Goal: Answer question/provide support: Share knowledge or assist other users

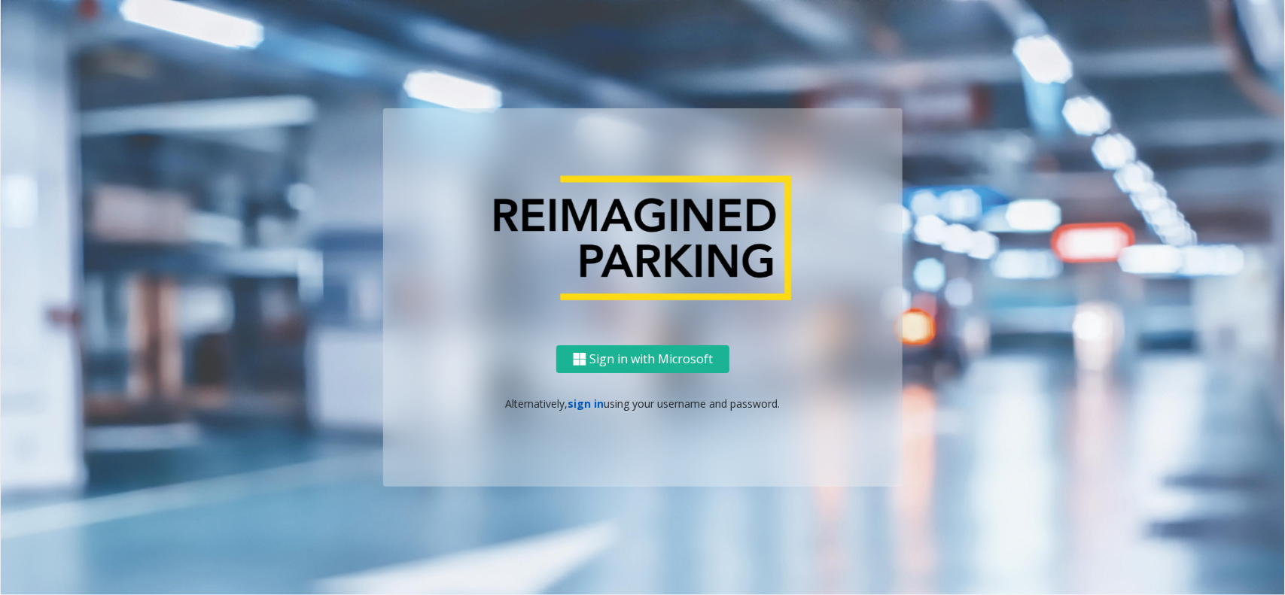
click at [570, 403] on link "sign in" at bounding box center [586, 404] width 36 height 14
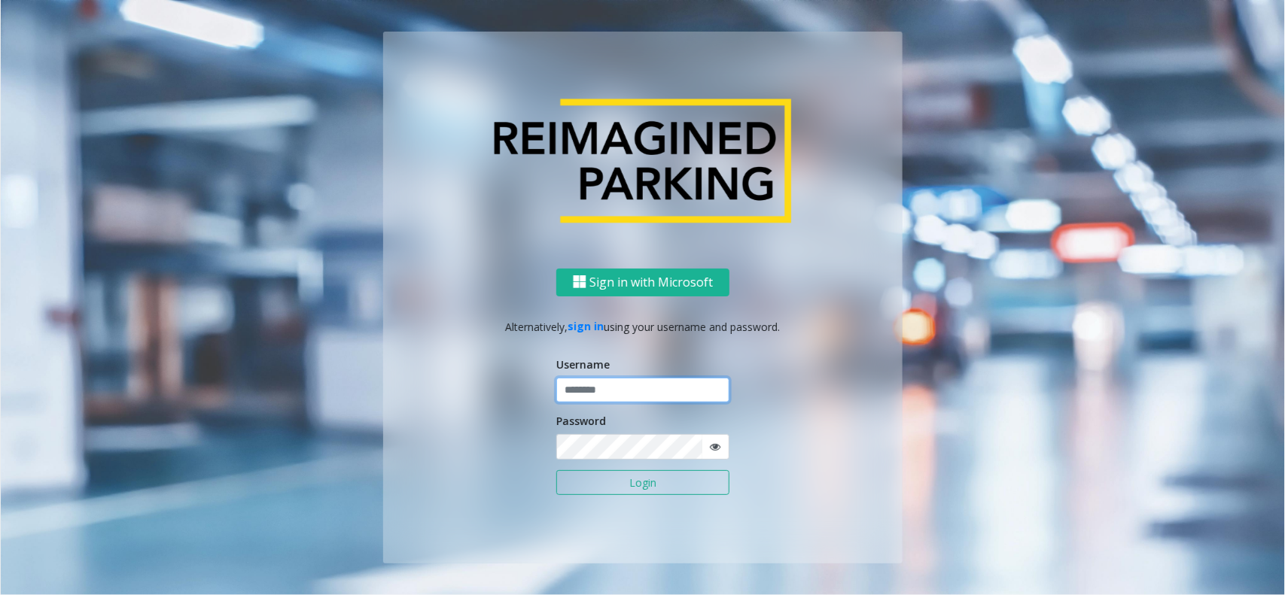
click at [589, 400] on input "text" at bounding box center [642, 391] width 173 height 26
type input "*******"
type input "*********"
click at [556, 470] on button "Login" at bounding box center [642, 483] width 173 height 26
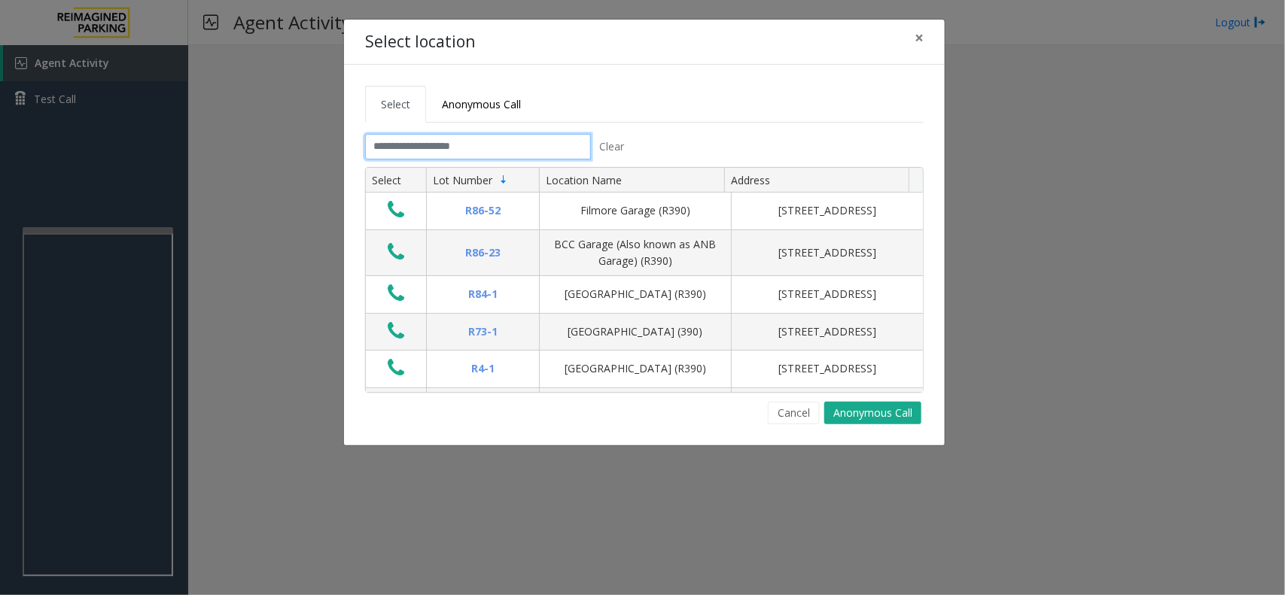
click at [433, 147] on input "text" at bounding box center [478, 147] width 226 height 26
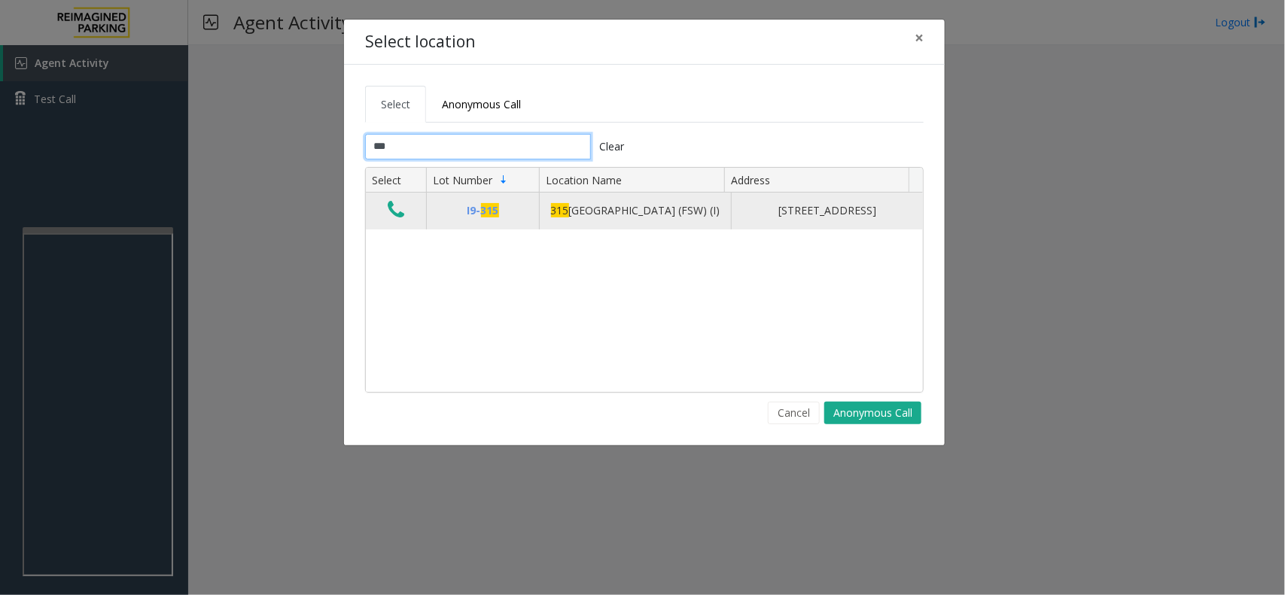
type input "***"
click at [399, 221] on icon "Data table" at bounding box center [396, 209] width 17 height 21
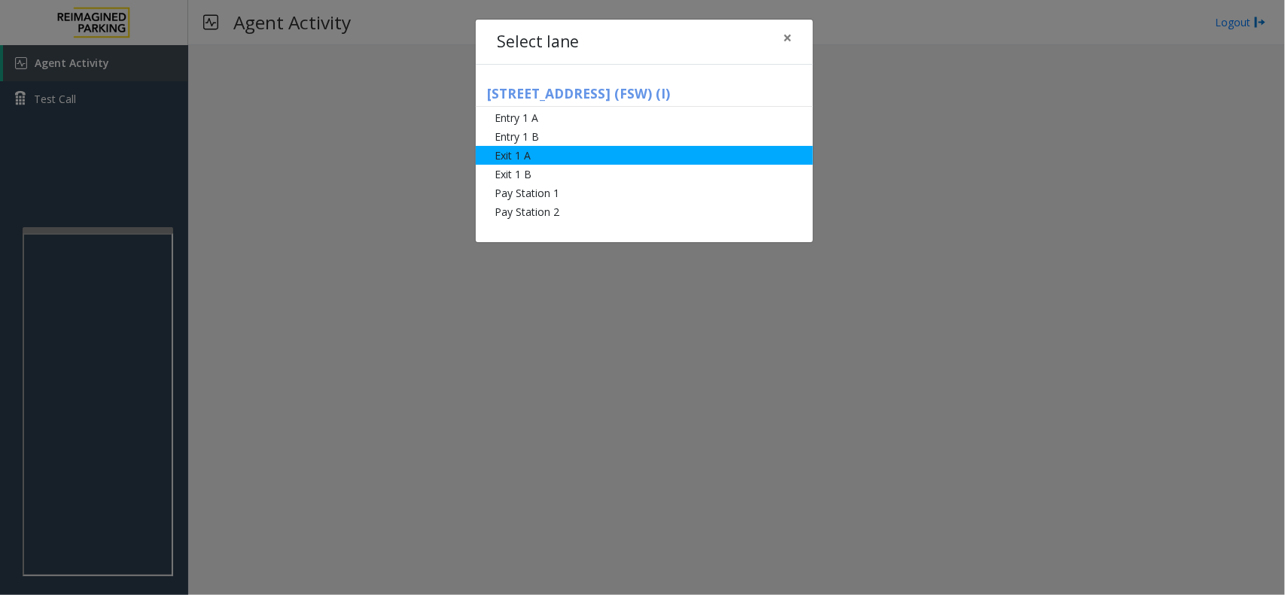
click at [513, 154] on li "Exit 1 A" at bounding box center [644, 155] width 337 height 19
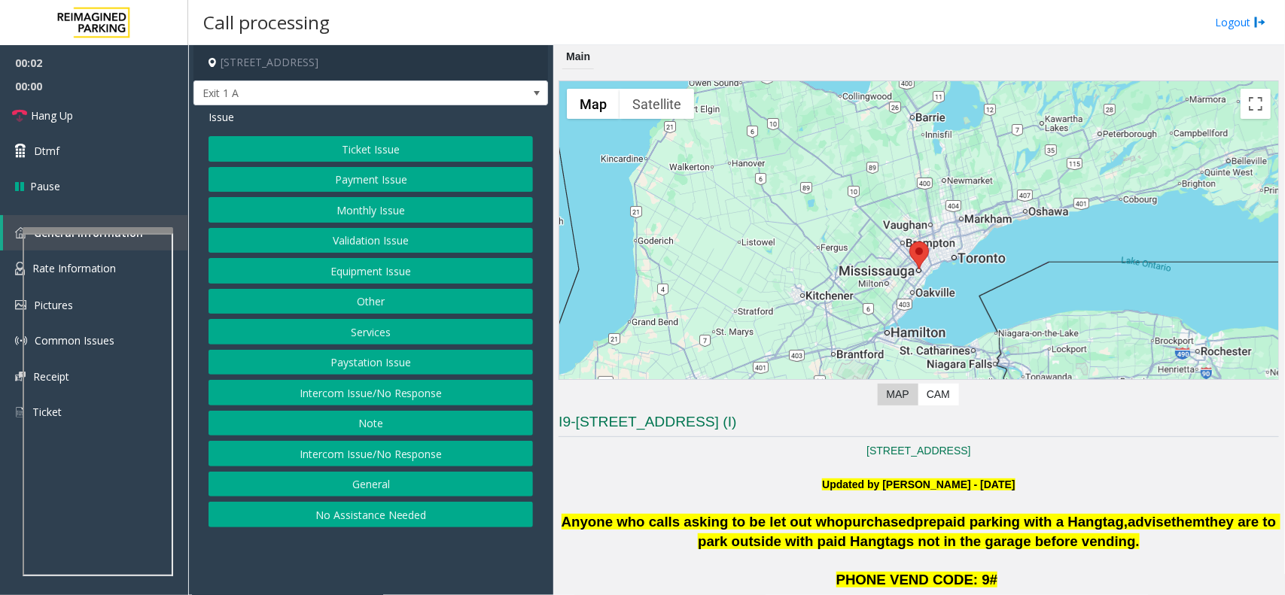
click at [335, 335] on button "Services" at bounding box center [371, 332] width 324 height 26
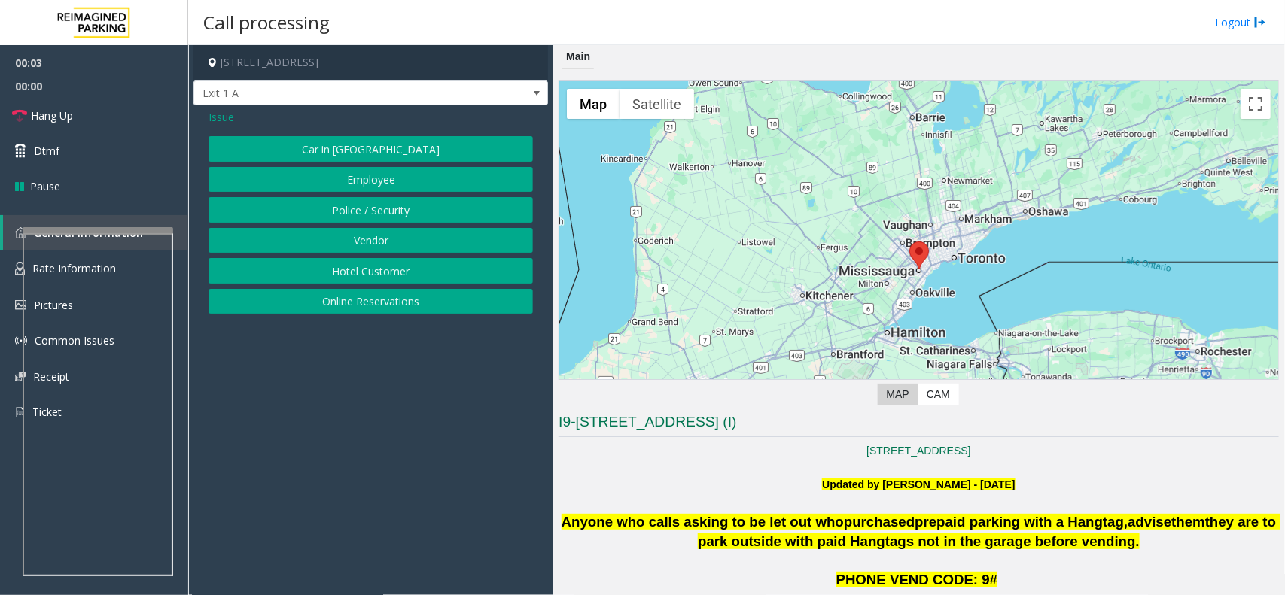
click at [354, 306] on button "Online Reservations" at bounding box center [371, 302] width 324 height 26
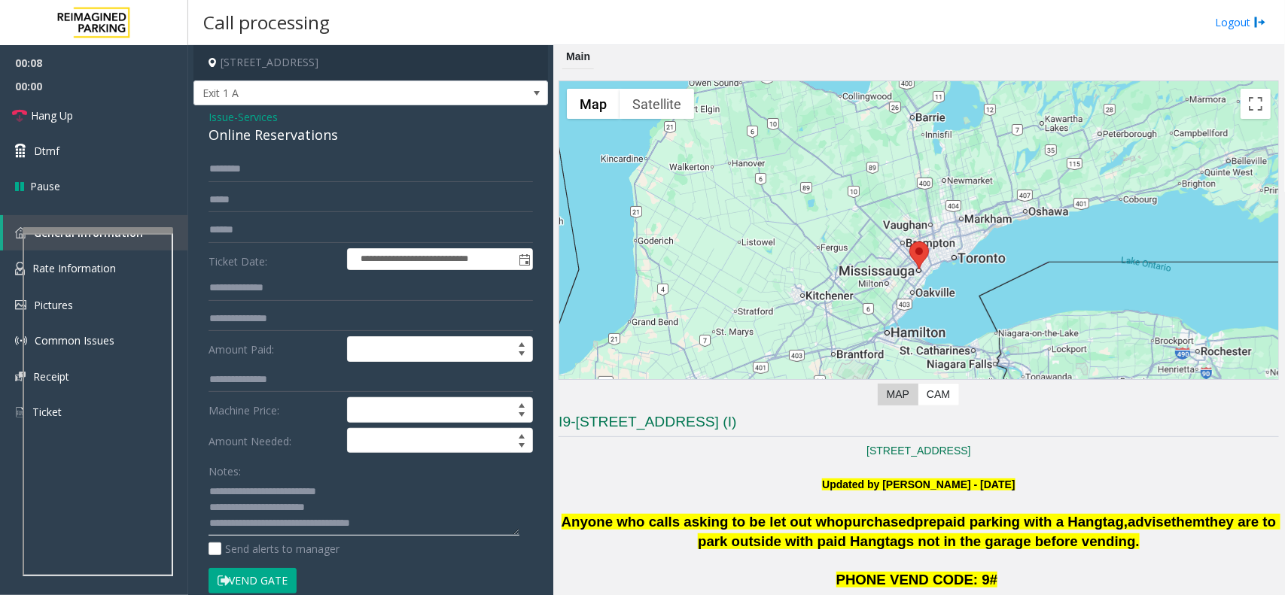
click at [321, 513] on textarea at bounding box center [364, 508] width 311 height 56
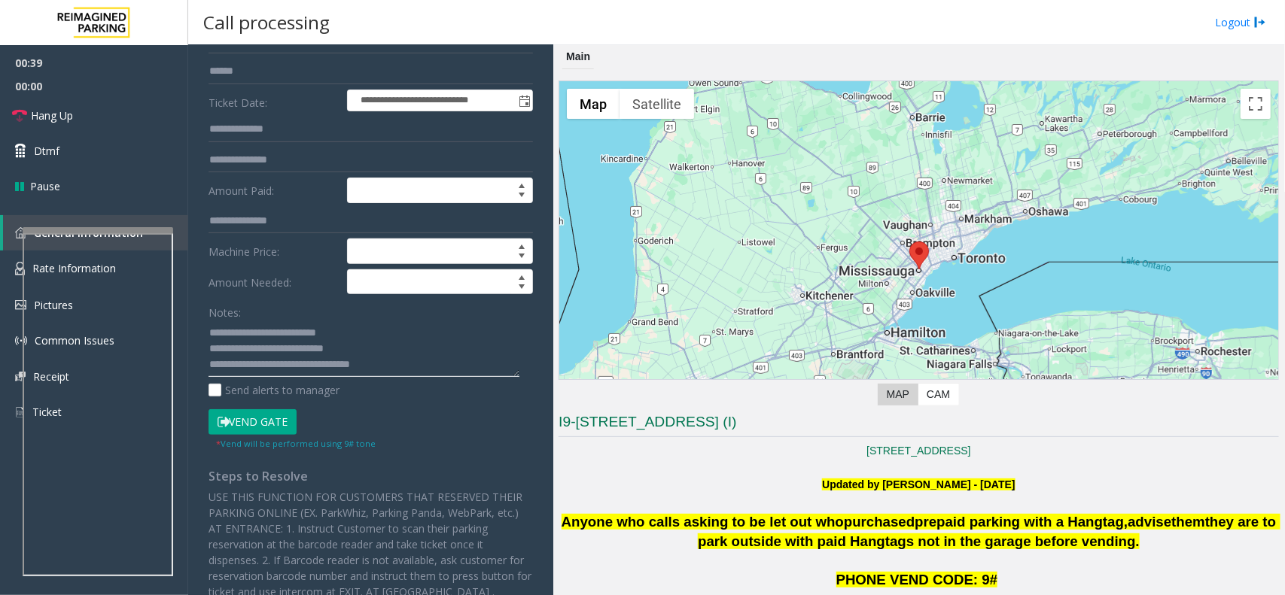
scroll to position [188, 0]
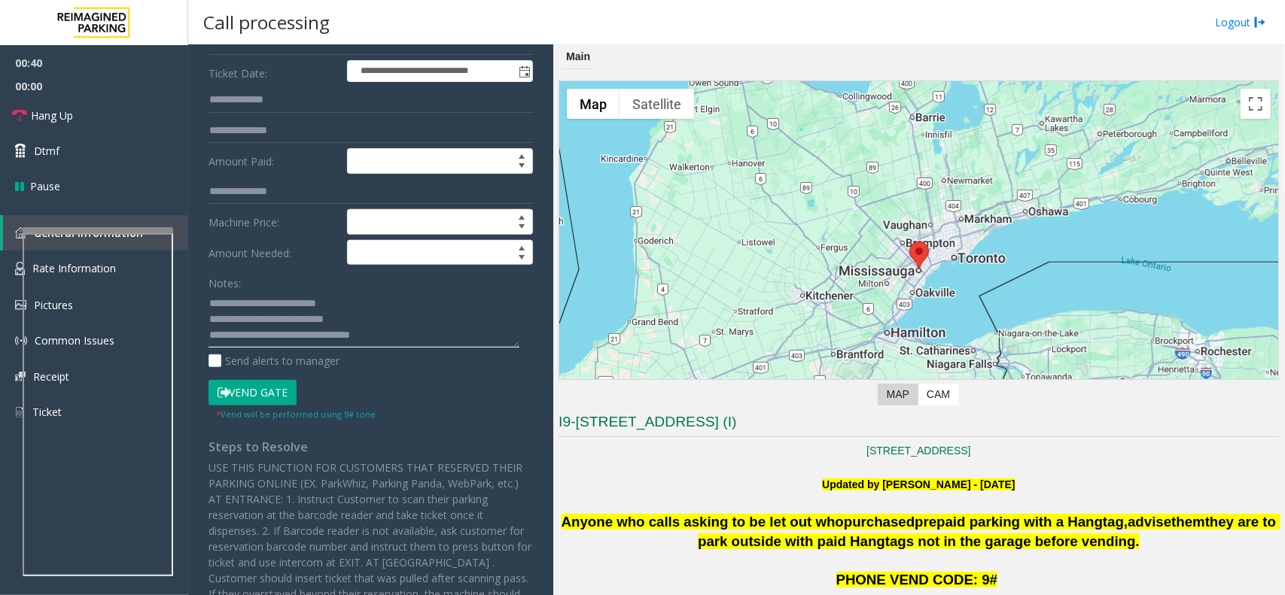
type textarea "**********"
click at [243, 393] on button "Vend Gate" at bounding box center [253, 393] width 88 height 26
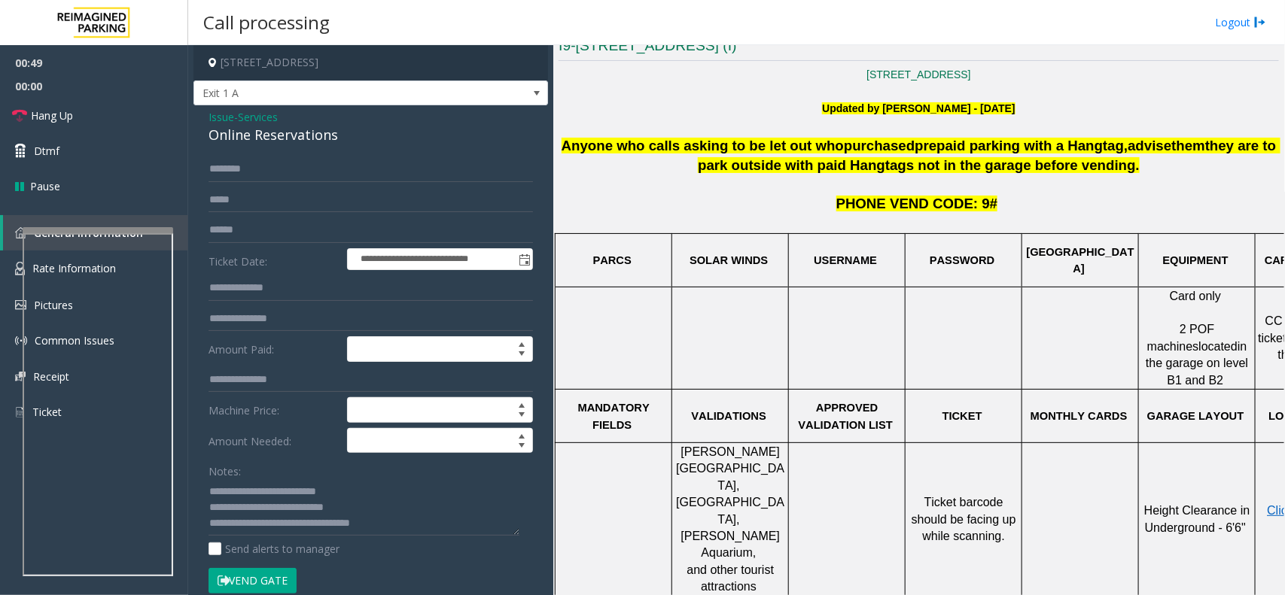
scroll to position [0, 0]
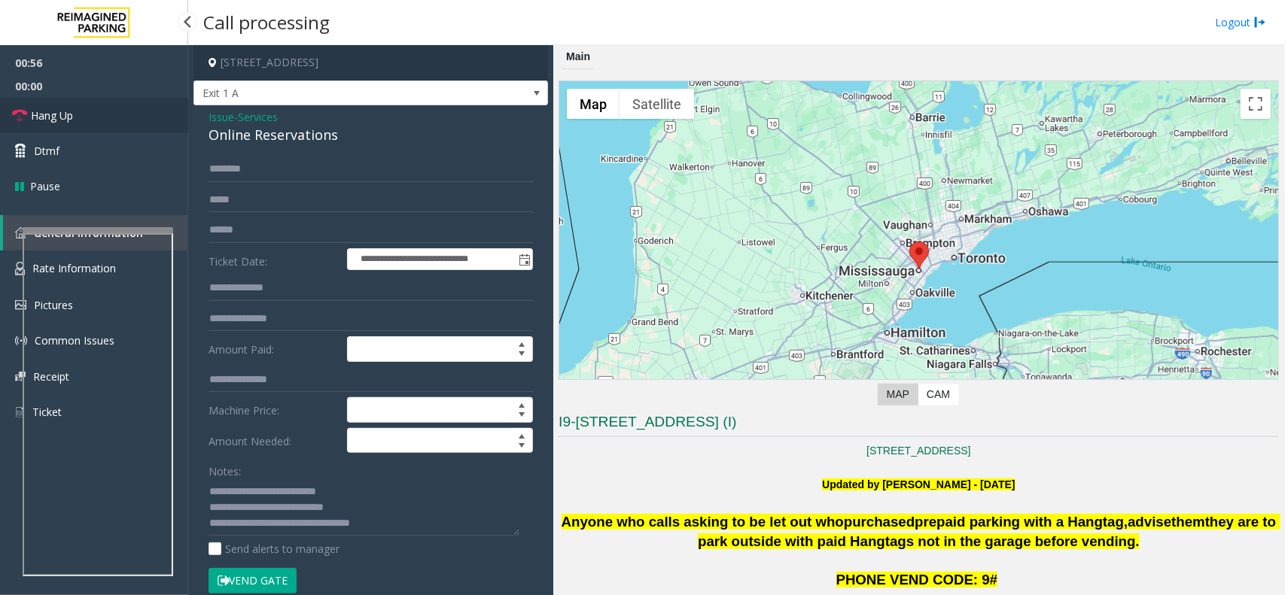
click at [121, 111] on link "Hang Up" at bounding box center [94, 115] width 188 height 35
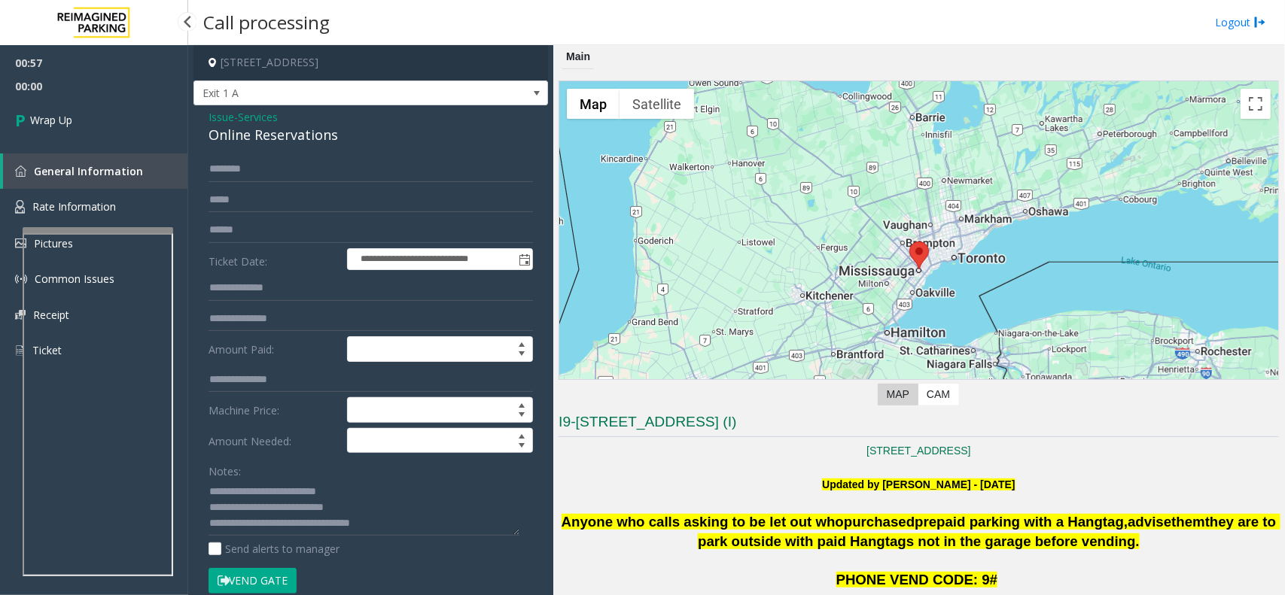
click at [121, 111] on link "Wrap Up" at bounding box center [94, 120] width 188 height 44
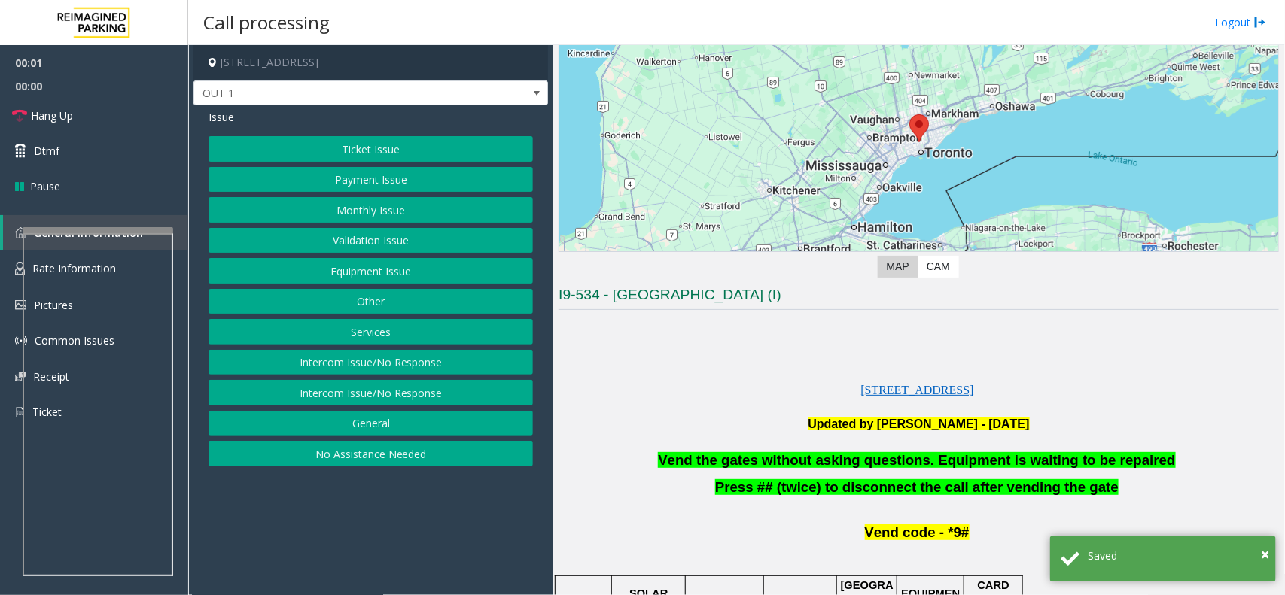
scroll to position [188, 0]
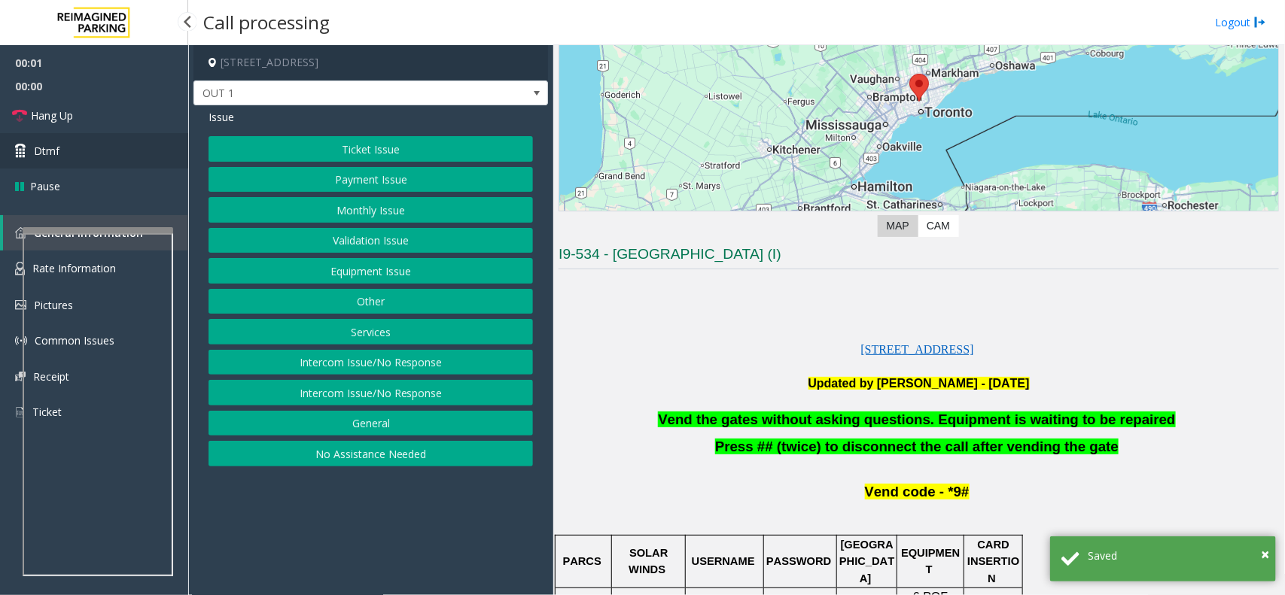
click at [32, 143] on link "Dtmf" at bounding box center [94, 150] width 188 height 35
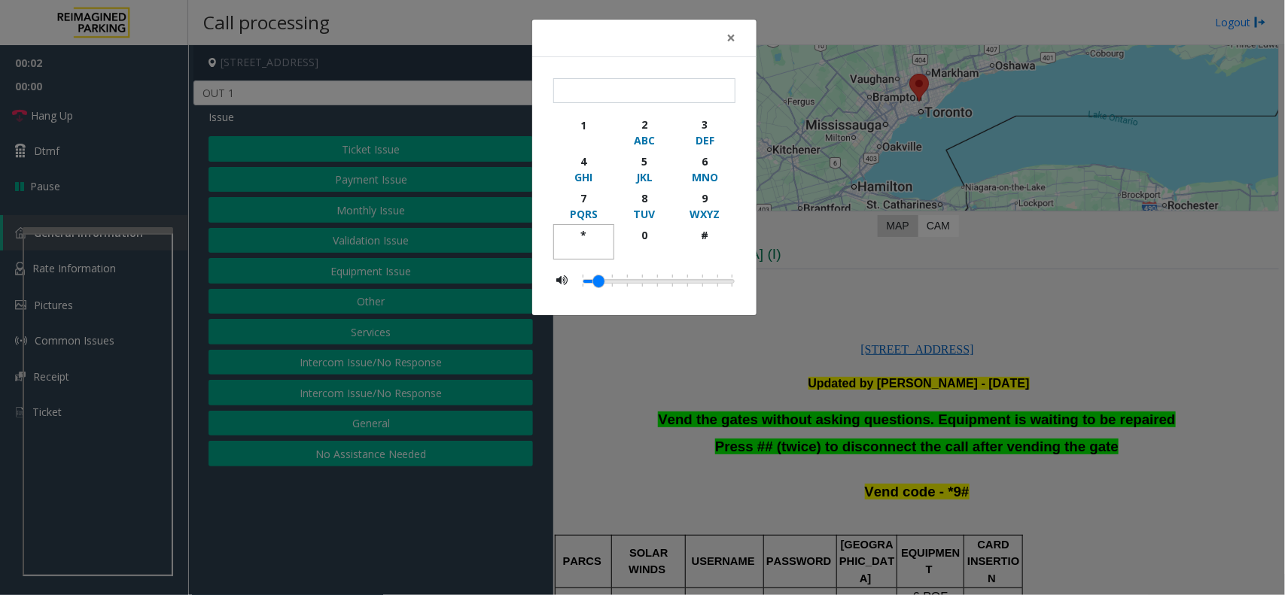
click at [583, 237] on div "*" at bounding box center [583, 235] width 41 height 16
click at [702, 203] on div "9" at bounding box center [704, 198] width 41 height 16
click at [705, 237] on div "#" at bounding box center [704, 235] width 41 height 16
type input "***"
click at [738, 40] on button "×" at bounding box center [731, 38] width 30 height 37
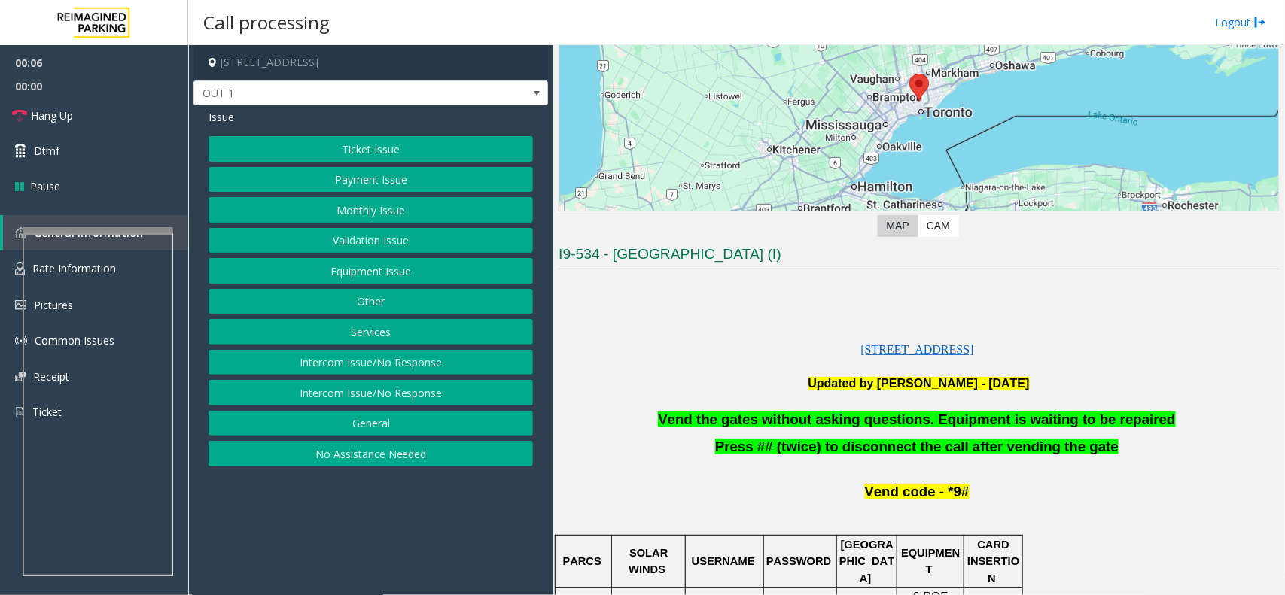
click at [457, 272] on button "Equipment Issue" at bounding box center [371, 271] width 324 height 26
click at [389, 268] on button "Gate / Door Won't Open" at bounding box center [371, 271] width 324 height 26
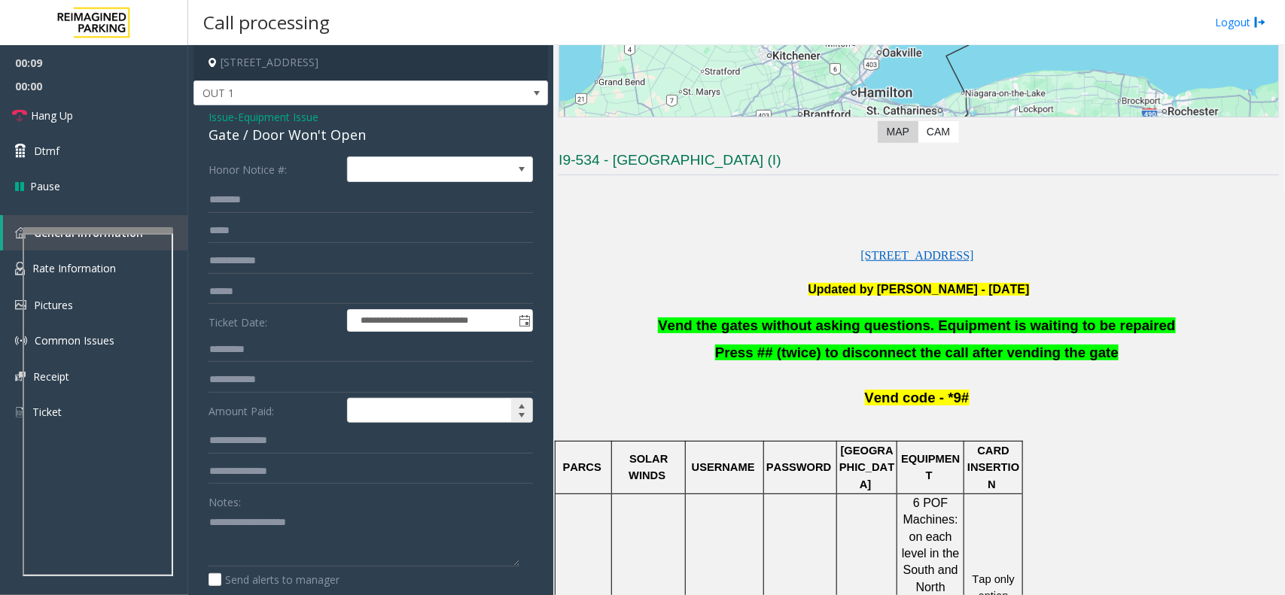
scroll to position [94, 0]
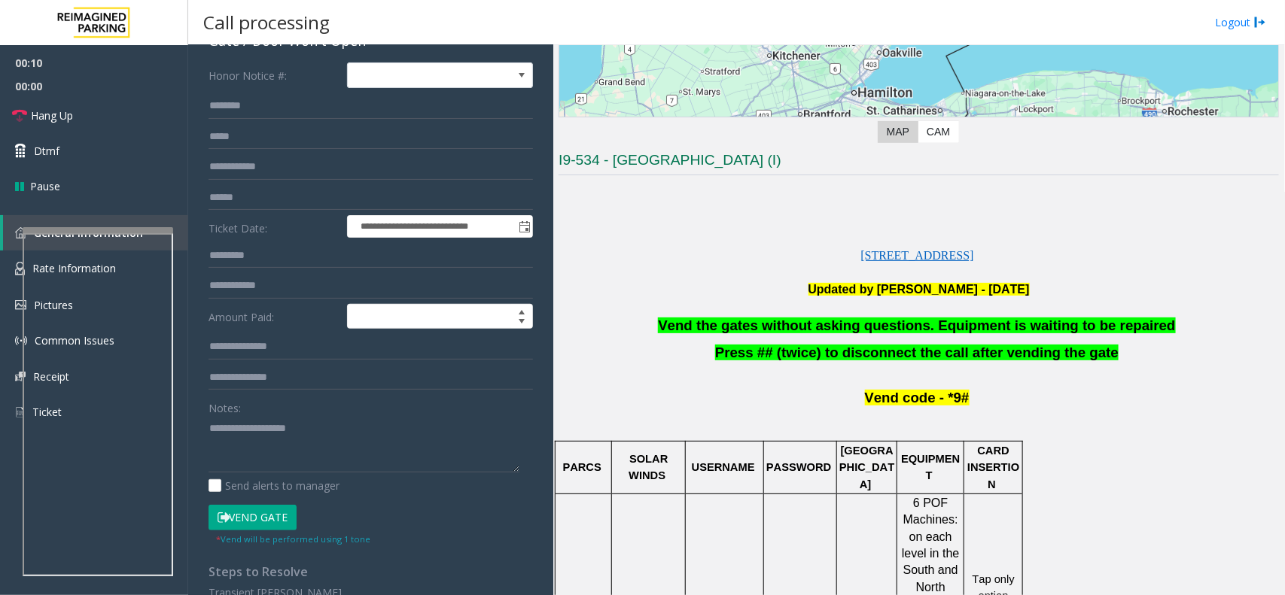
click at [748, 328] on span "Vend the gates without asking questions. Equipment is waiting to be repaired" at bounding box center [916, 326] width 517 height 16
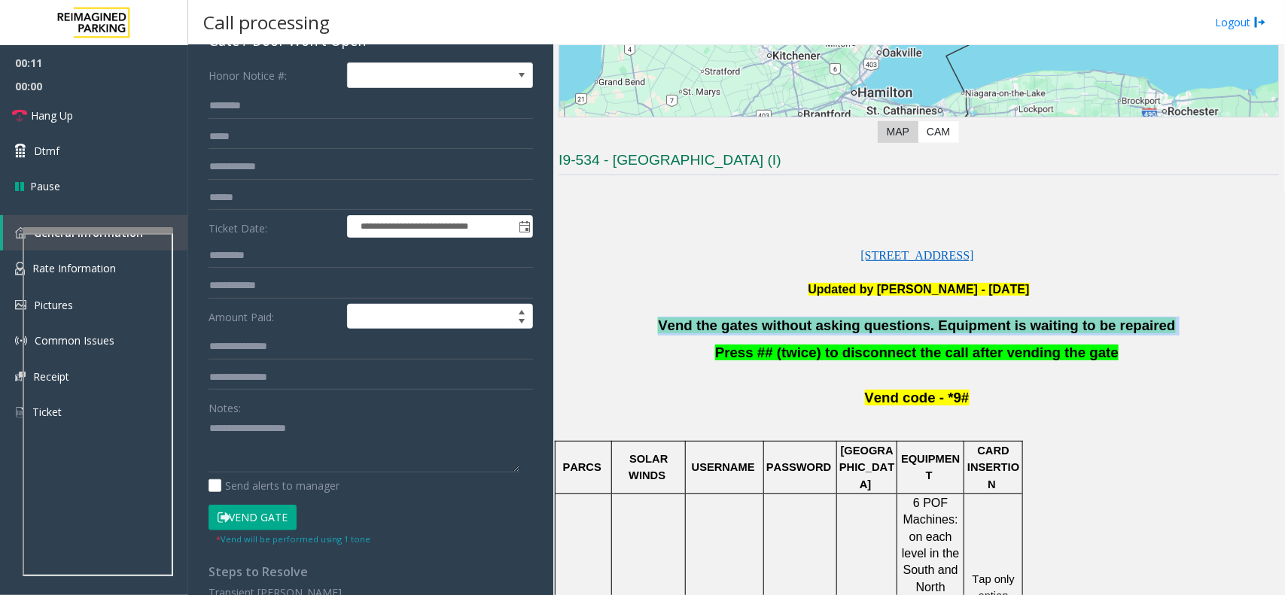
click at [748, 328] on span "Vend the gates without asking questions. Equipment is waiting to be repaired" at bounding box center [916, 326] width 517 height 16
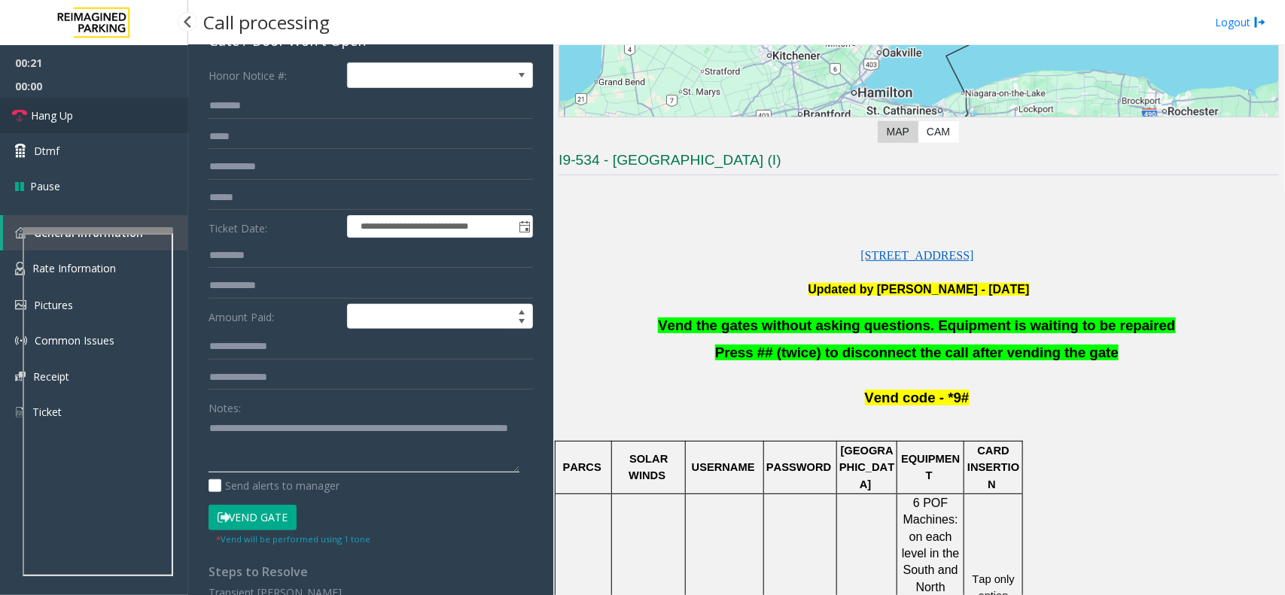
type textarea "**********"
click at [91, 114] on link "Hang Up" at bounding box center [94, 115] width 188 height 35
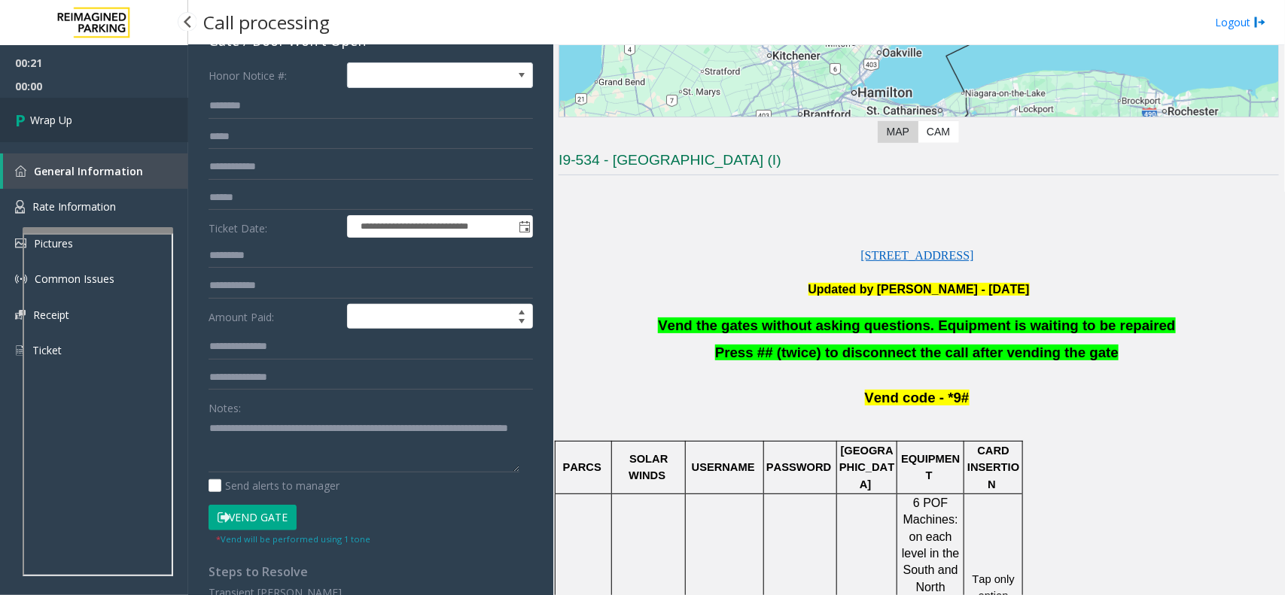
click at [91, 114] on link "Wrap Up" at bounding box center [94, 120] width 188 height 44
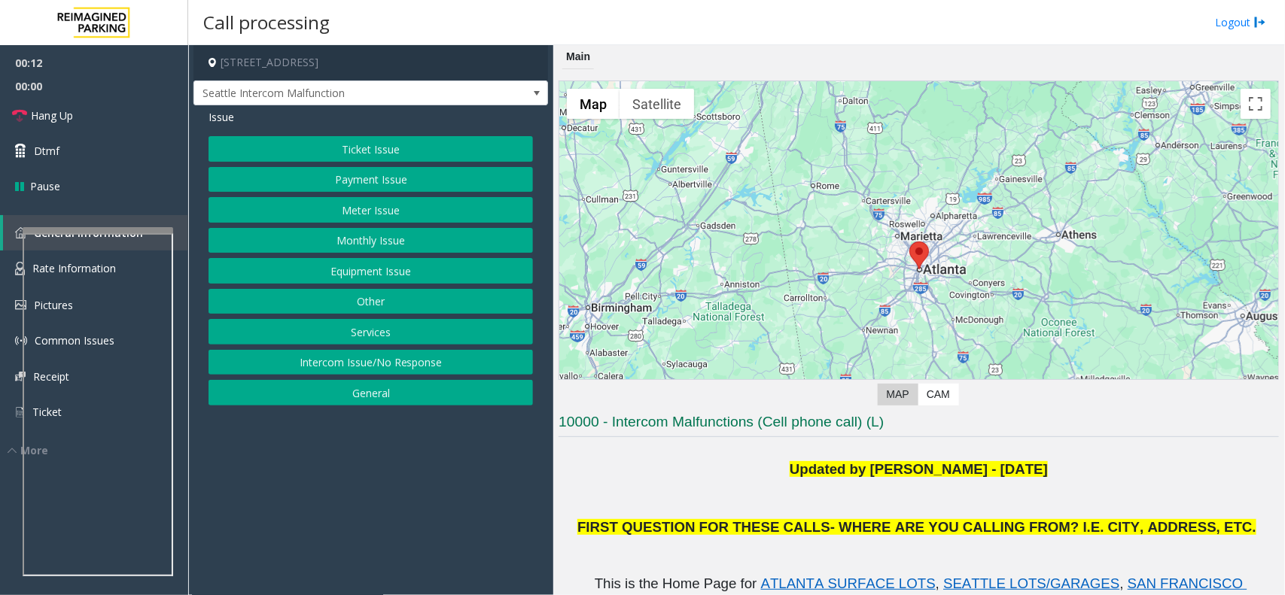
click at [416, 367] on button "Intercom Issue/No Response" at bounding box center [371, 363] width 324 height 26
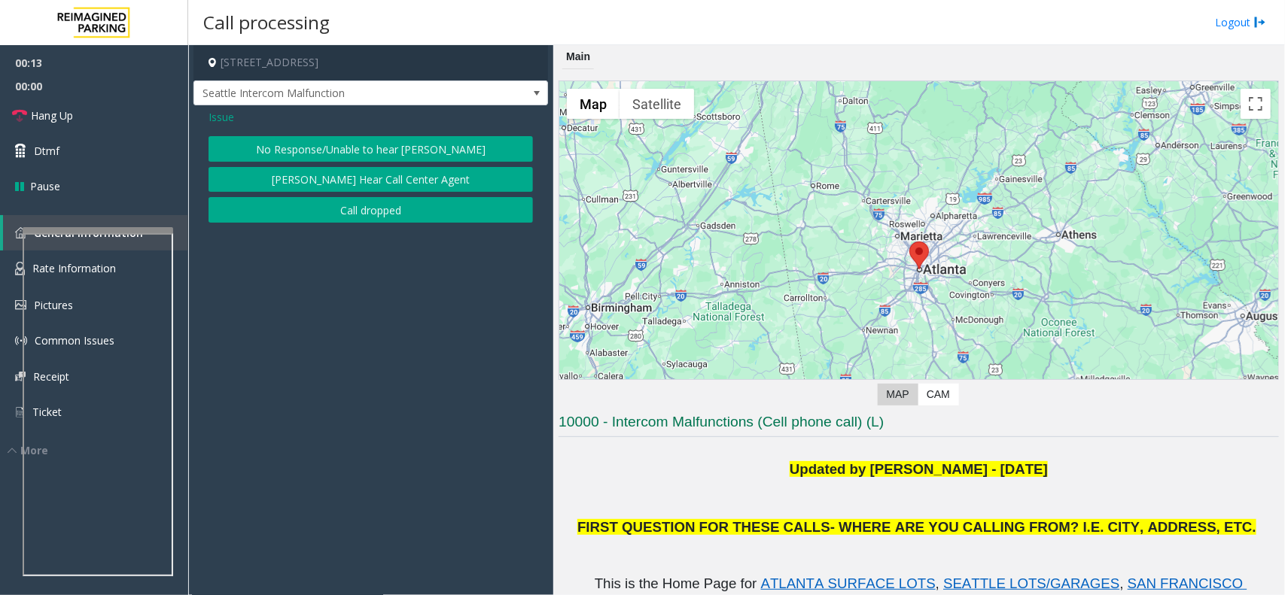
click at [385, 158] on button "No Response/Unable to hear [PERSON_NAME]" at bounding box center [371, 149] width 324 height 26
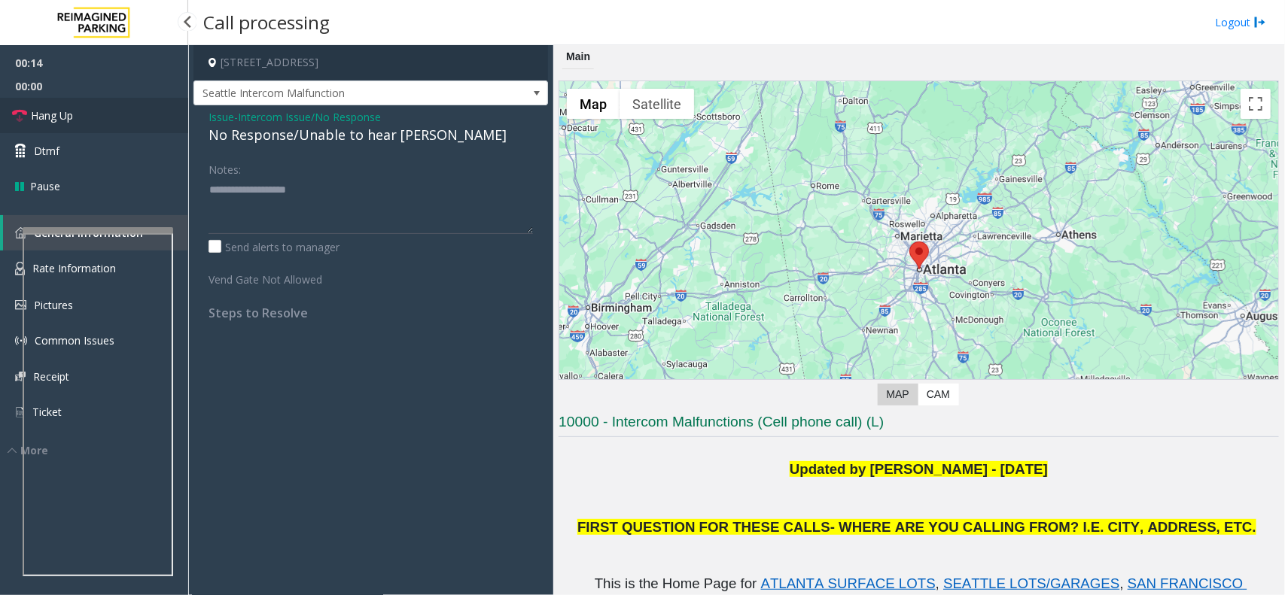
click at [129, 117] on link "Hang Up" at bounding box center [94, 115] width 188 height 35
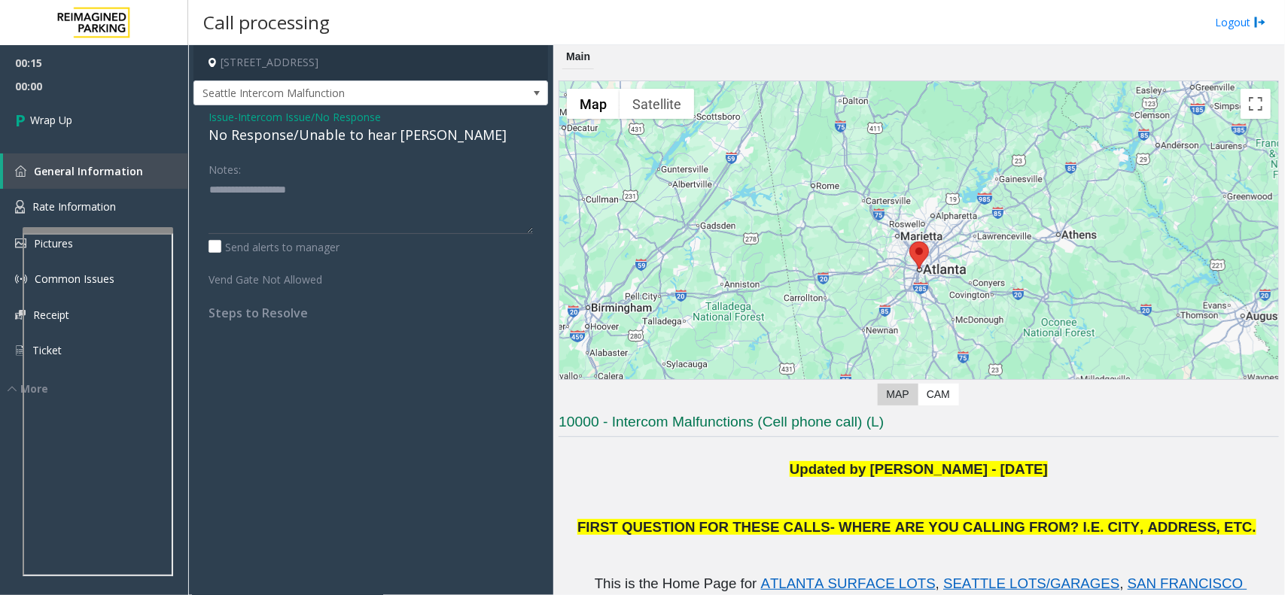
click at [264, 139] on div "No Response/Unable to hear [PERSON_NAME]" at bounding box center [371, 135] width 324 height 20
click at [291, 139] on div "No Response/Unable to hear [PERSON_NAME]" at bounding box center [371, 135] width 324 height 20
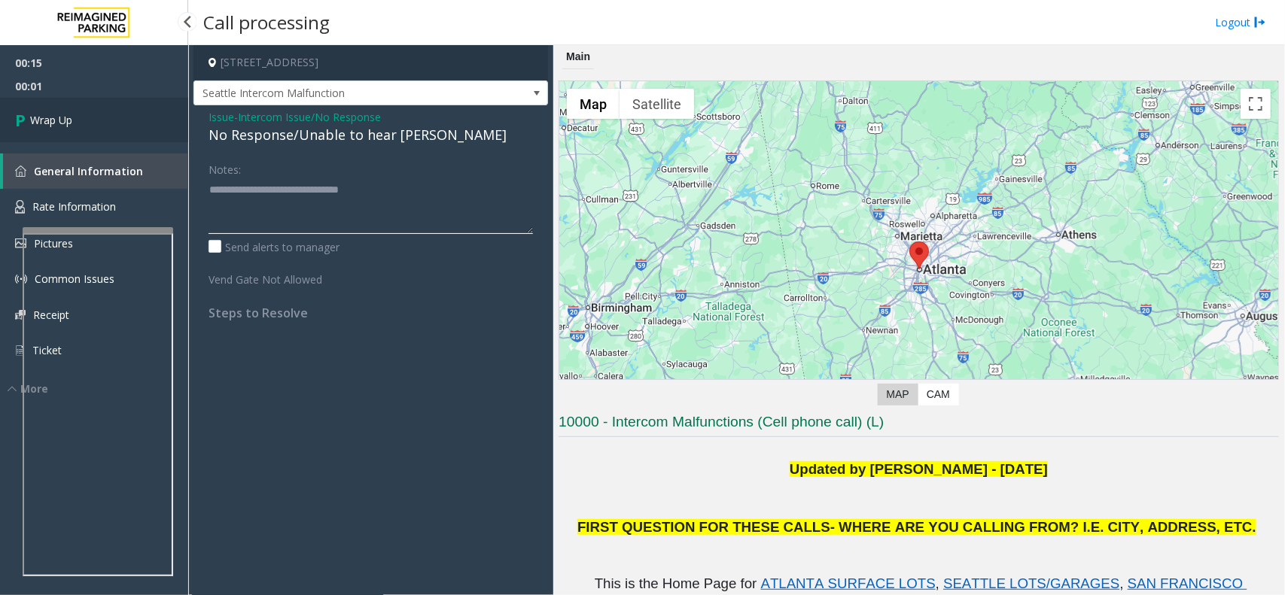
type textarea "**********"
click at [111, 122] on link "Wrap Up" at bounding box center [94, 120] width 188 height 44
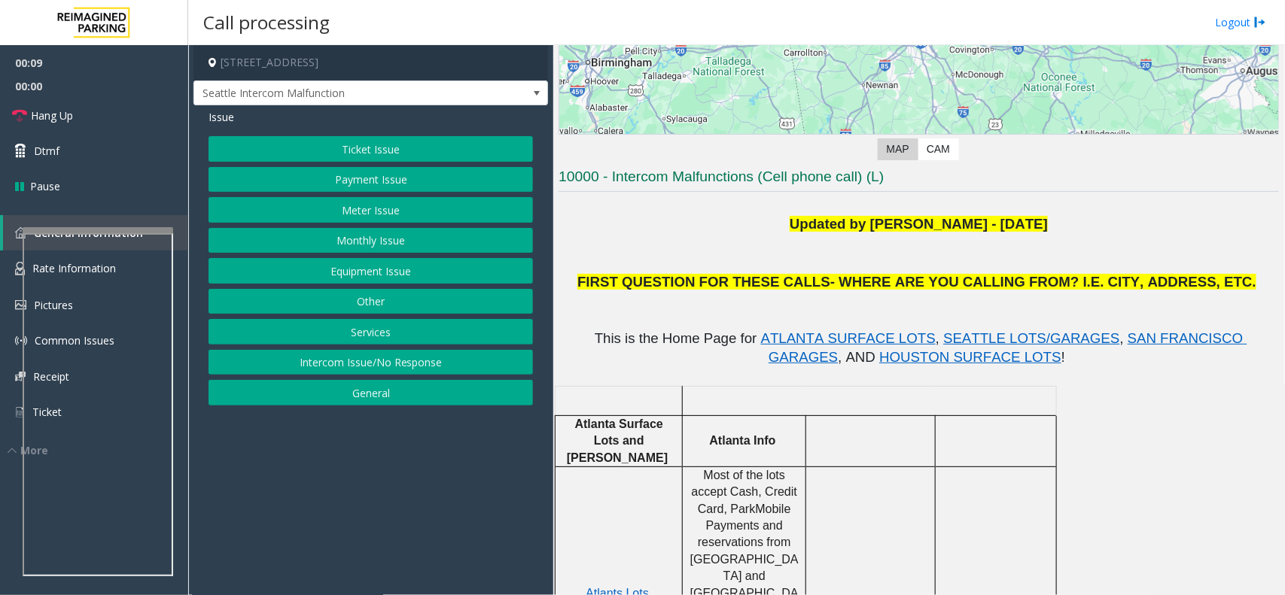
scroll to position [282, 0]
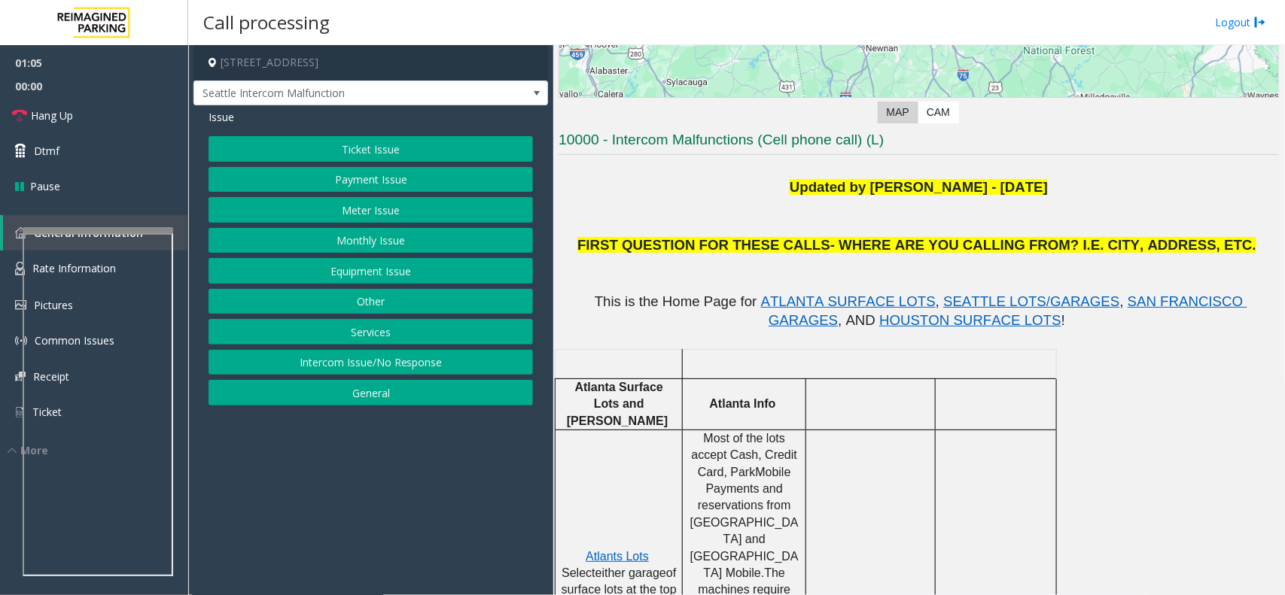
click at [371, 279] on button "Equipment Issue" at bounding box center [371, 271] width 324 height 26
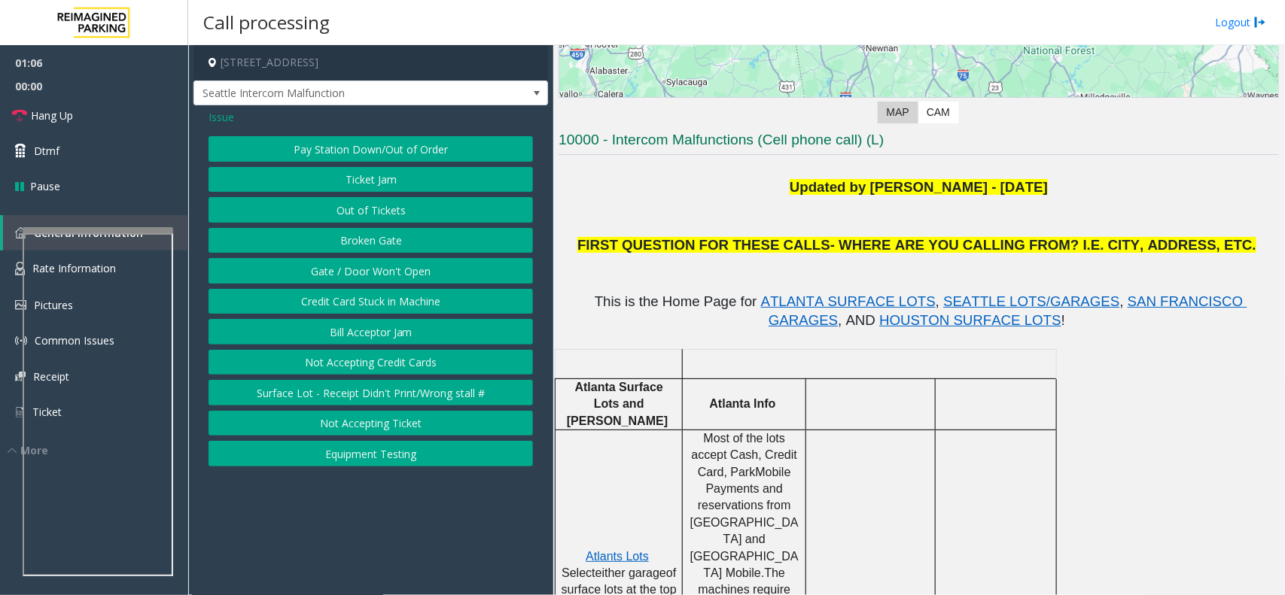
click at [371, 266] on button "Gate / Door Won't Open" at bounding box center [371, 271] width 324 height 26
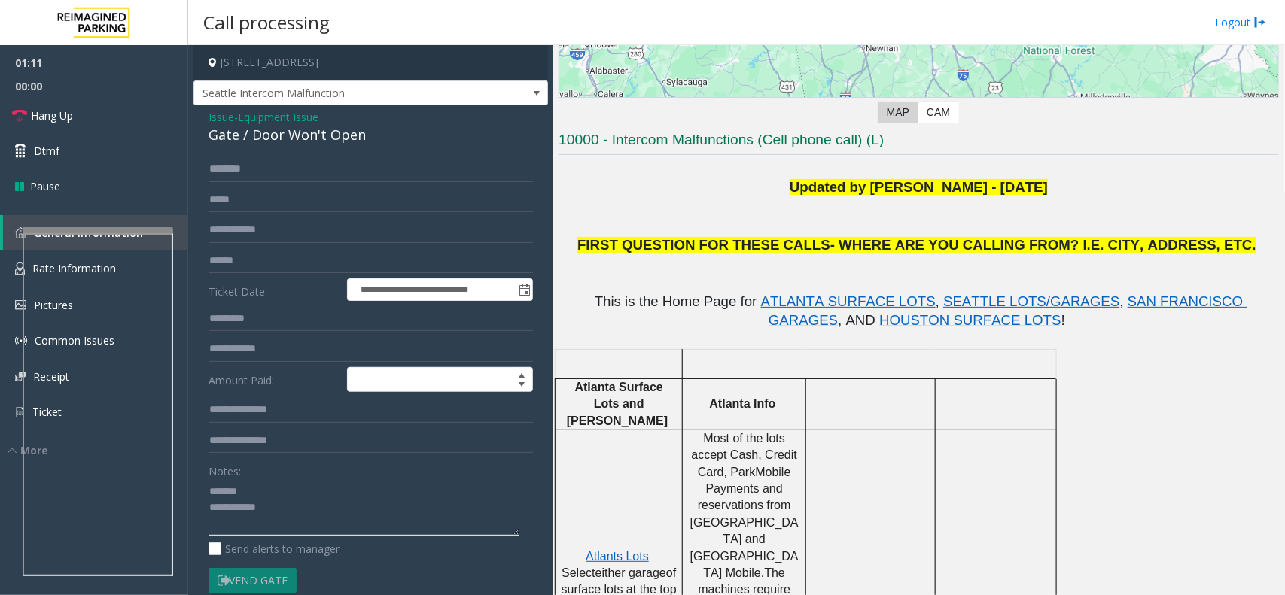
click at [256, 487] on textarea at bounding box center [364, 508] width 311 height 56
click at [282, 136] on div "Gate / Door Won't Open" at bounding box center [371, 135] width 324 height 20
click at [242, 506] on textarea at bounding box center [364, 508] width 311 height 56
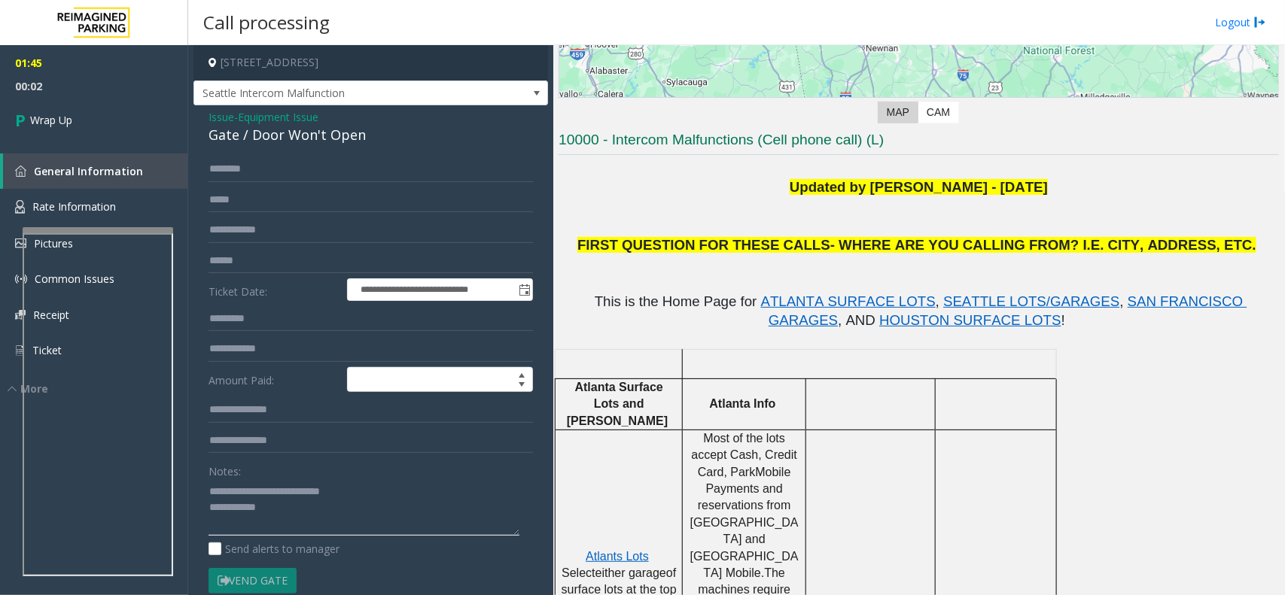
click at [290, 510] on textarea at bounding box center [364, 508] width 311 height 56
type textarea "**********"
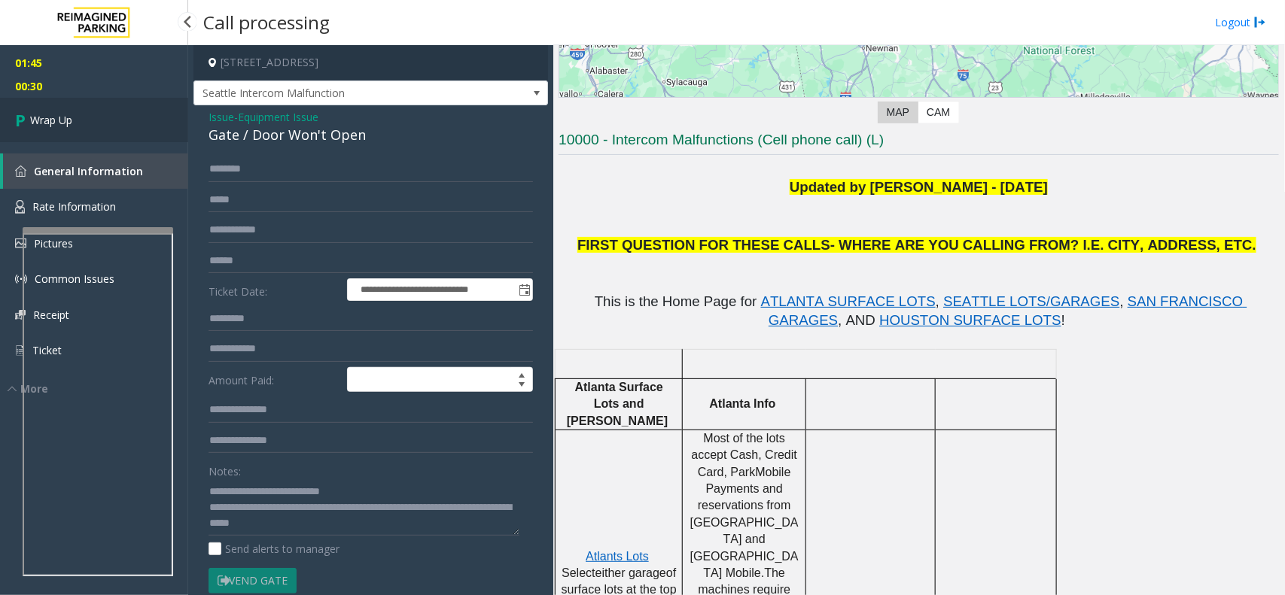
click at [105, 126] on link "Wrap Up" at bounding box center [94, 120] width 188 height 44
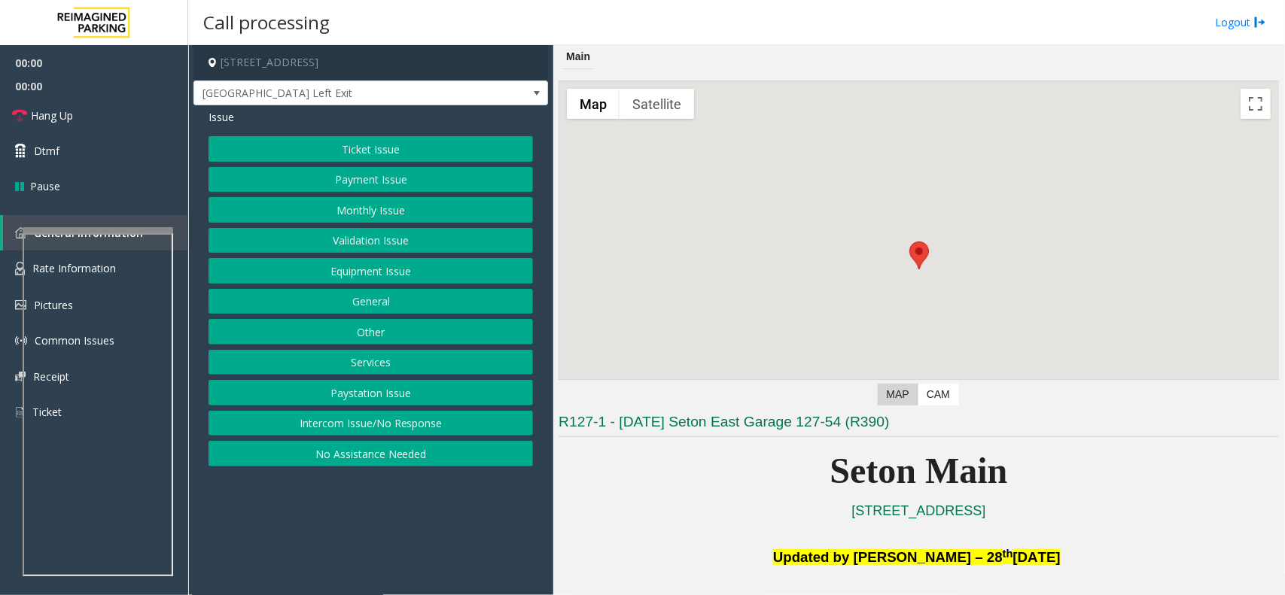
click at [409, 271] on button "Equipment Issue" at bounding box center [371, 271] width 324 height 26
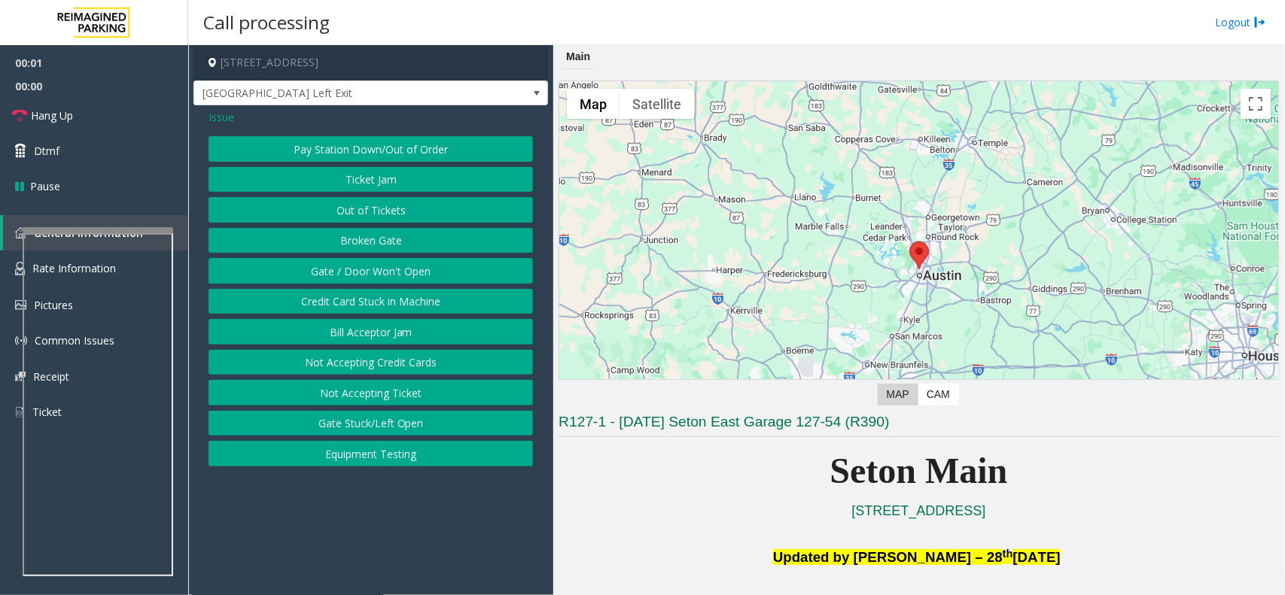
click at [392, 273] on button "Gate / Door Won't Open" at bounding box center [371, 271] width 324 height 26
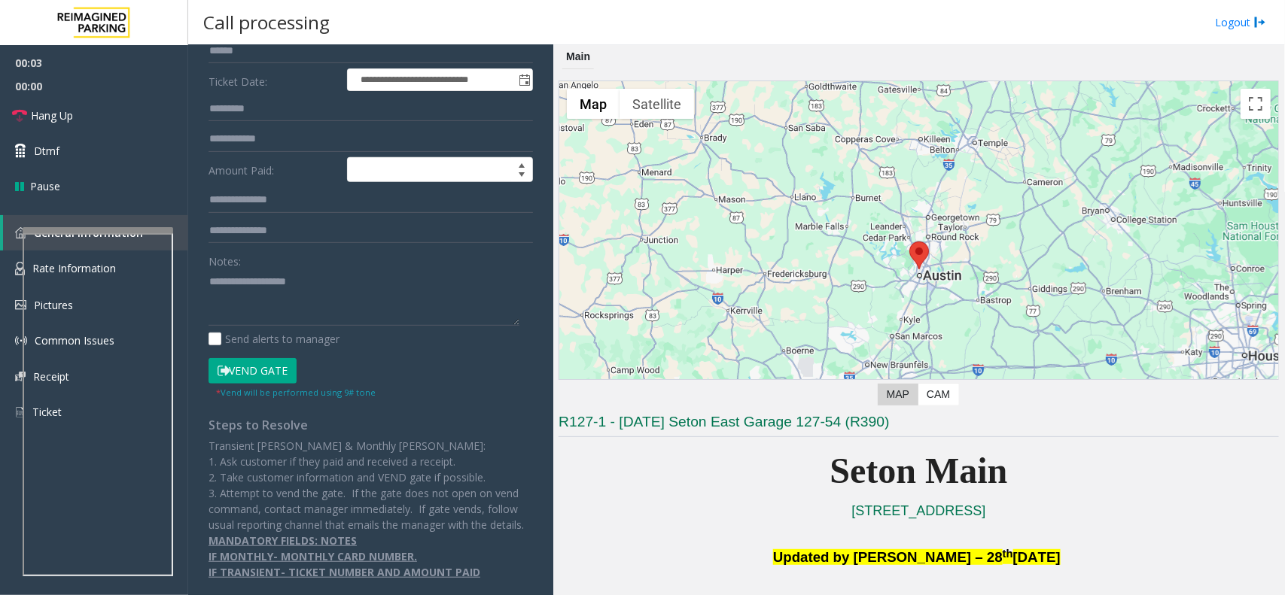
scroll to position [227, 0]
click at [280, 358] on button "Vend Gate" at bounding box center [253, 371] width 88 height 26
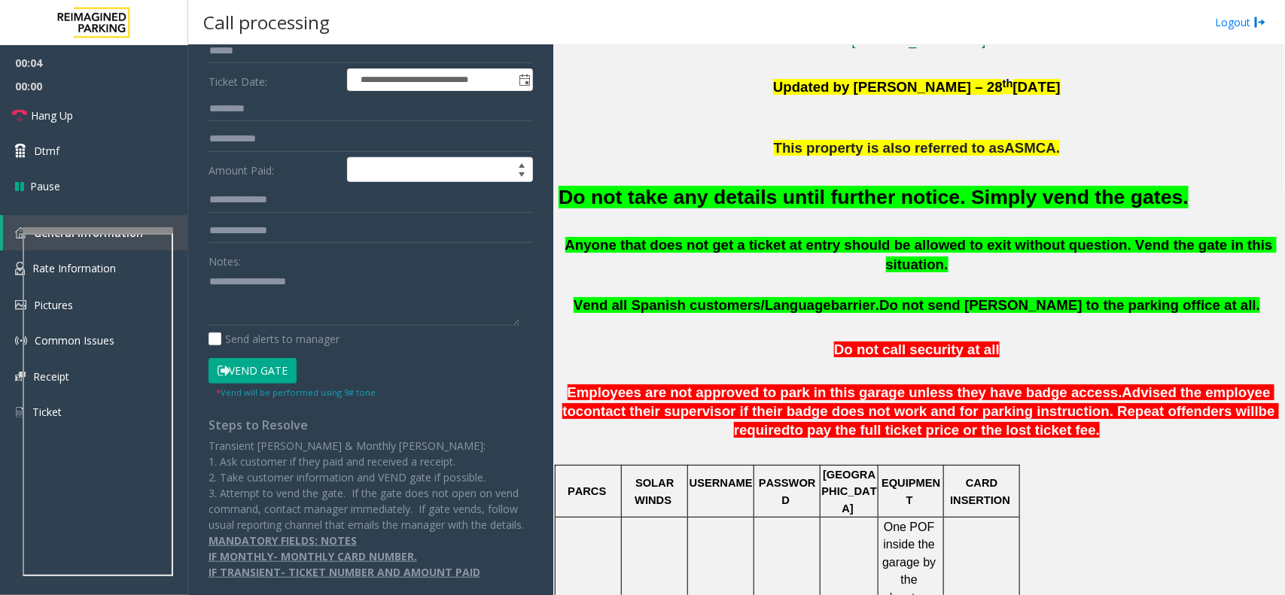
scroll to position [376, 0]
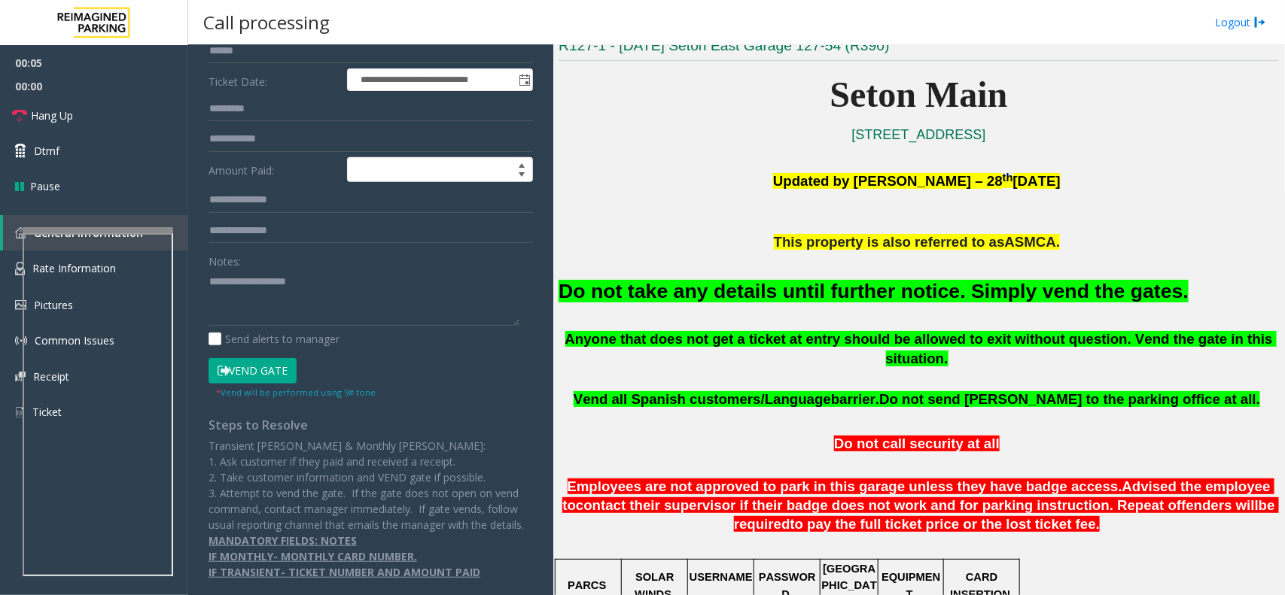
click at [842, 290] on font "Do not take any details until further notice. Simply vend the gates." at bounding box center [874, 291] width 630 height 23
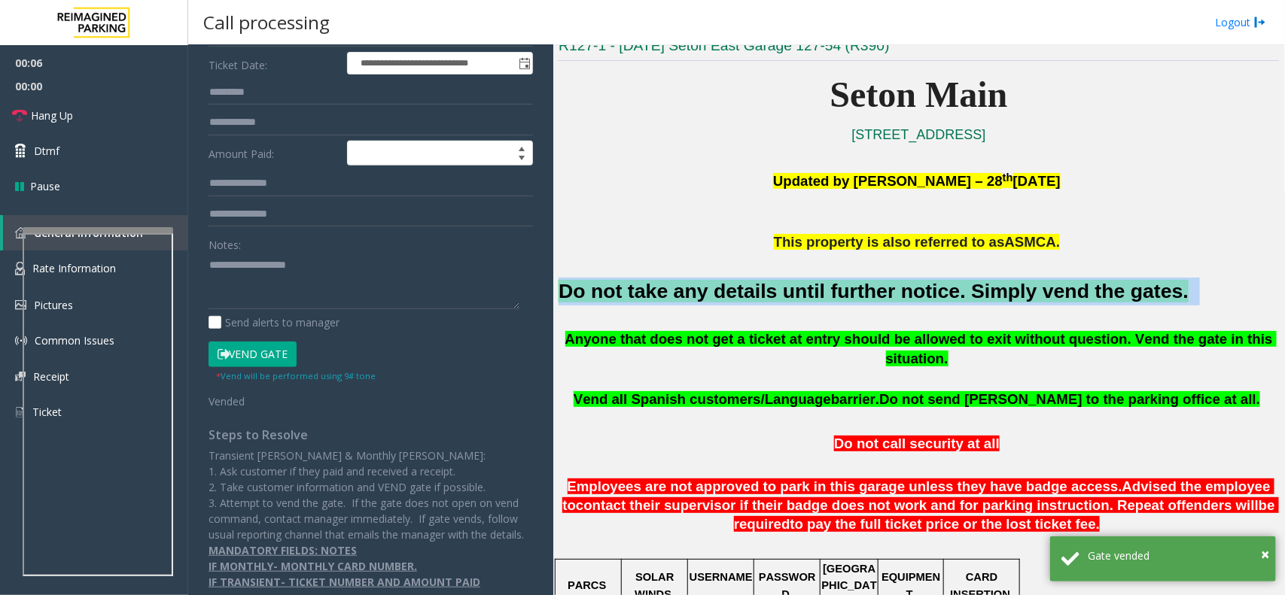
click at [842, 290] on font "Do not take any details until further notice. Simply vend the gates." at bounding box center [874, 291] width 630 height 23
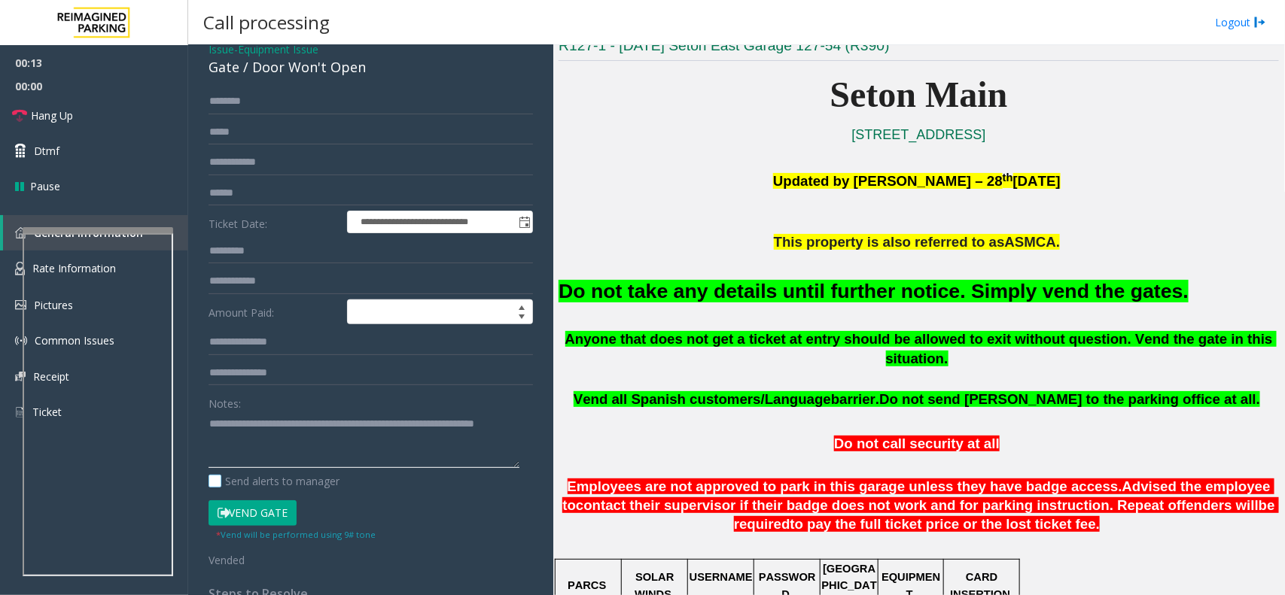
scroll to position [38, 0]
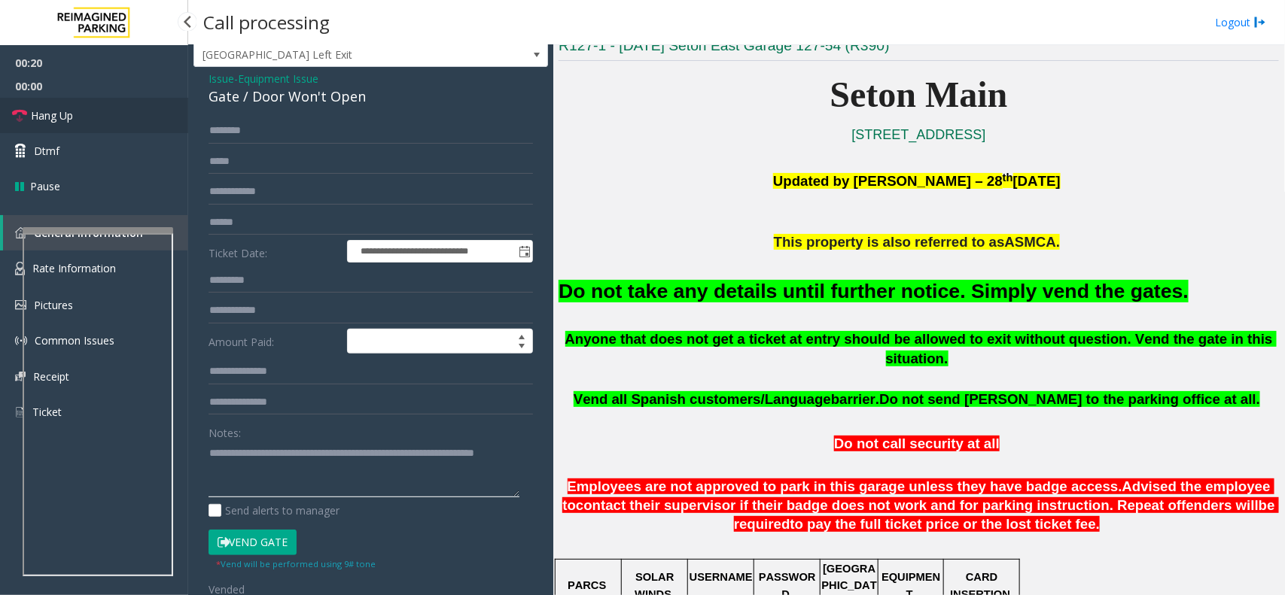
type textarea "**********"
click at [100, 117] on link "Hang Up" at bounding box center [94, 115] width 188 height 35
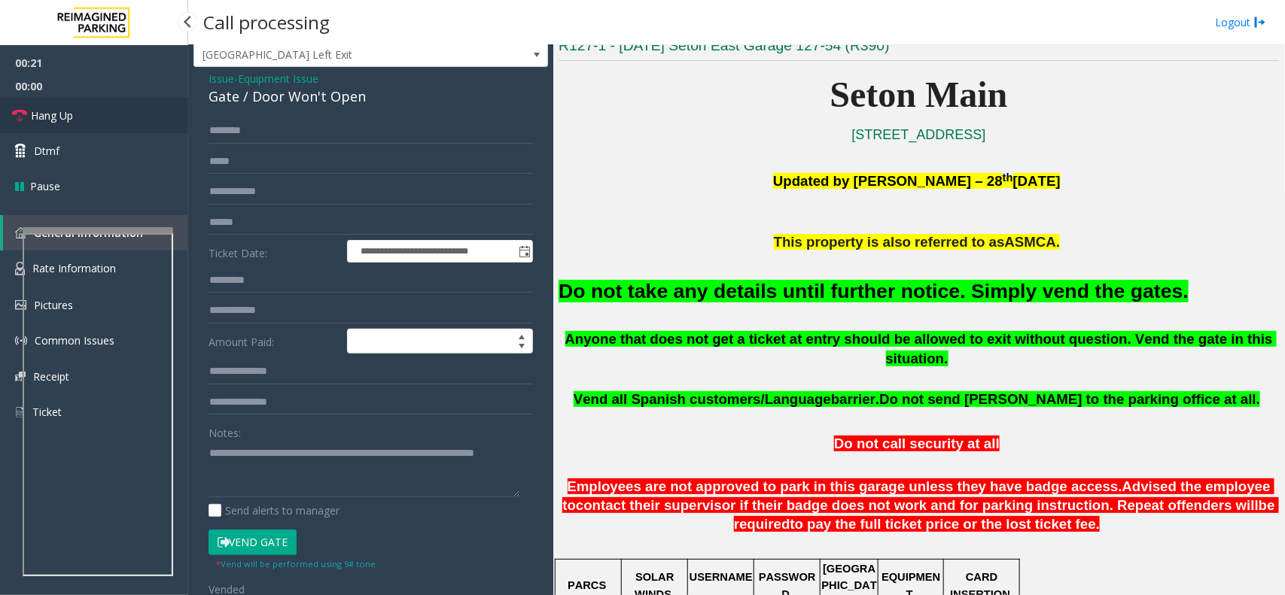
click at [100, 117] on link "Hang Up" at bounding box center [94, 115] width 188 height 35
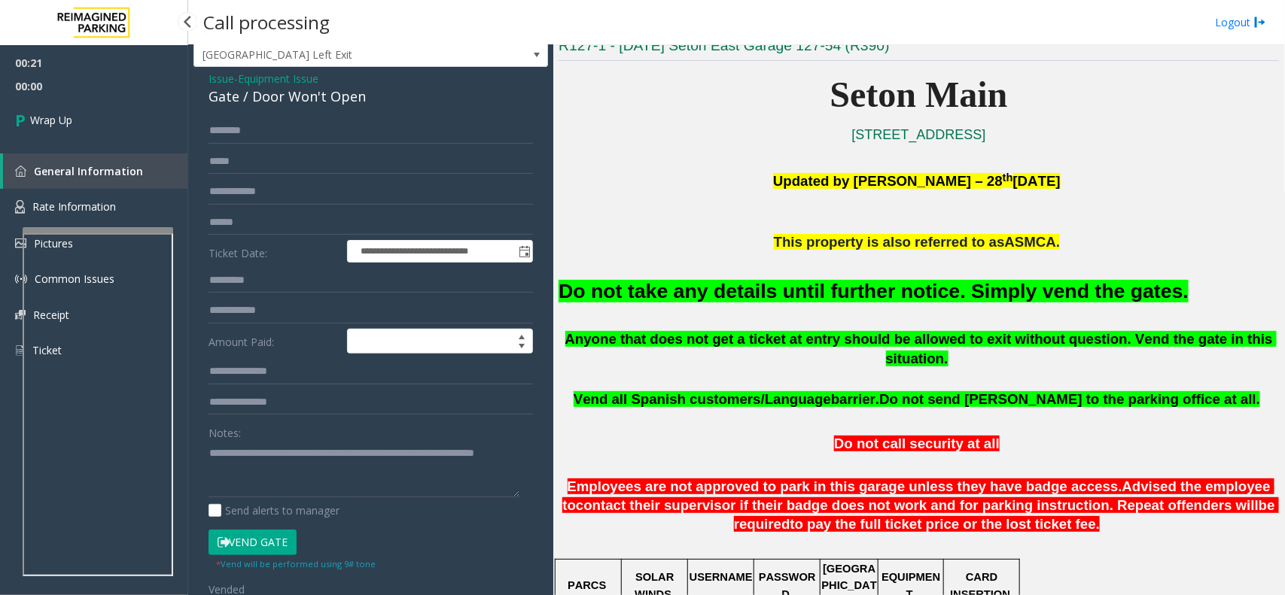
click at [100, 117] on link "Wrap Up" at bounding box center [94, 120] width 188 height 44
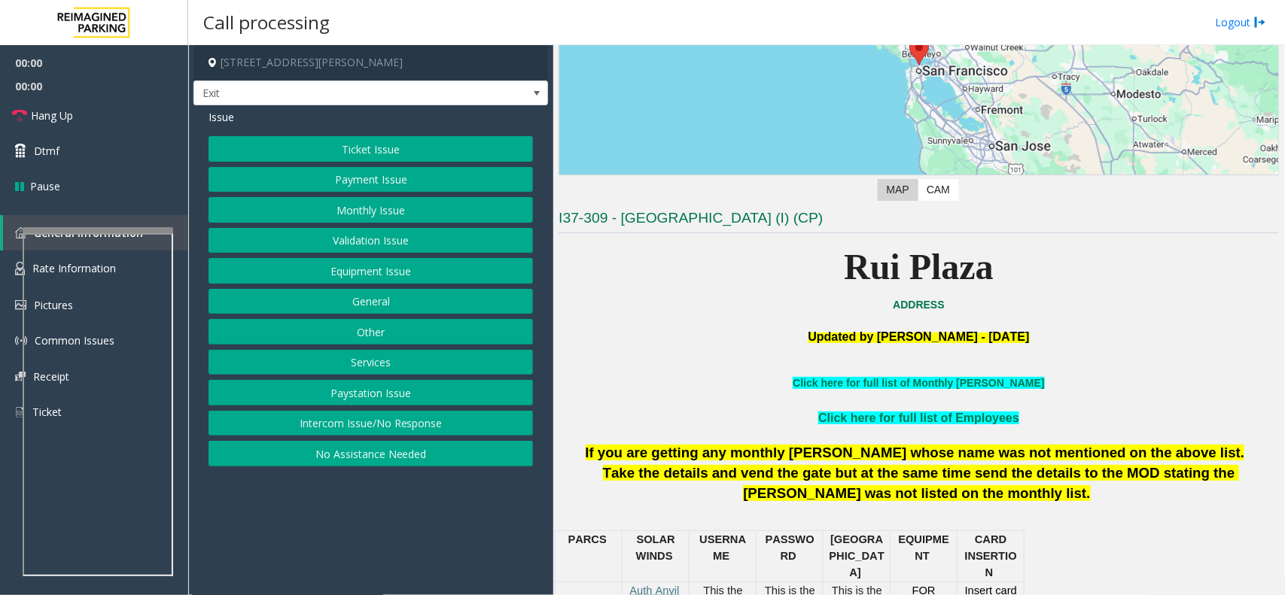
scroll to position [470, 0]
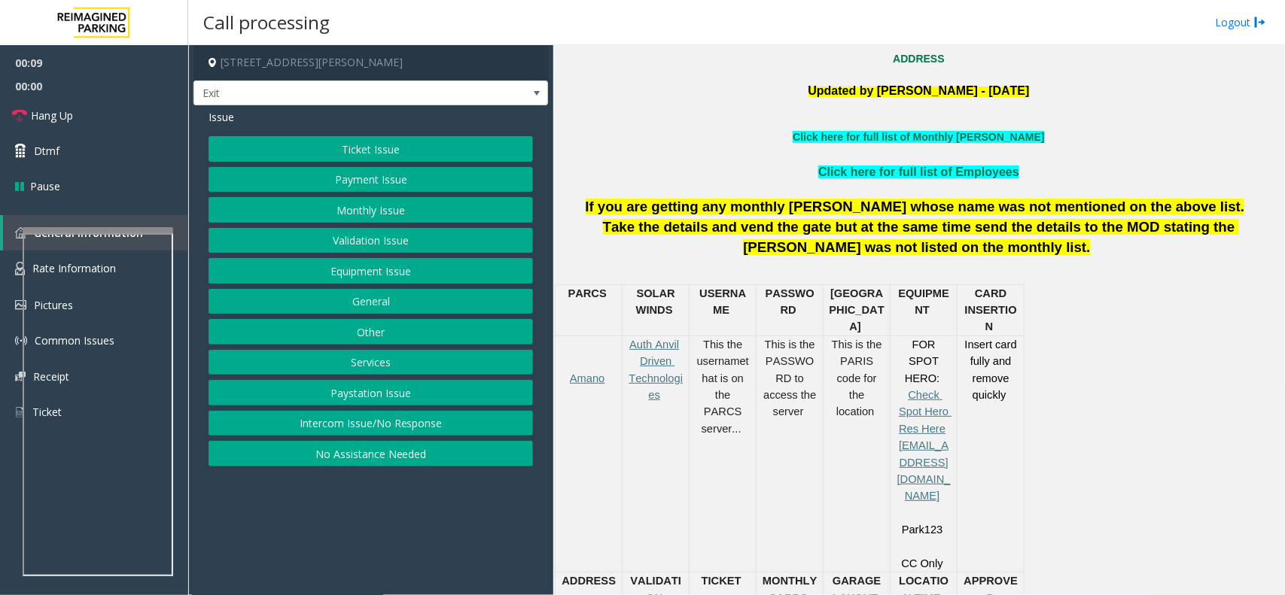
drag, startPoint x: 458, startPoint y: 426, endPoint x: 449, endPoint y: 412, distance: 16.9
click at [458, 426] on button "Intercom Issue/No Response" at bounding box center [371, 424] width 324 height 26
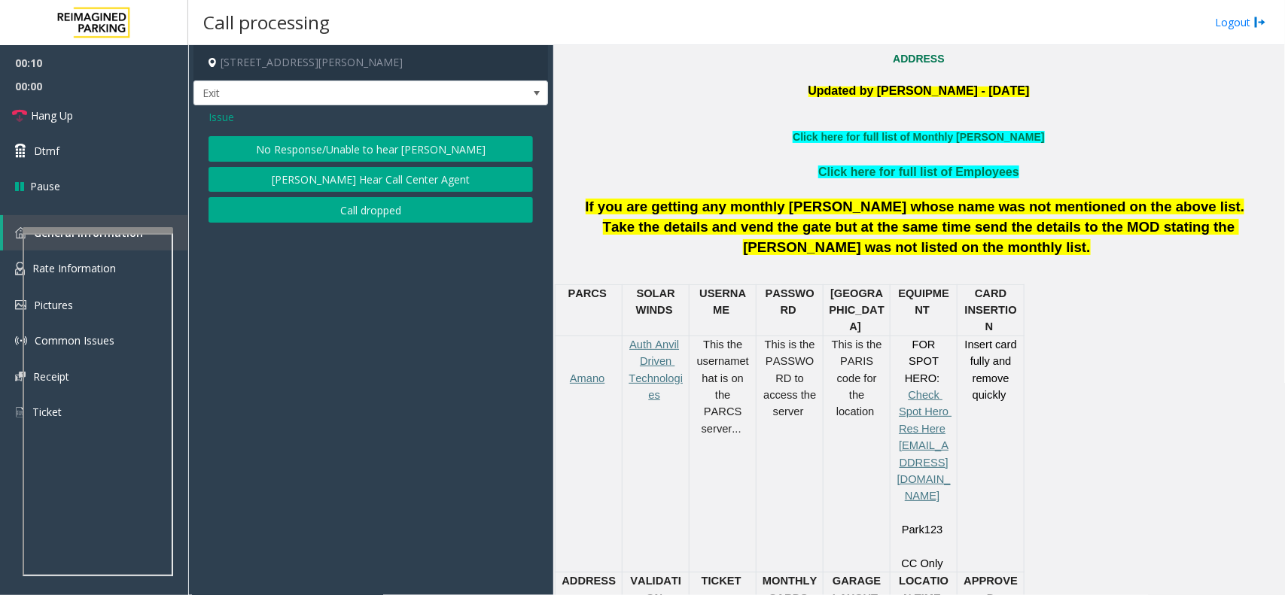
click at [328, 143] on button "No Response/Unable to hear [PERSON_NAME]" at bounding box center [371, 149] width 324 height 26
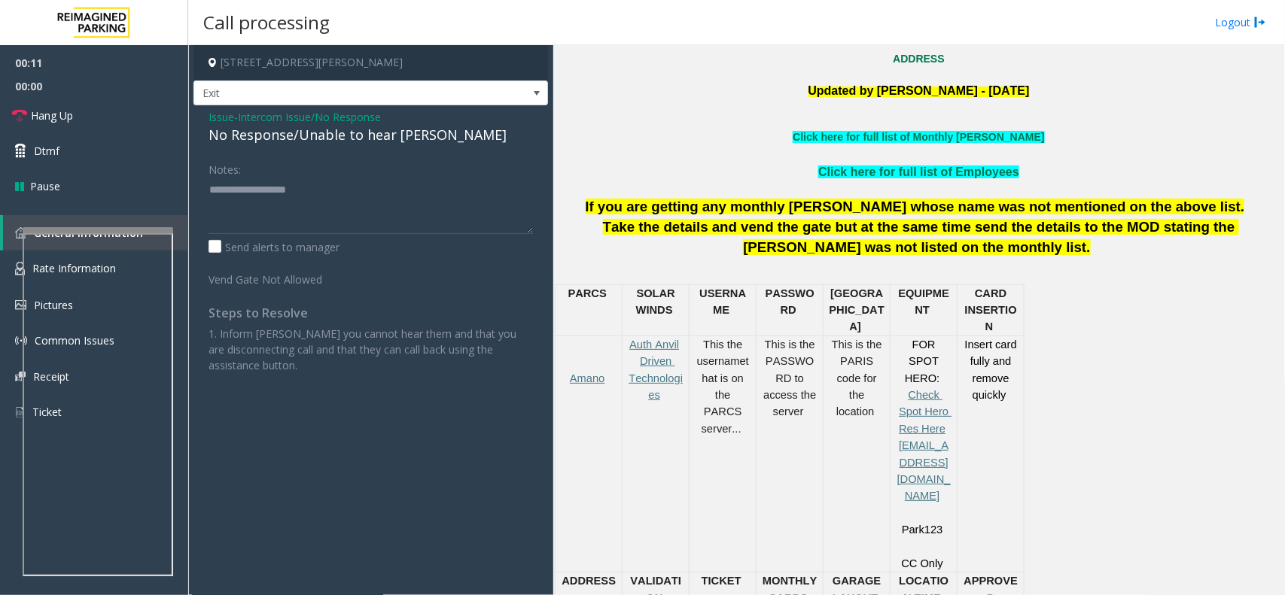
click at [318, 138] on div "No Response/Unable to hear [PERSON_NAME]" at bounding box center [371, 135] width 324 height 20
type textarea "**********"
click at [145, 110] on link "Hang Up" at bounding box center [94, 115] width 188 height 35
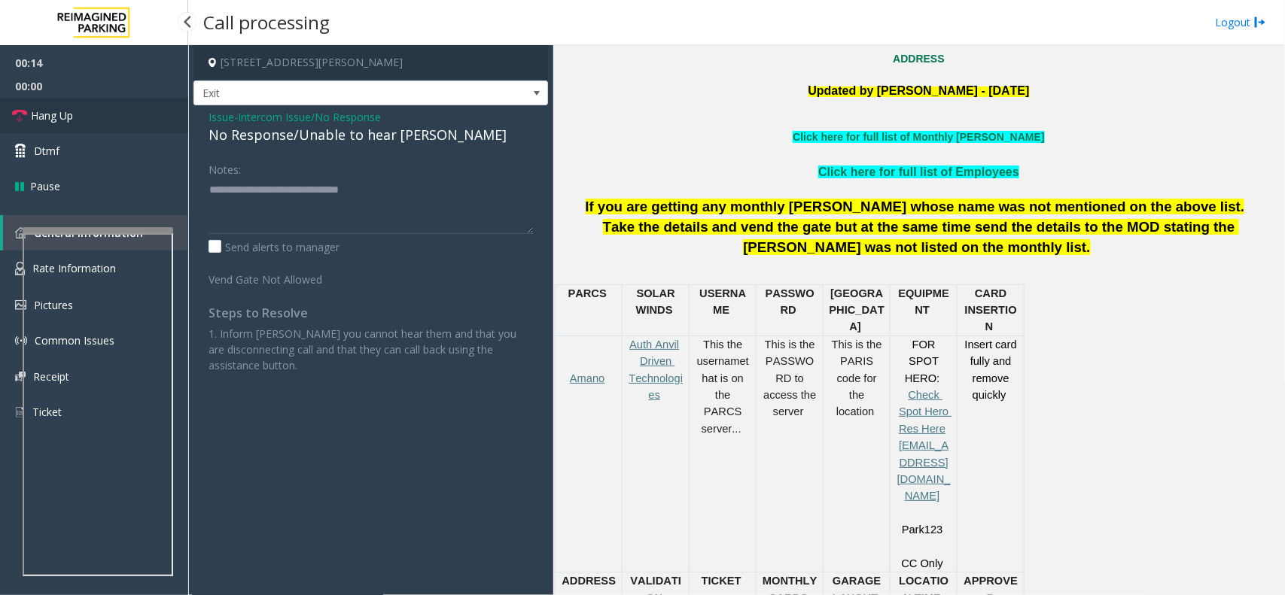
click at [145, 110] on link "Hang Up" at bounding box center [94, 115] width 188 height 35
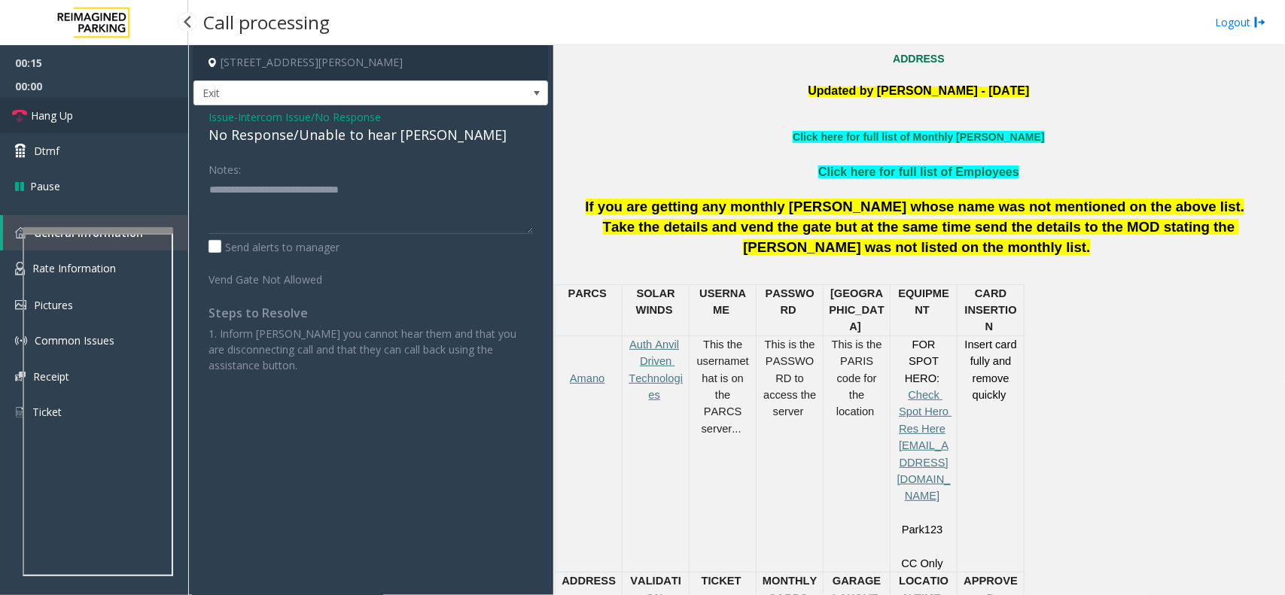
click at [145, 110] on link "Hang Up" at bounding box center [94, 115] width 188 height 35
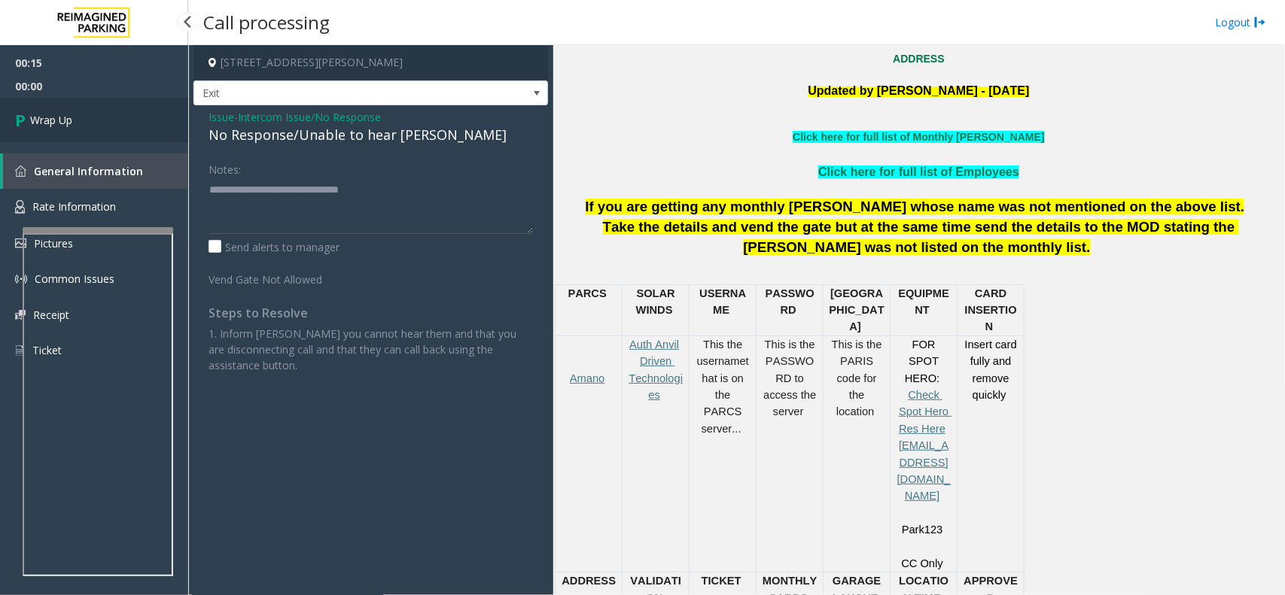
click at [145, 110] on link "Wrap Up" at bounding box center [94, 120] width 188 height 44
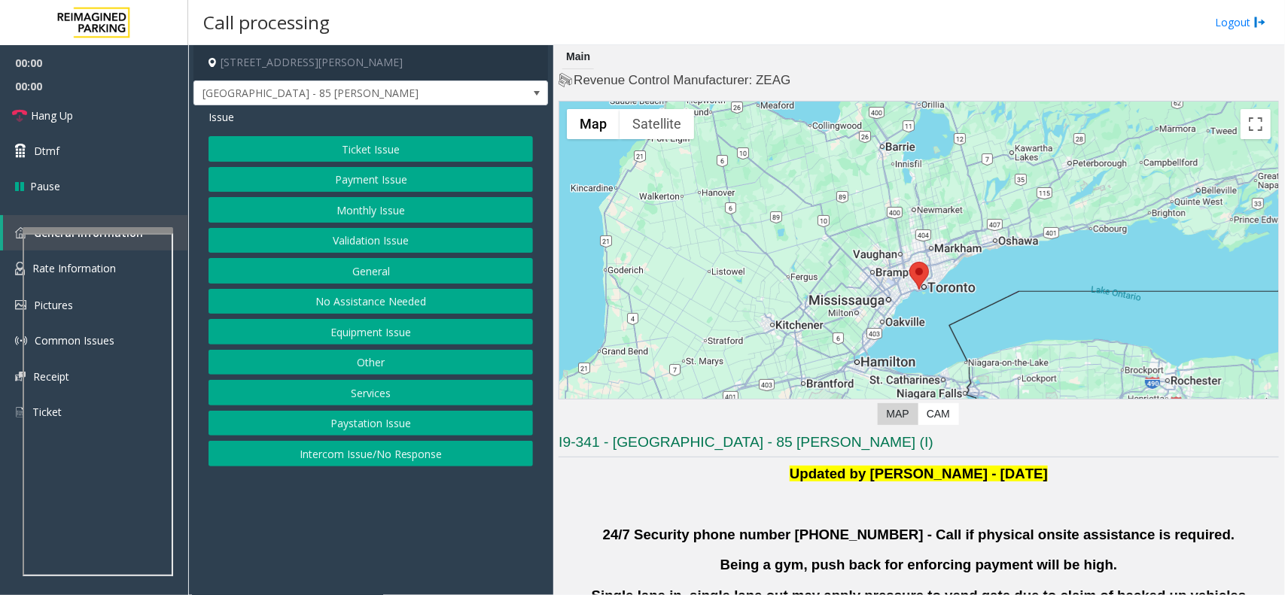
scroll to position [470, 0]
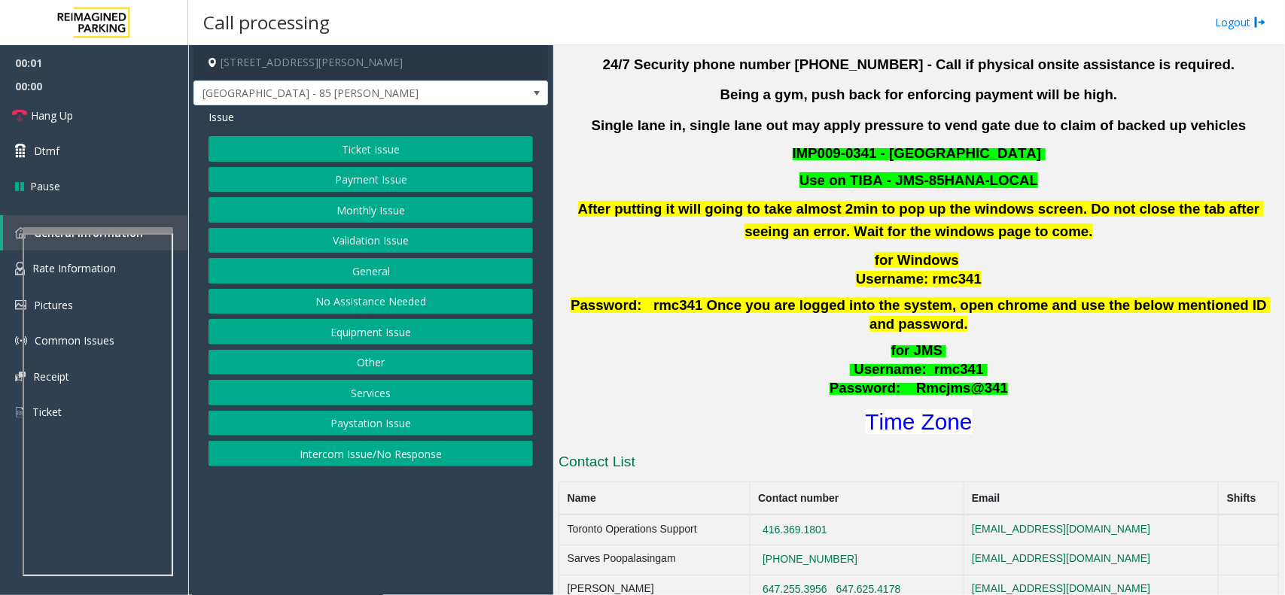
click at [404, 241] on button "Validation Issue" at bounding box center [371, 241] width 324 height 26
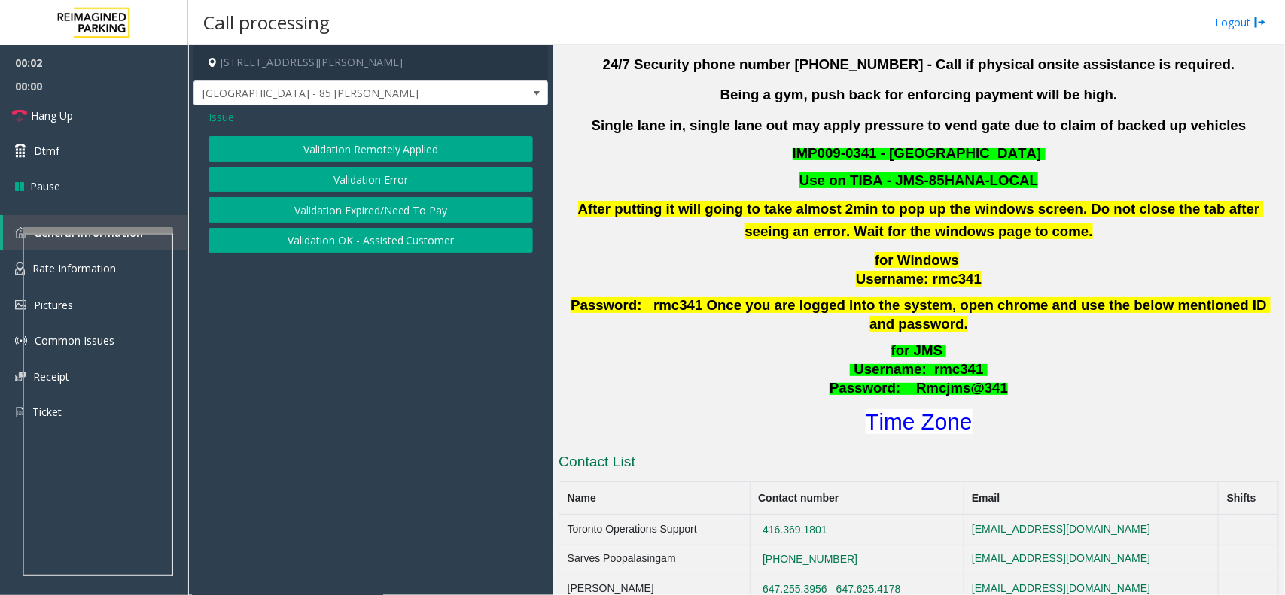
click at [403, 174] on button "Validation Error" at bounding box center [371, 180] width 324 height 26
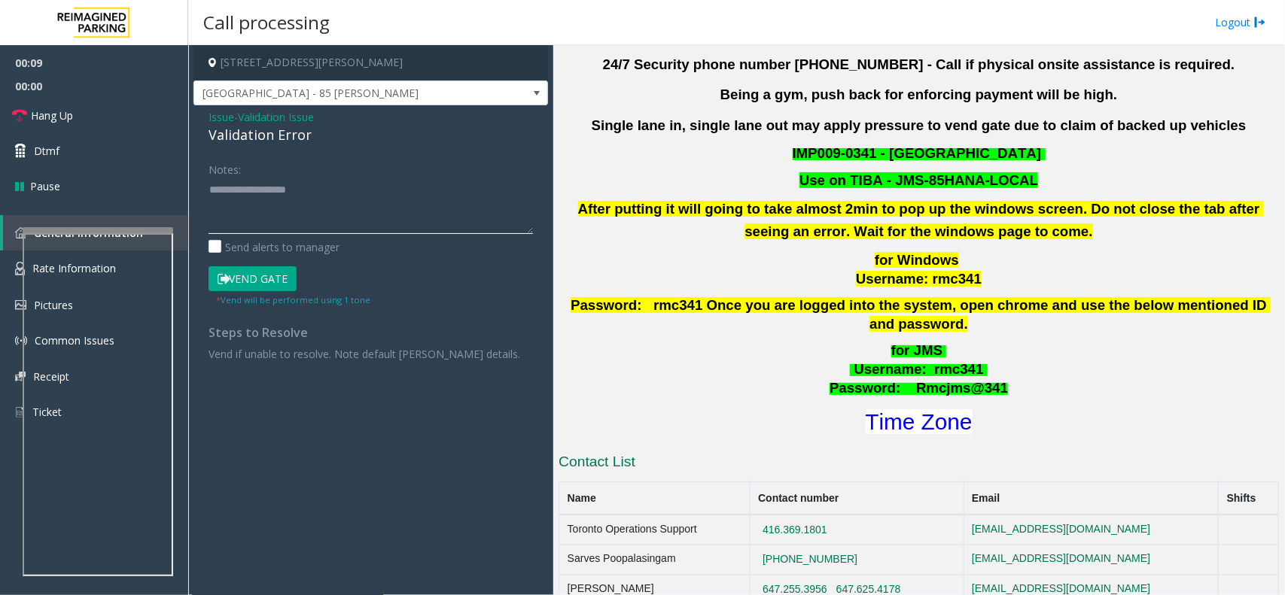
click at [365, 207] on textarea at bounding box center [371, 206] width 324 height 56
paste textarea "**********"
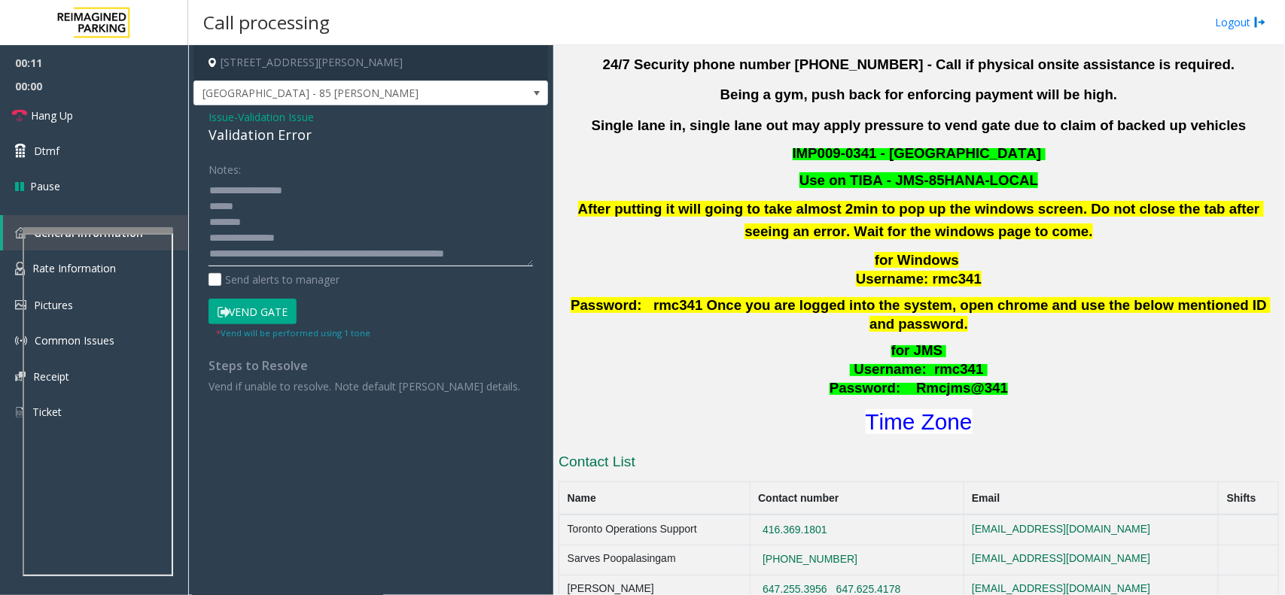
scroll to position [0, 0]
drag, startPoint x: 531, startPoint y: 230, endPoint x: 528, endPoint y: 439, distance: 208.5
click at [529, 266] on textarea at bounding box center [371, 222] width 324 height 89
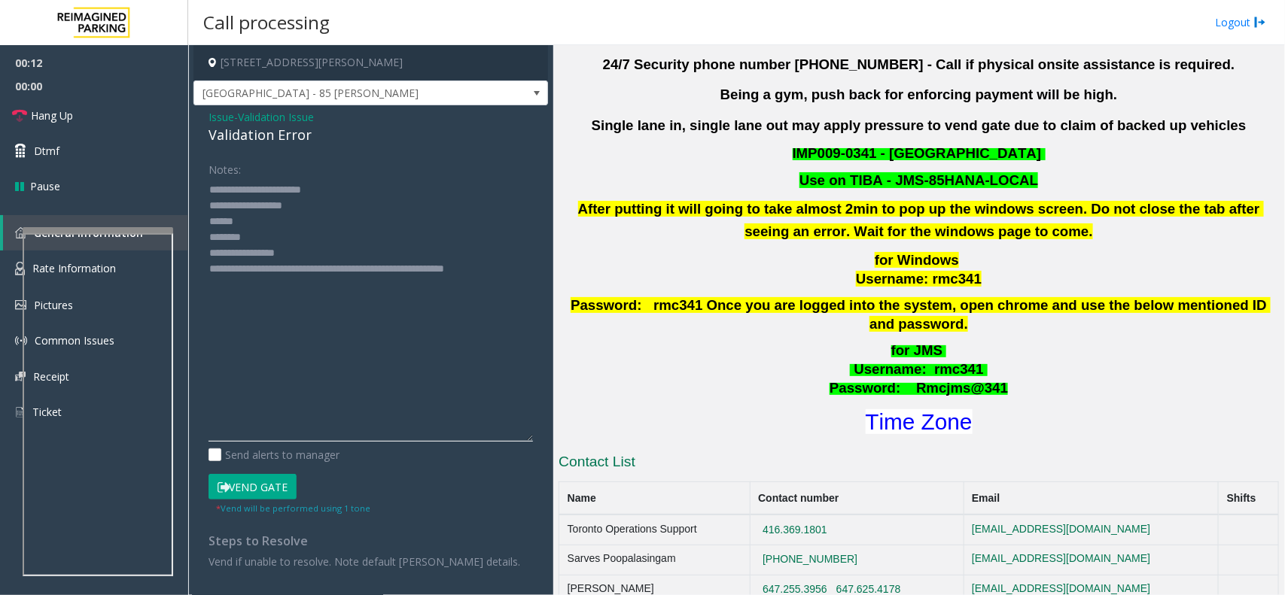
click at [272, 236] on textarea at bounding box center [371, 310] width 324 height 264
click at [866, 410] on font "Time Zone" at bounding box center [919, 422] width 107 height 25
drag, startPoint x: 307, startPoint y: 253, endPoint x: 269, endPoint y: 248, distance: 38.7
click at [269, 248] on textarea at bounding box center [371, 310] width 324 height 264
click at [247, 221] on textarea at bounding box center [371, 310] width 324 height 264
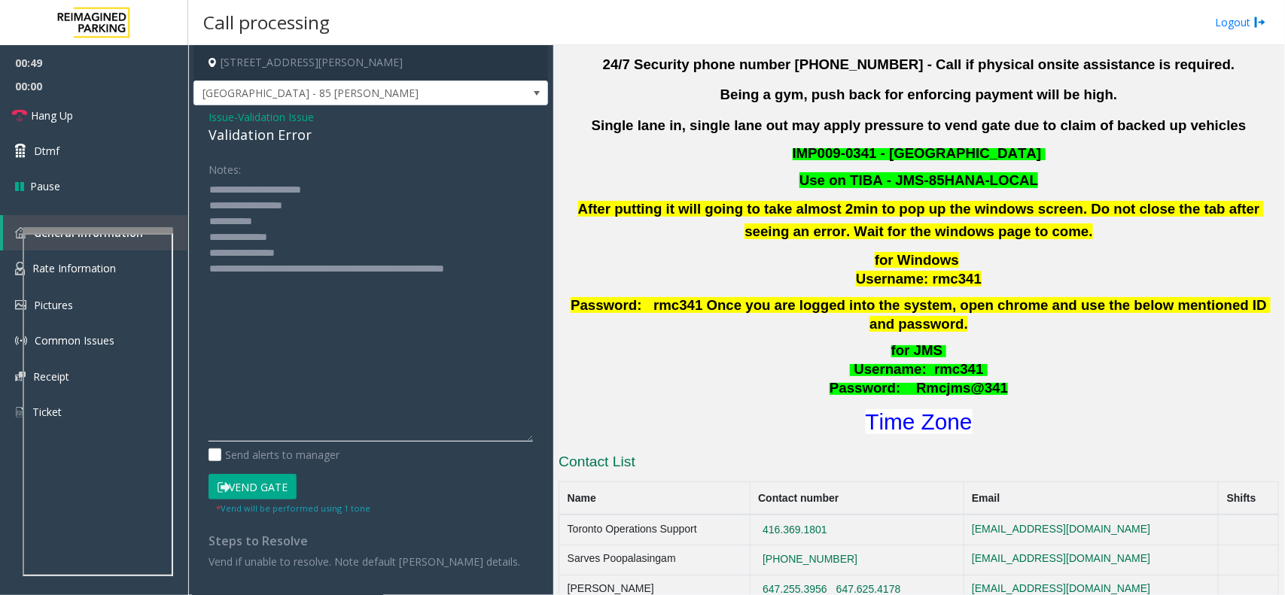
type textarea "**********"
click at [280, 487] on button "Vend Gate" at bounding box center [253, 487] width 88 height 26
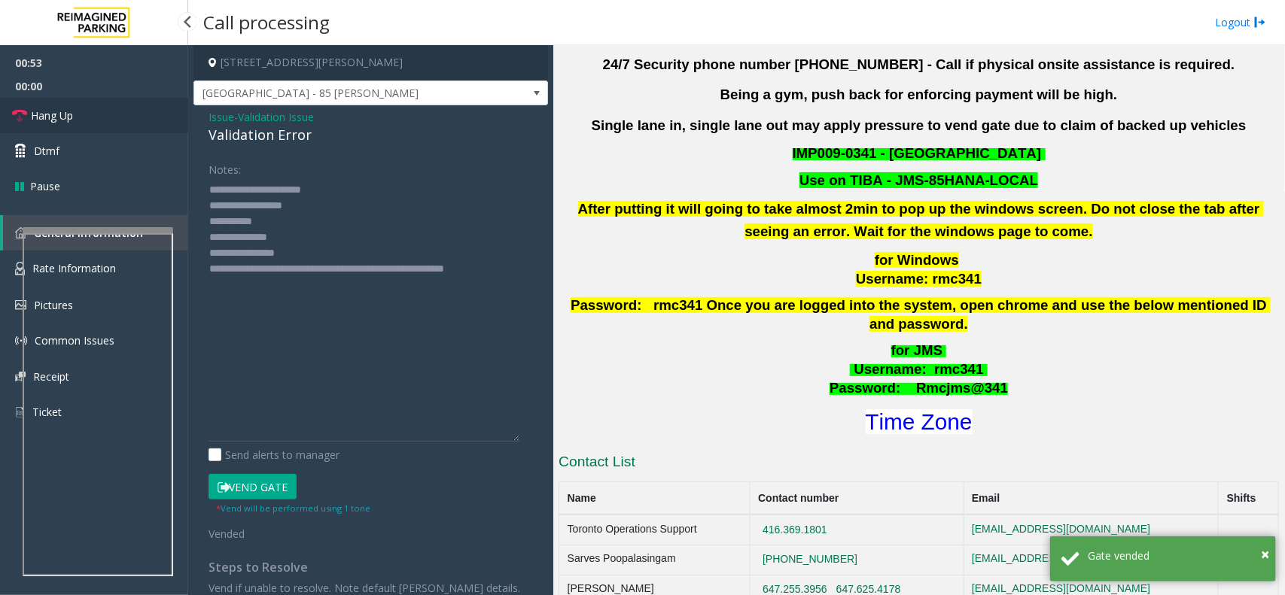
click at [163, 107] on link "Hang Up" at bounding box center [94, 115] width 188 height 35
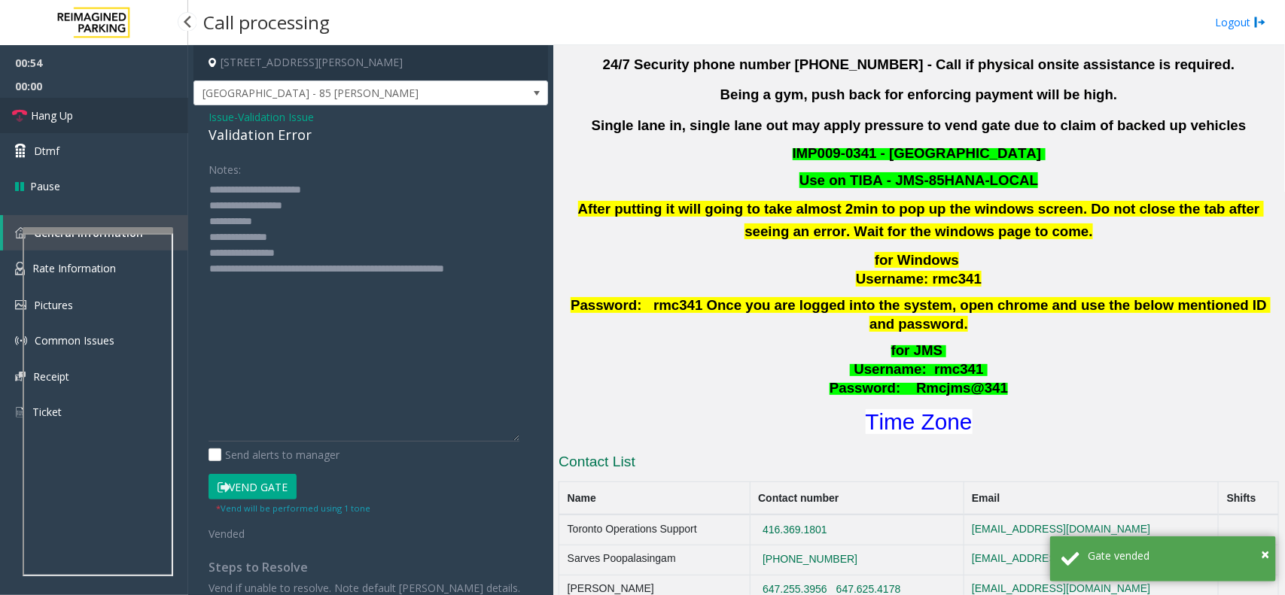
click at [163, 107] on link "Hang Up" at bounding box center [94, 115] width 188 height 35
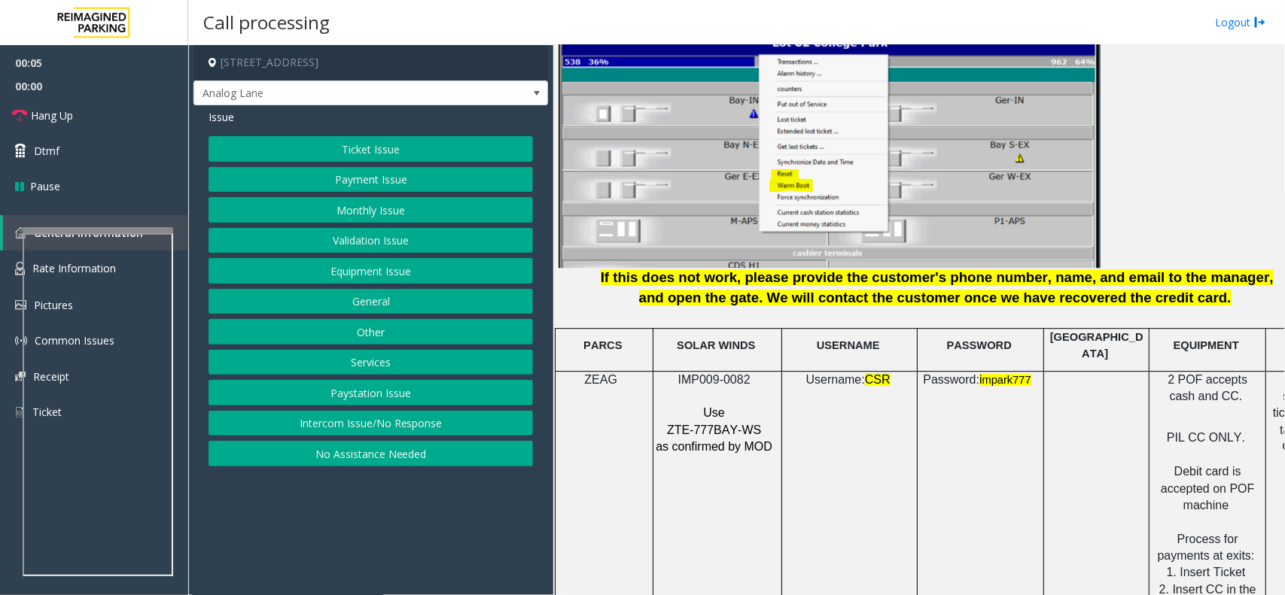
scroll to position [1882, 0]
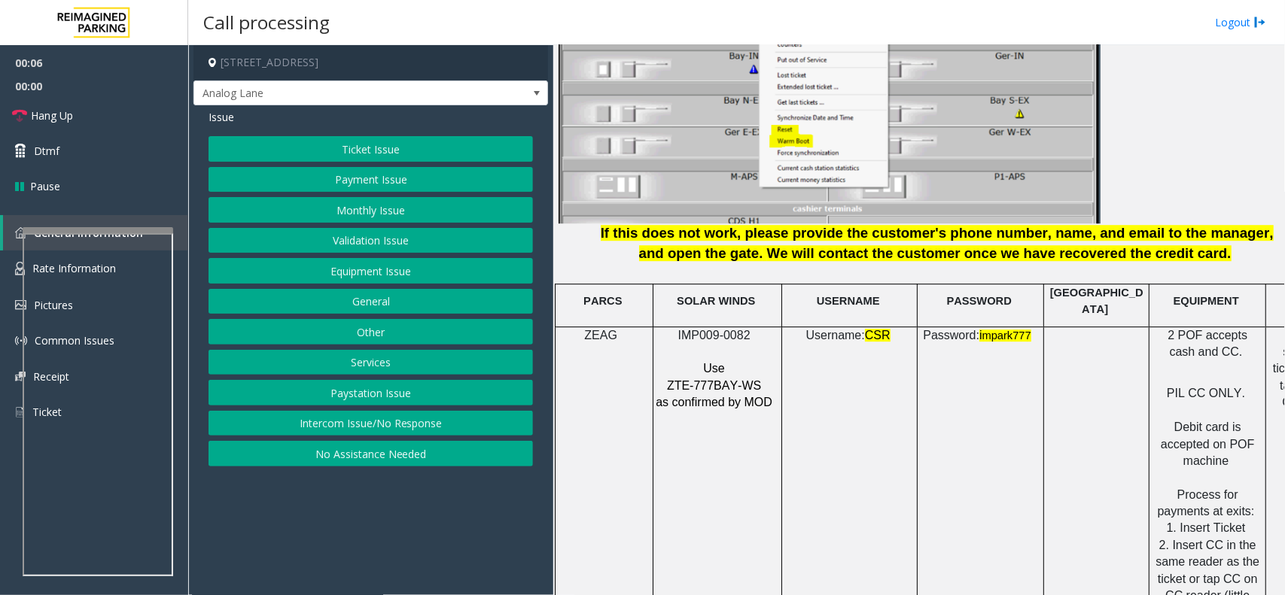
click at [716, 329] on span "IMP009-0082" at bounding box center [714, 335] width 72 height 13
copy p "IMP009-0082"
click at [389, 139] on button "Ticket Issue" at bounding box center [371, 149] width 324 height 26
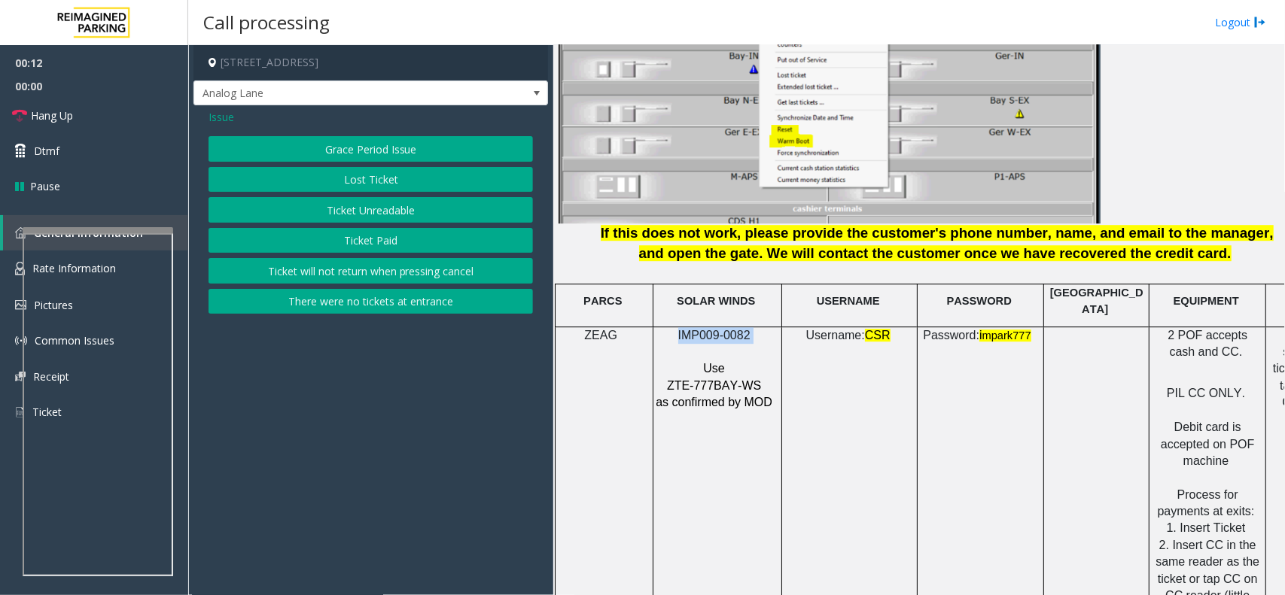
click at [403, 212] on button "Ticket Unreadable" at bounding box center [371, 210] width 324 height 26
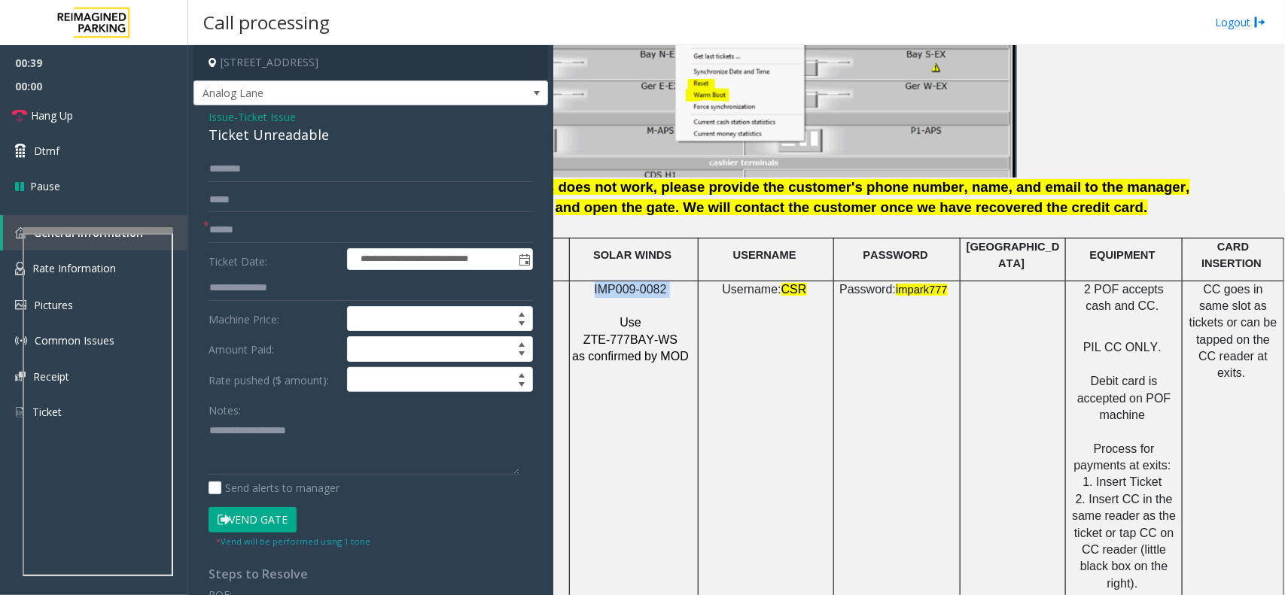
scroll to position [1976, 98]
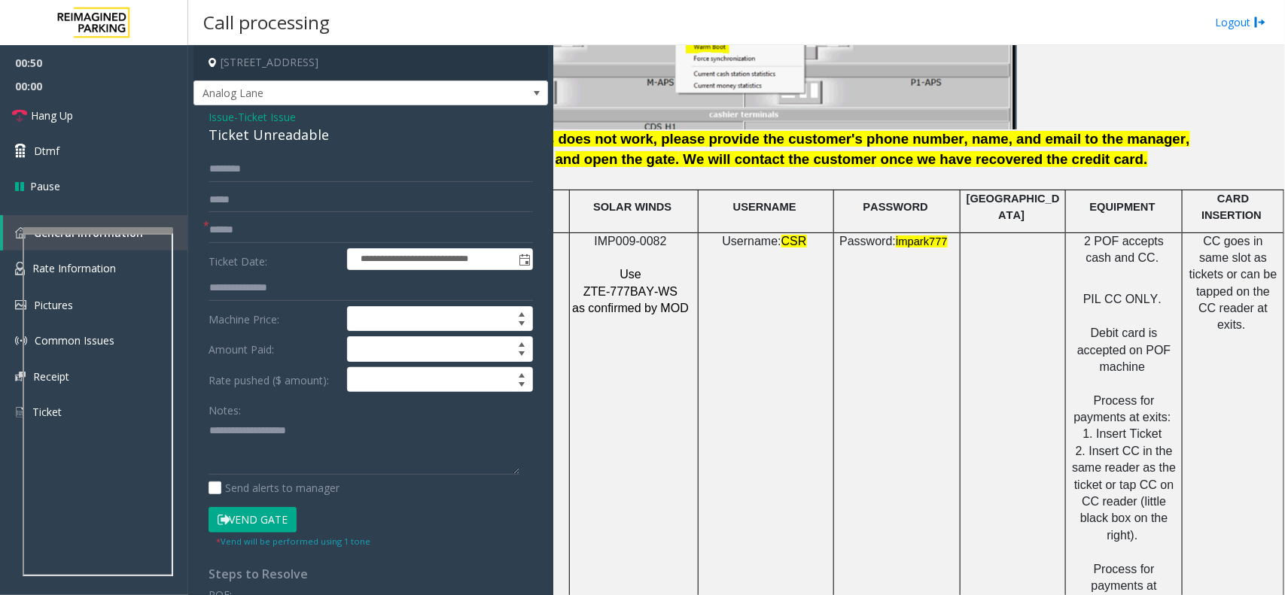
click at [296, 117] on span "Ticket Issue" at bounding box center [267, 117] width 58 height 16
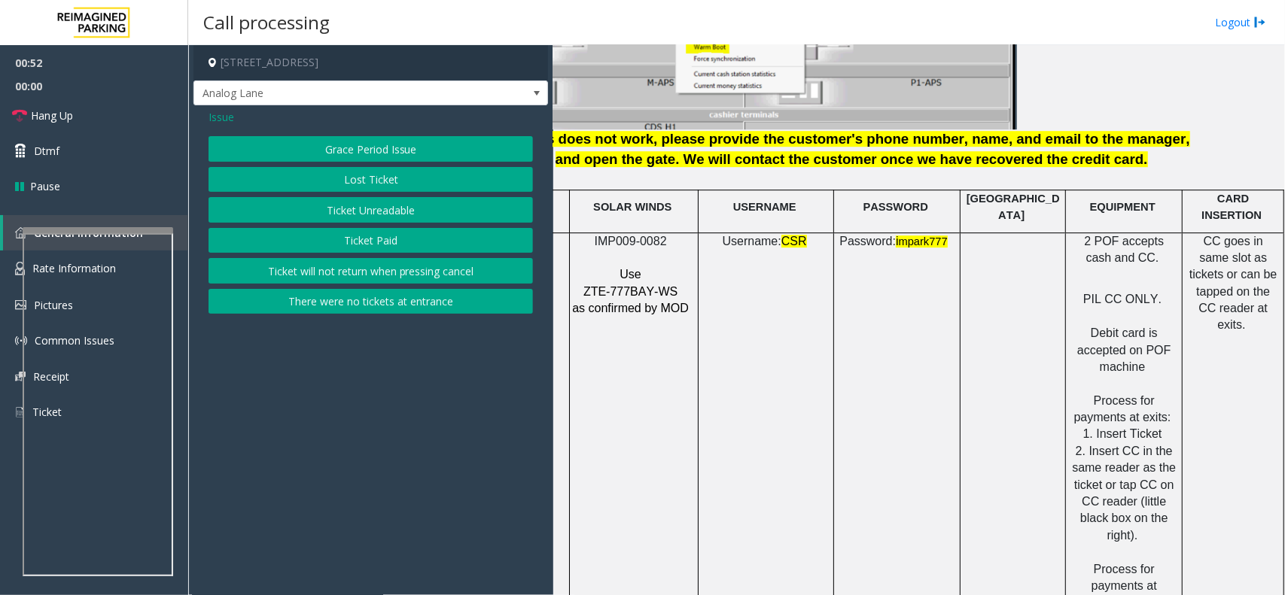
click at [223, 118] on span "Issue" at bounding box center [222, 117] width 26 height 16
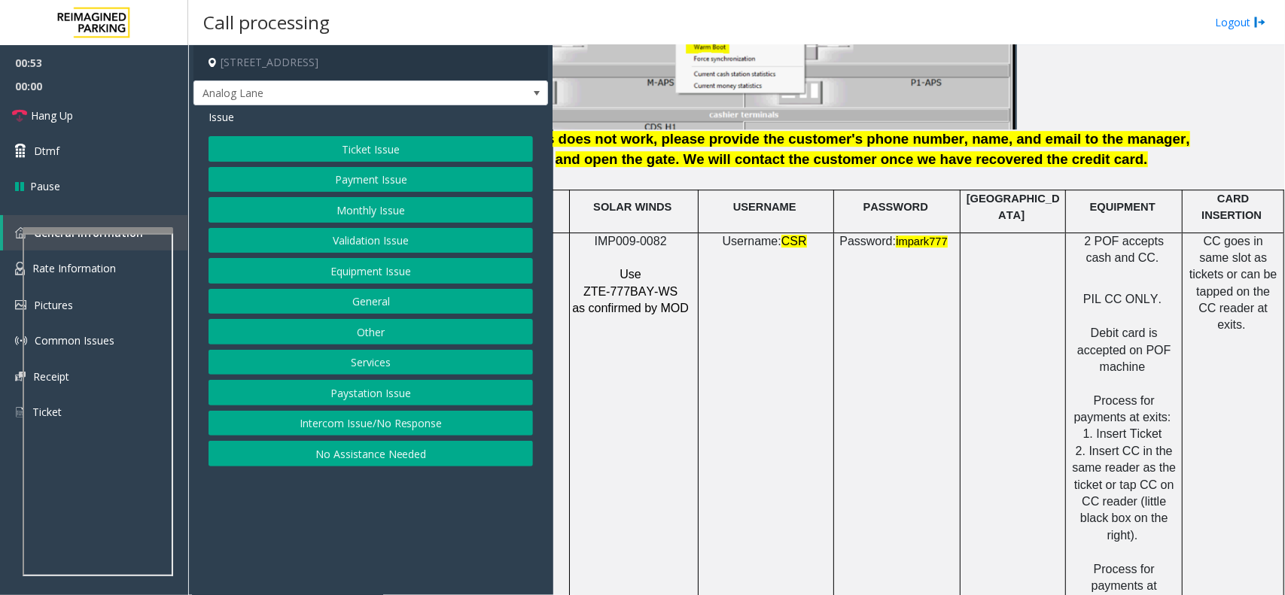
click at [351, 187] on button "Payment Issue" at bounding box center [371, 180] width 324 height 26
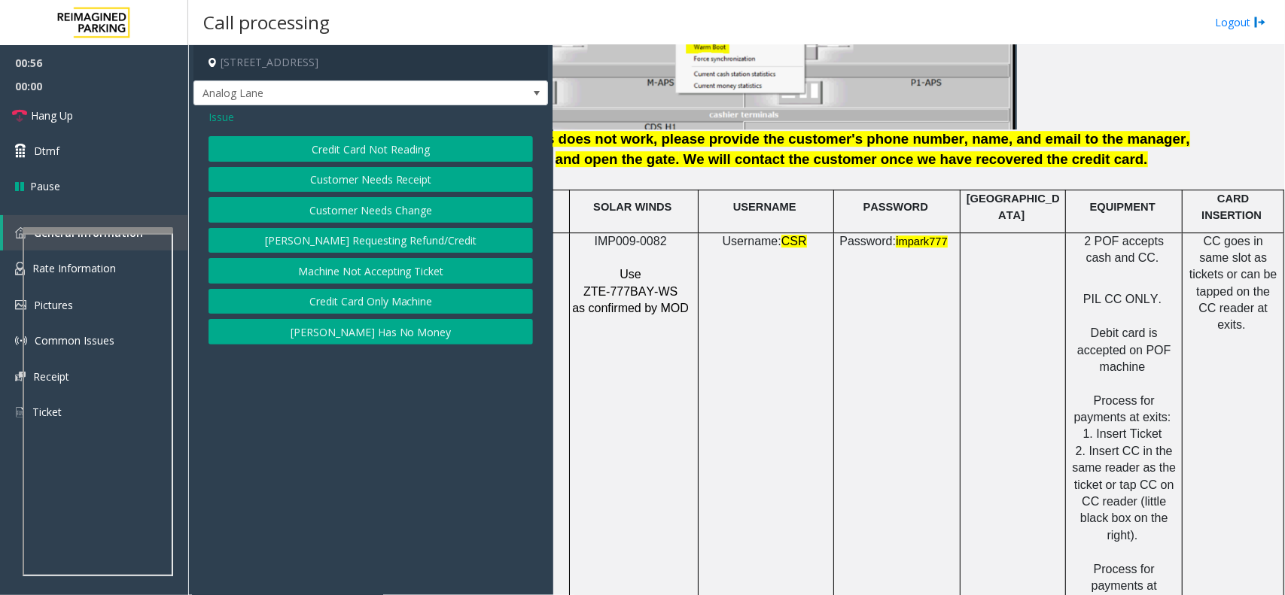
click at [416, 149] on button "Credit Card Not Reading" at bounding box center [371, 149] width 324 height 26
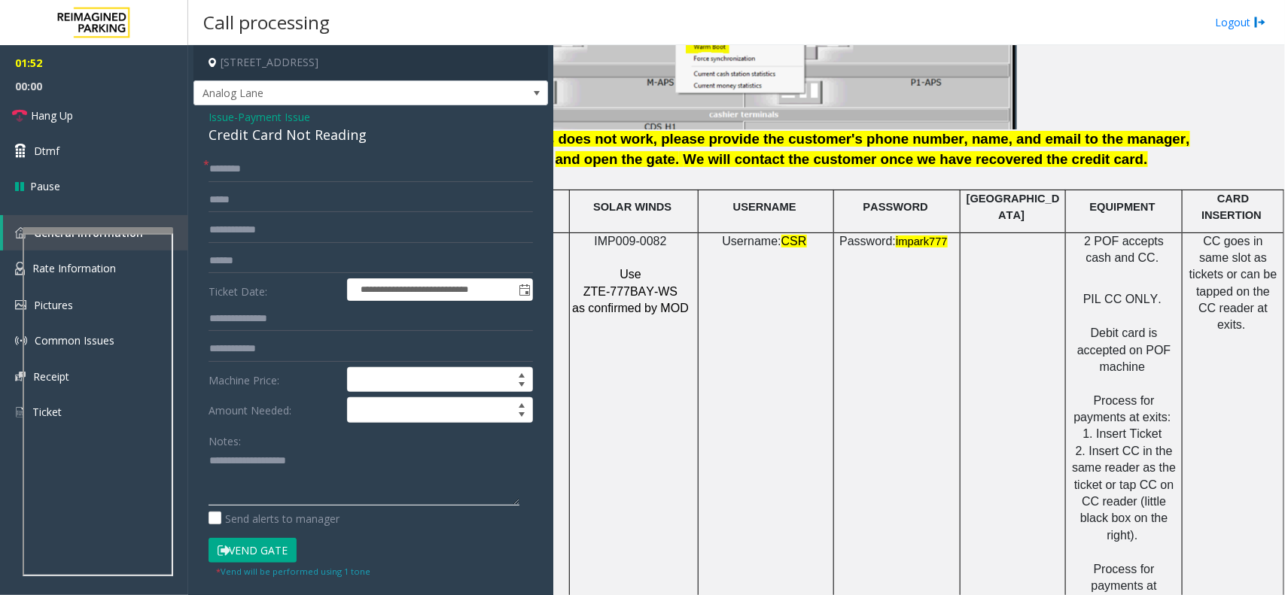
click at [271, 469] on textarea at bounding box center [364, 477] width 311 height 56
paste textarea "**********"
click at [362, 463] on textarea at bounding box center [364, 477] width 311 height 56
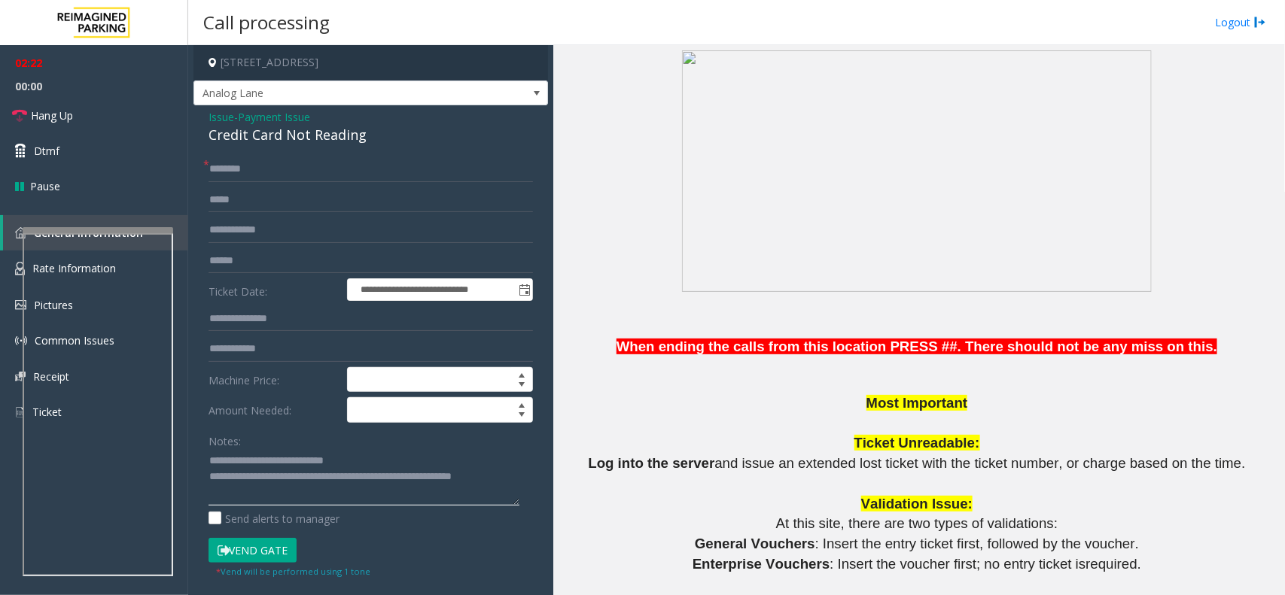
scroll to position [941, 0]
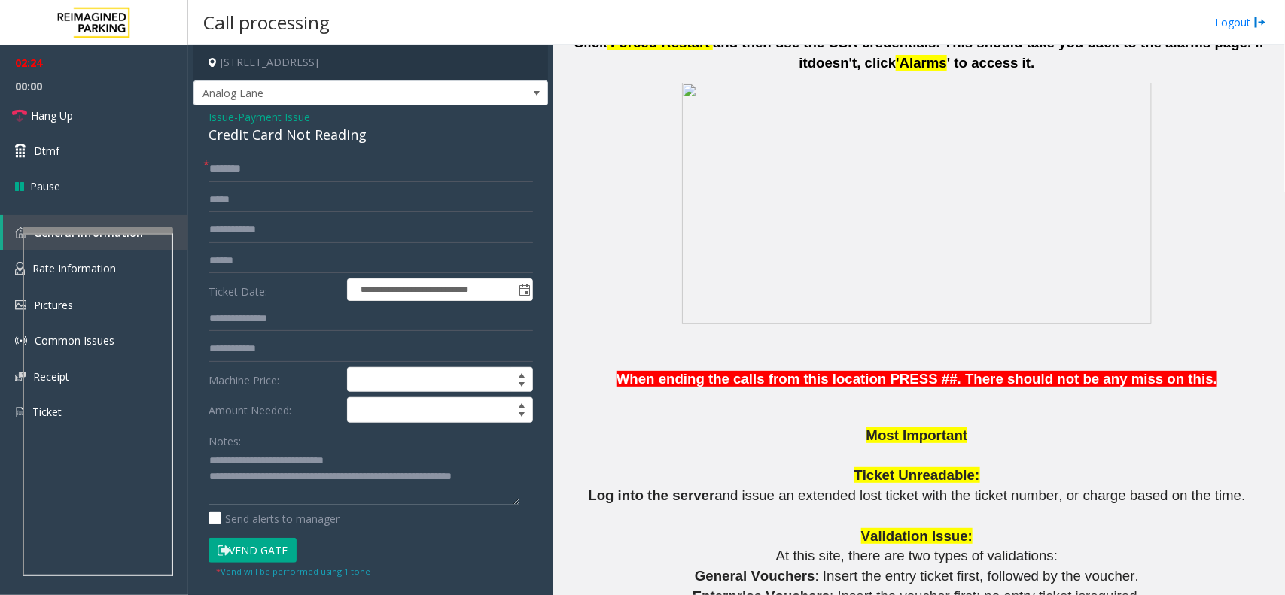
click at [359, 501] on textarea at bounding box center [364, 477] width 311 height 56
type textarea "**********"
click at [65, 108] on span "Hang Up" at bounding box center [52, 116] width 42 height 16
click at [221, 160] on input "text" at bounding box center [371, 170] width 324 height 26
type input "**"
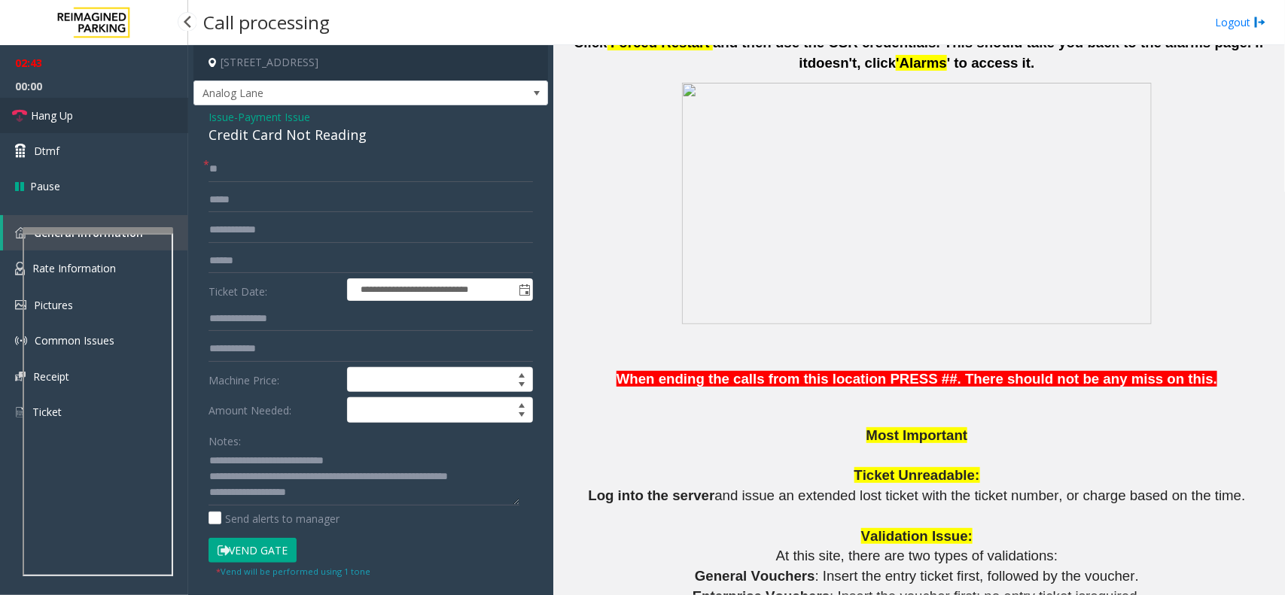
click at [129, 126] on link "Hang Up" at bounding box center [94, 115] width 188 height 35
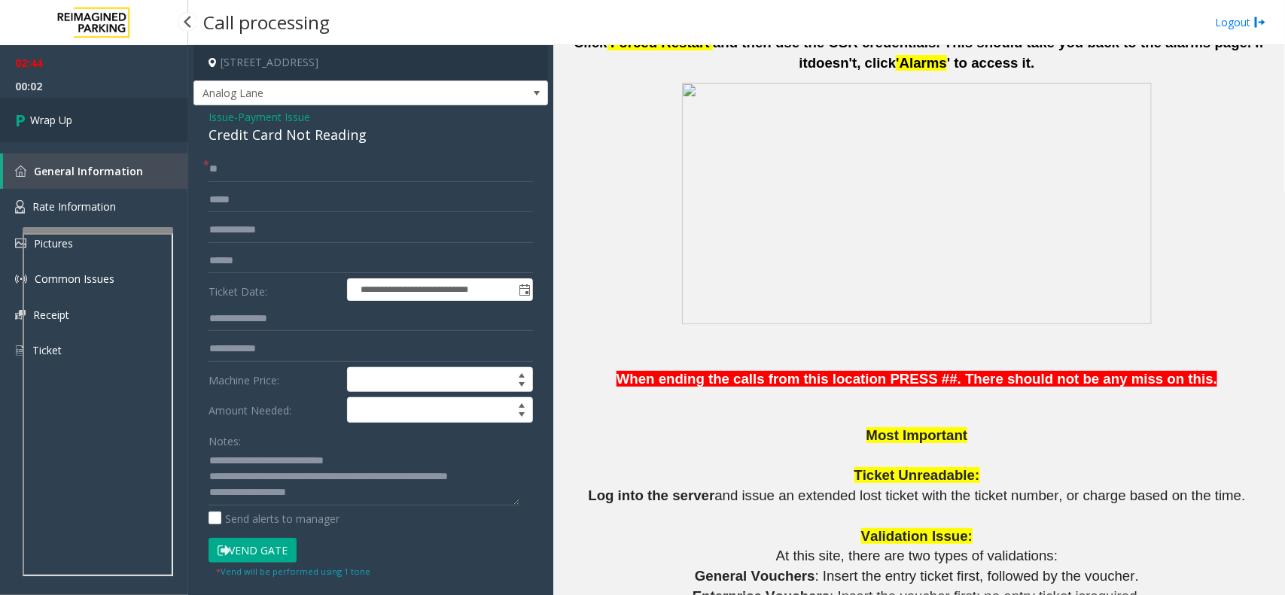
click at [124, 117] on link "Wrap Up" at bounding box center [94, 120] width 188 height 44
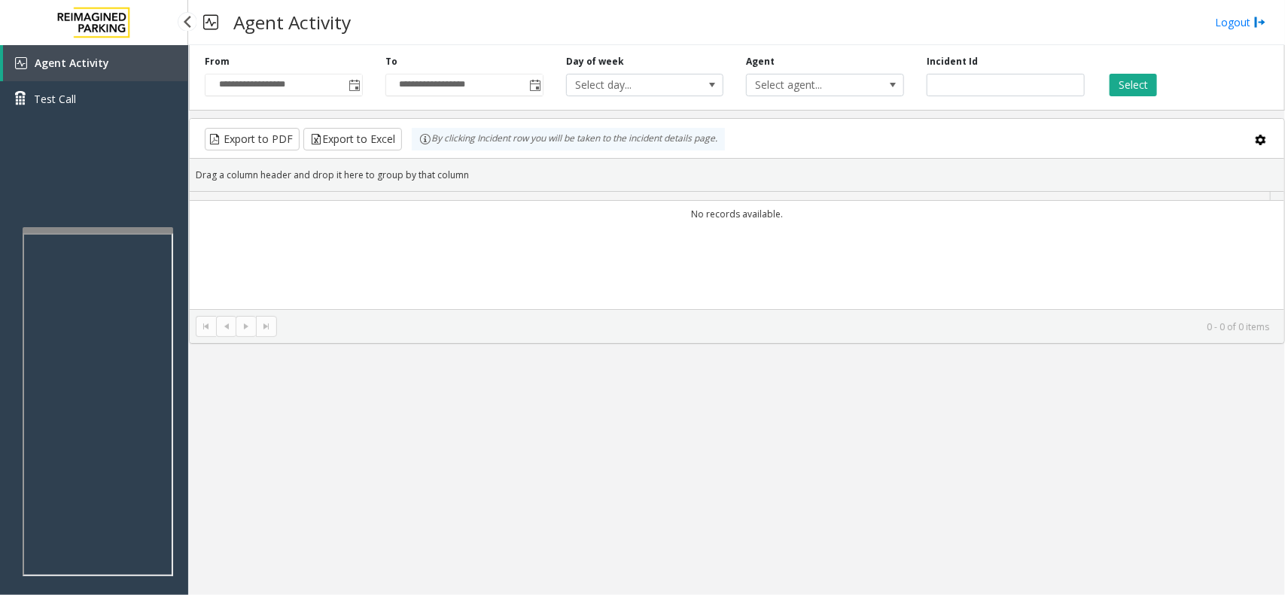
click at [124, 117] on div "Agent Activity Test Call" at bounding box center [94, 86] width 188 height 83
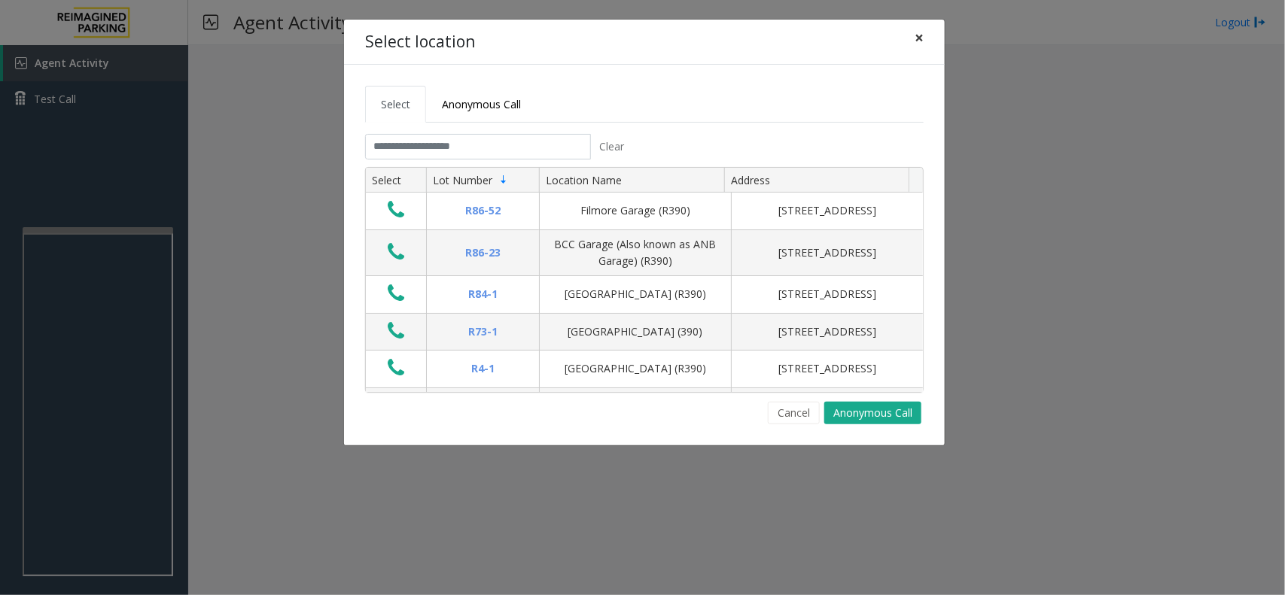
click at [917, 35] on span "×" at bounding box center [919, 37] width 9 height 21
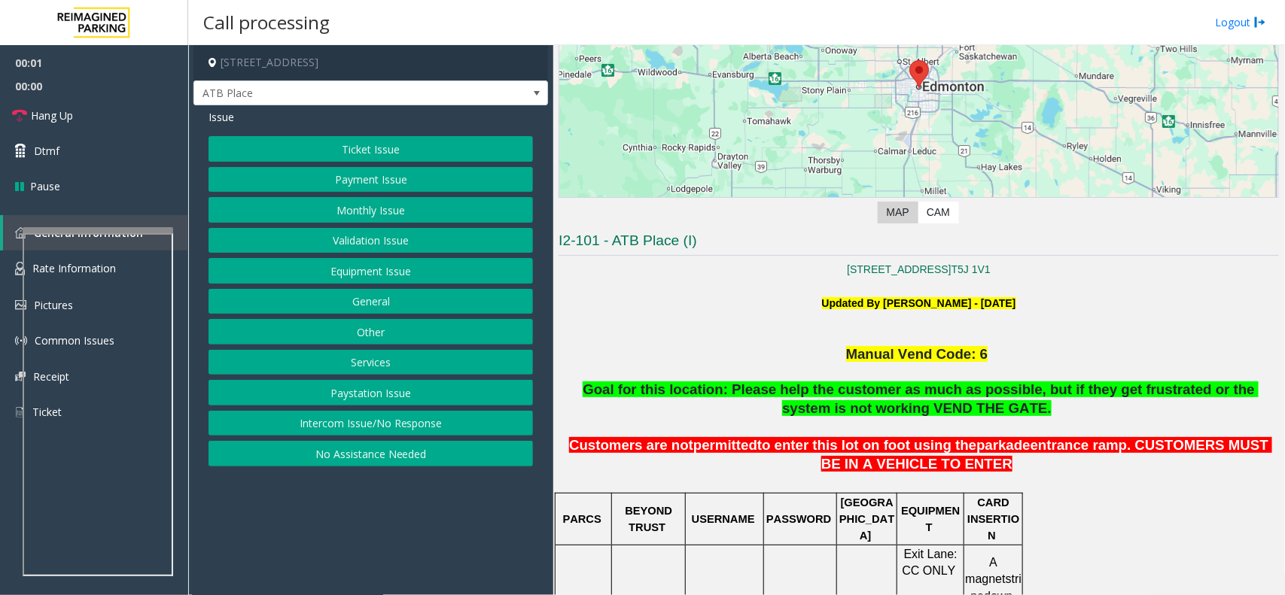
scroll to position [470, 0]
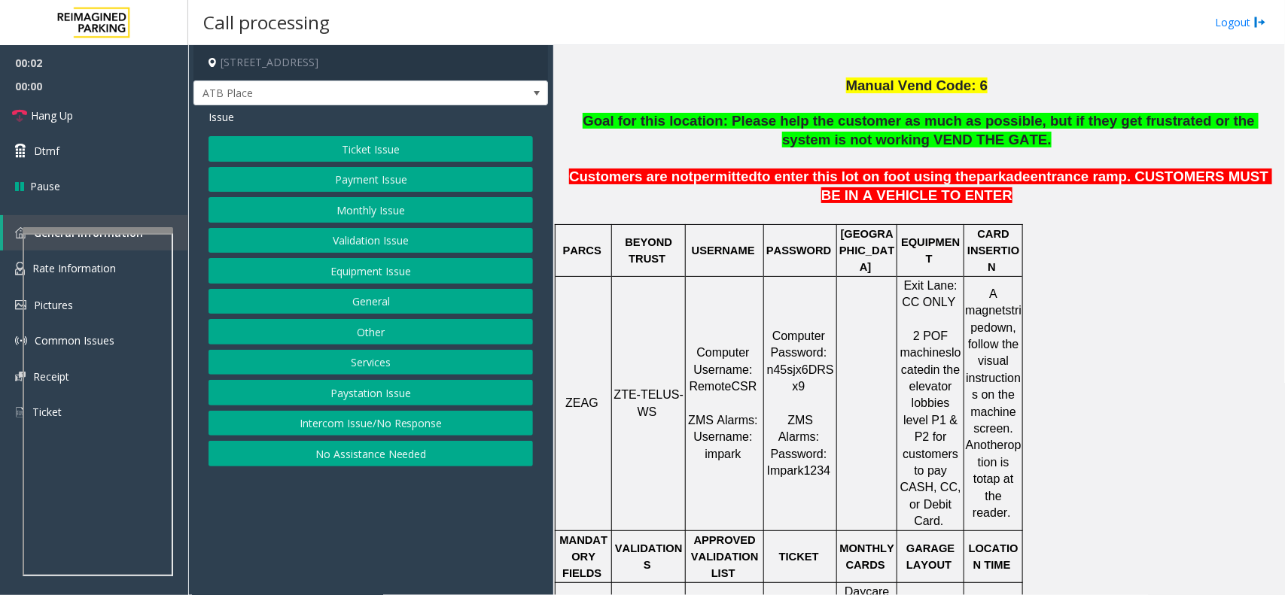
click at [650, 388] on span "ZTE-TELUS-WS" at bounding box center [648, 402] width 69 height 29
copy p "ZTE-TELUS-WS"
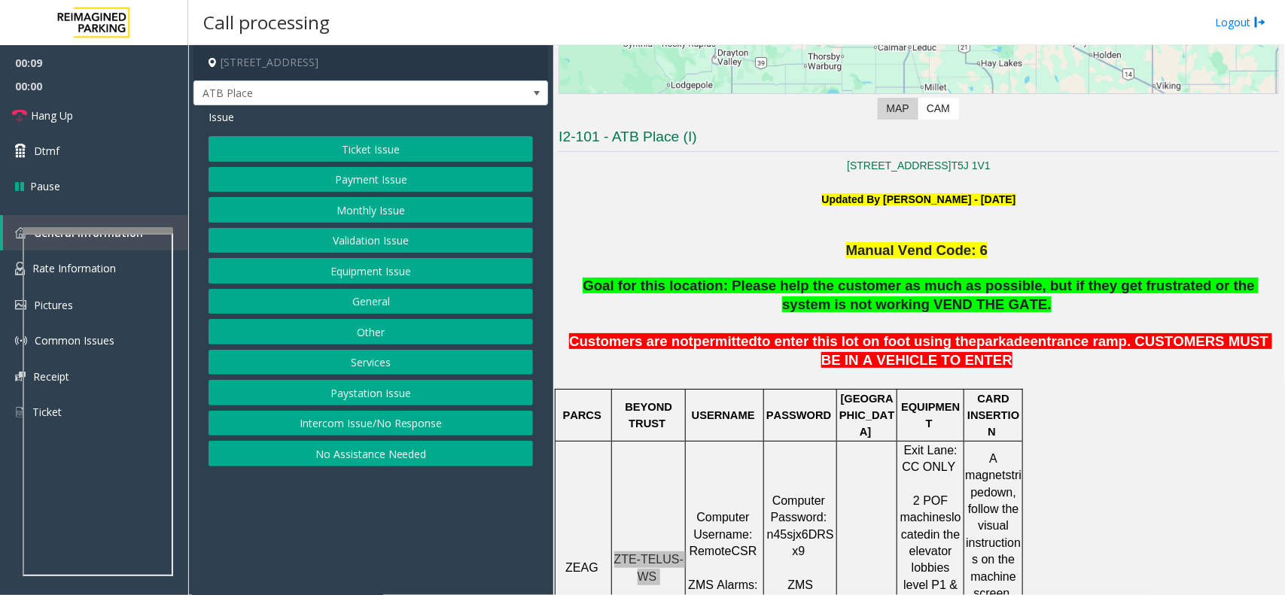
scroll to position [188, 0]
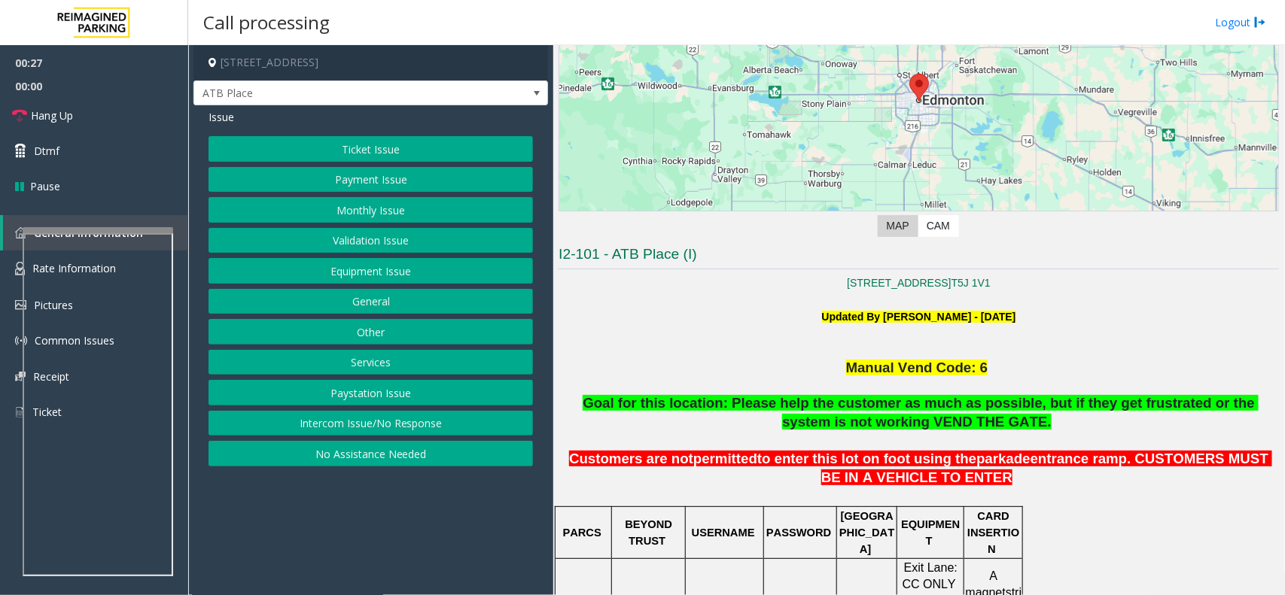
click at [360, 149] on button "Ticket Issue" at bounding box center [371, 149] width 324 height 26
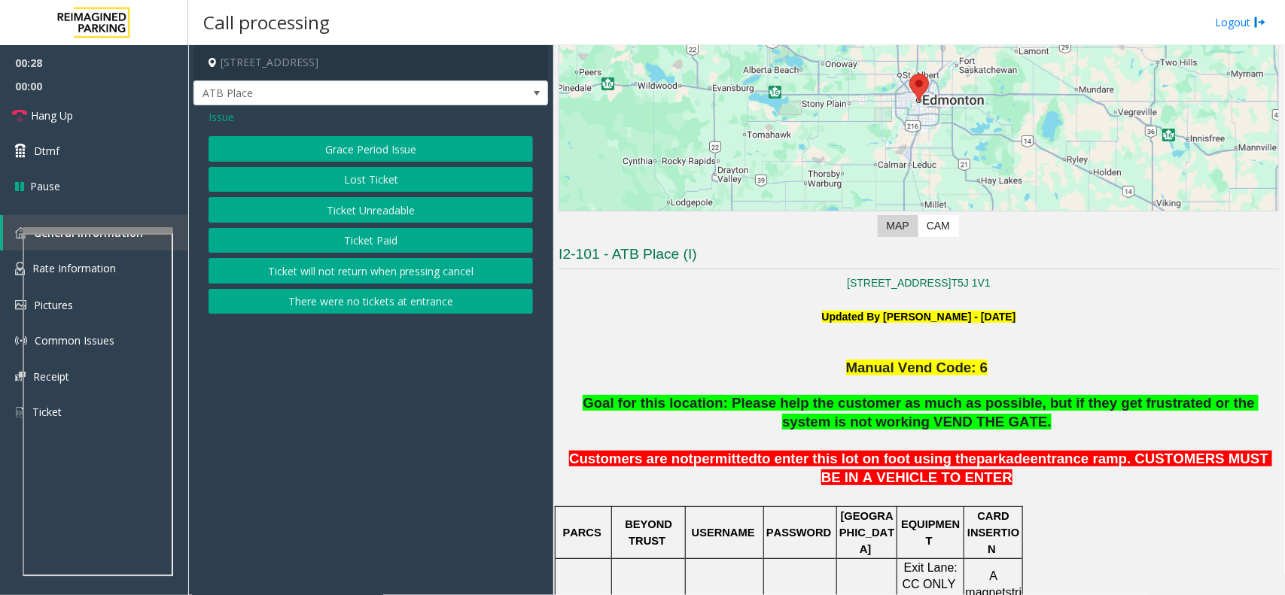
click at [382, 204] on button "Ticket Unreadable" at bounding box center [371, 210] width 324 height 26
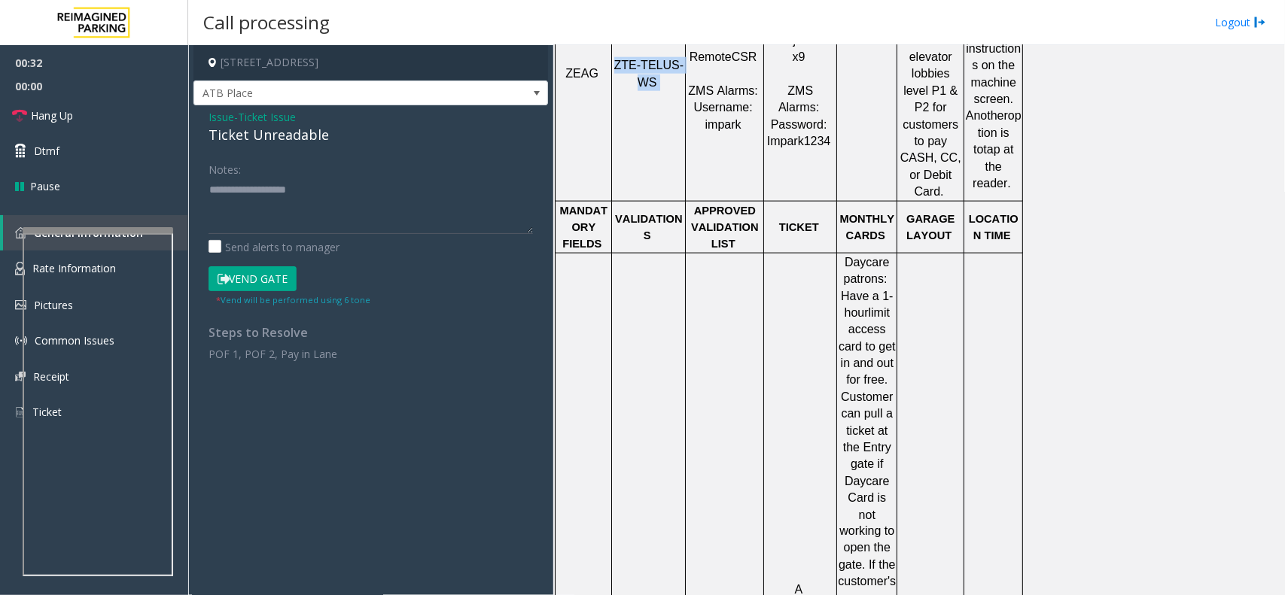
scroll to position [847, 0]
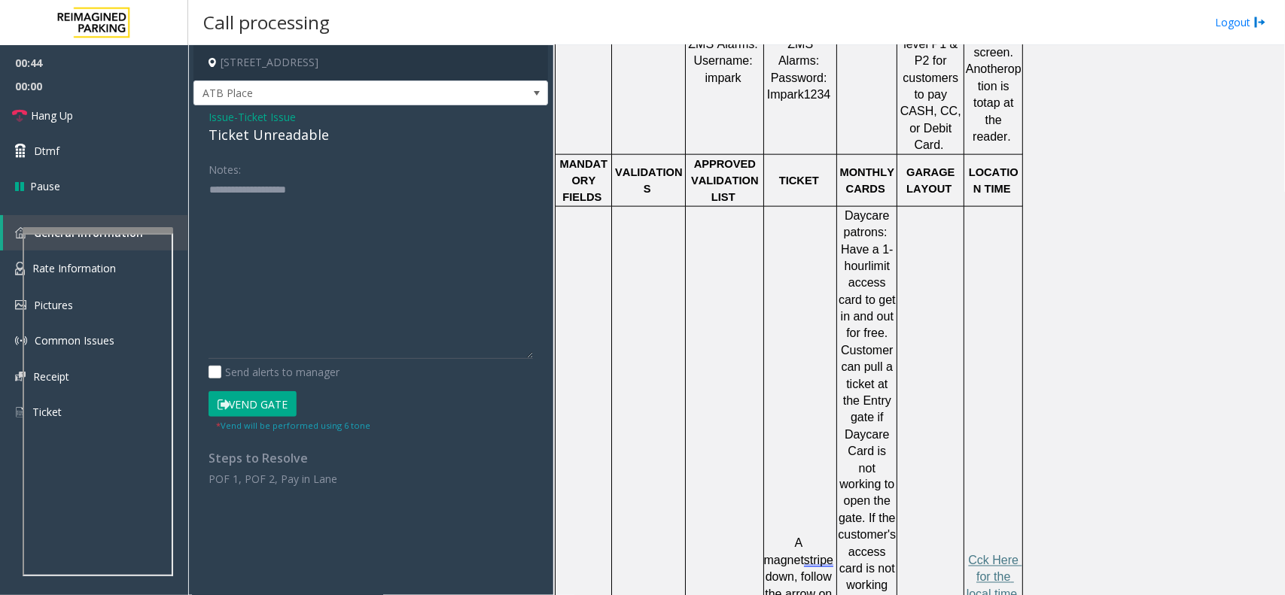
drag, startPoint x: 531, startPoint y: 227, endPoint x: 547, endPoint y: 351, distance: 124.5
click at [558, 361] on div "[STREET_ADDRESS] ATB Place Issue - Ticket Issue Ticket Unreadable Notes: Send a…" at bounding box center [736, 320] width 1096 height 550
click at [257, 211] on textarea at bounding box center [371, 272] width 324 height 189
click at [321, 183] on textarea at bounding box center [371, 272] width 324 height 189
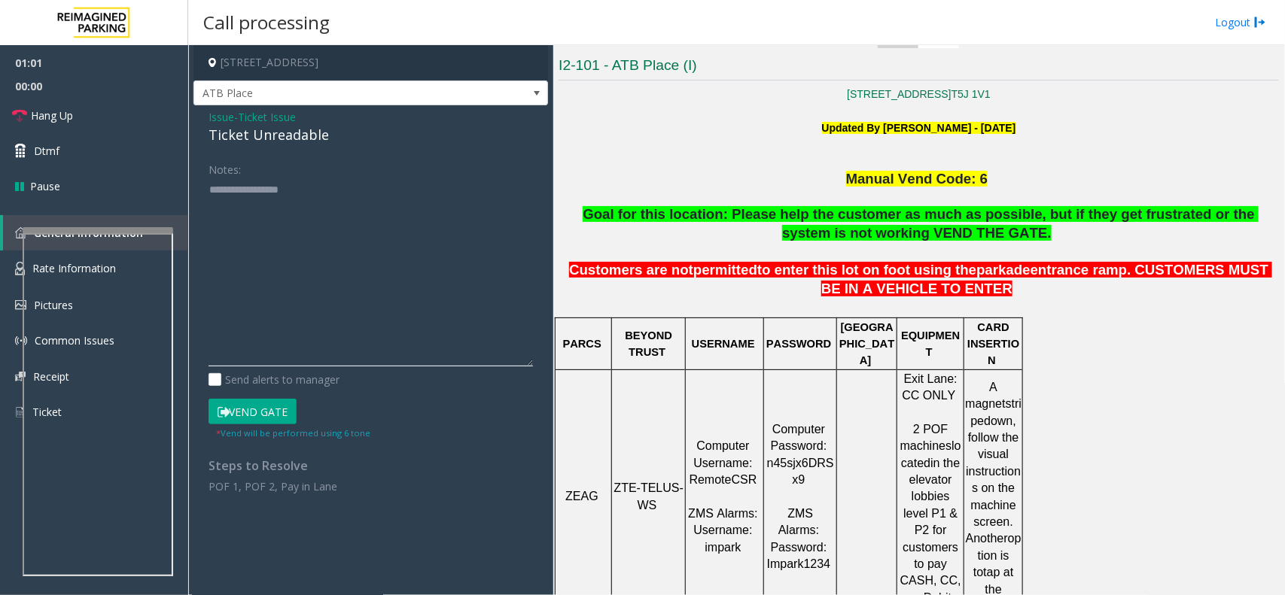
scroll to position [376, 0]
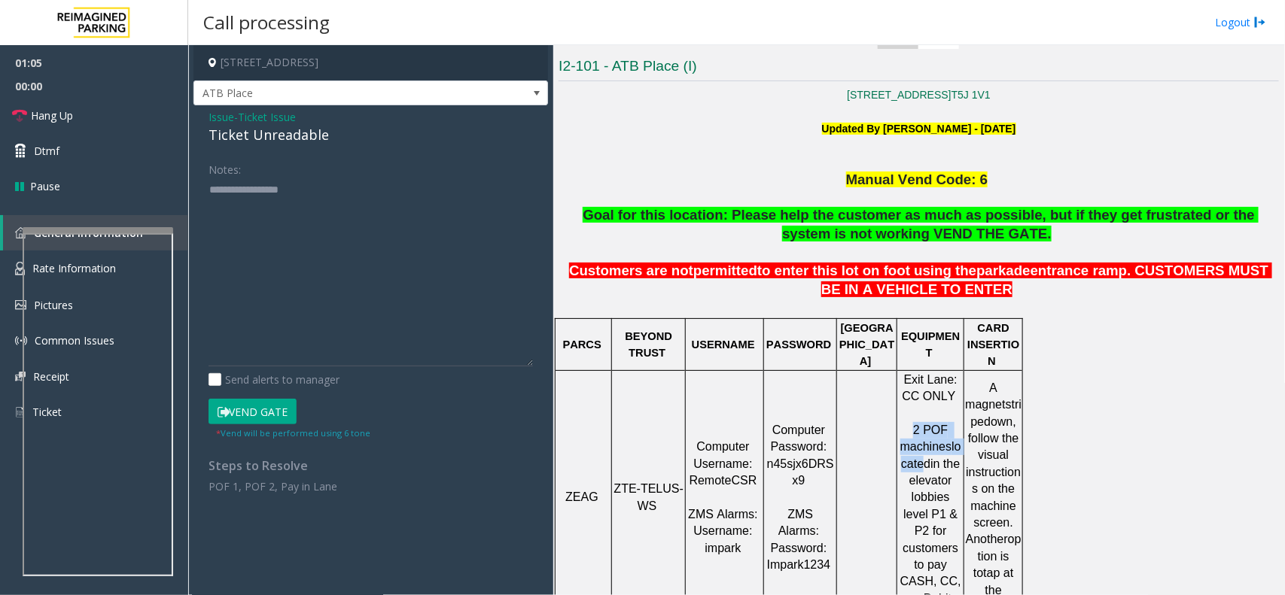
drag, startPoint x: 912, startPoint y: 419, endPoint x: 939, endPoint y: 442, distance: 35.8
click at [939, 442] on p "Exit Lane: CC ONLY 2 POF machines located in the elevator lobbies level P1 & P2…" at bounding box center [930, 498] width 65 height 253
click at [946, 468] on span "in the elevator lobbies level P1 & P2 for customers to pay CASH, CC, or Debit C…" at bounding box center [932, 540] width 64 height 165
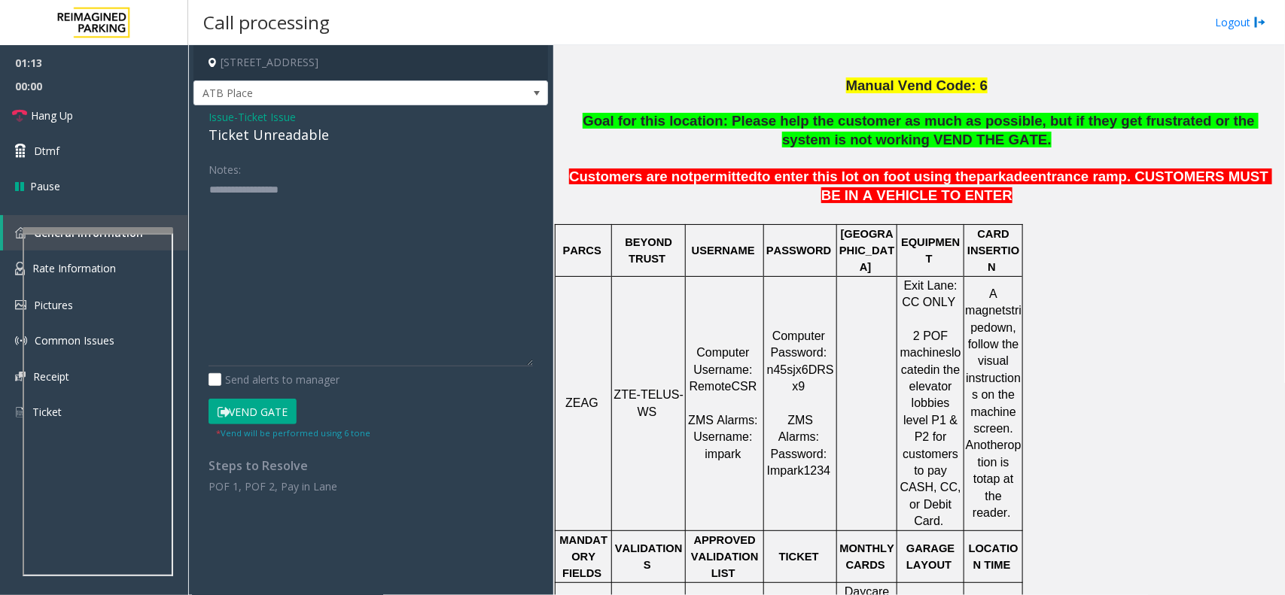
scroll to position [565, 0]
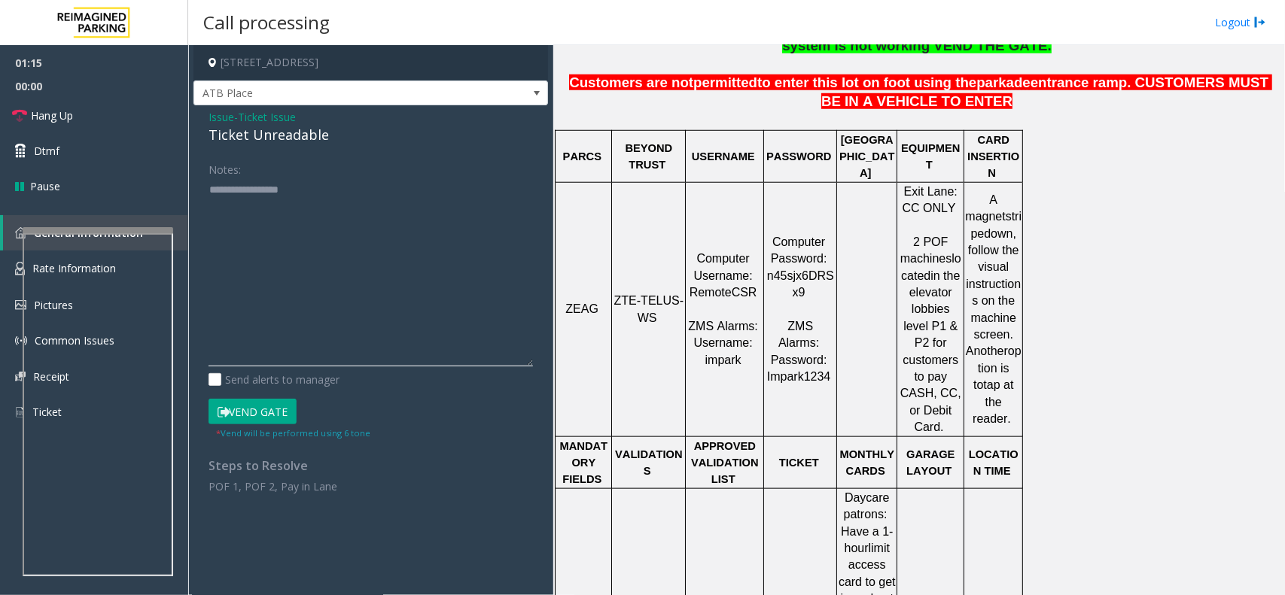
click at [349, 193] on textarea at bounding box center [371, 272] width 324 height 189
click at [310, 216] on textarea at bounding box center [371, 272] width 324 height 189
click at [287, 408] on button "Vend Gate" at bounding box center [253, 412] width 88 height 26
click at [318, 204] on textarea at bounding box center [371, 272] width 324 height 189
click at [335, 224] on textarea at bounding box center [371, 272] width 324 height 189
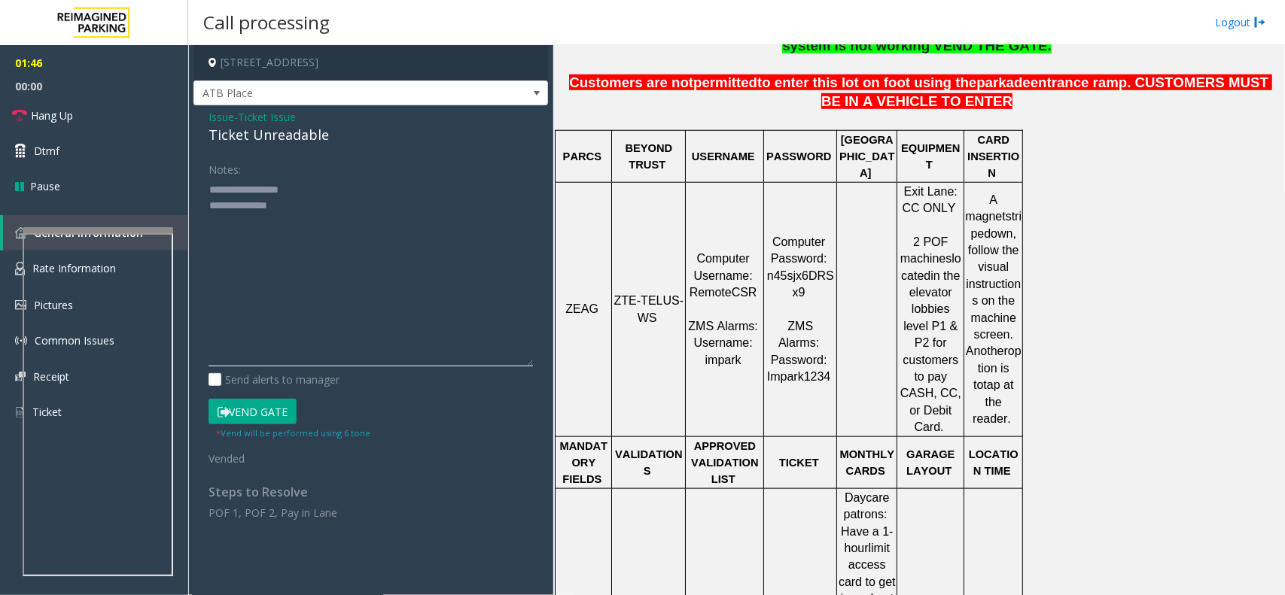
paste textarea "**********"
click at [257, 139] on div "Ticket Unreadable" at bounding box center [371, 135] width 324 height 20
copy div "Ticket Unreadable"
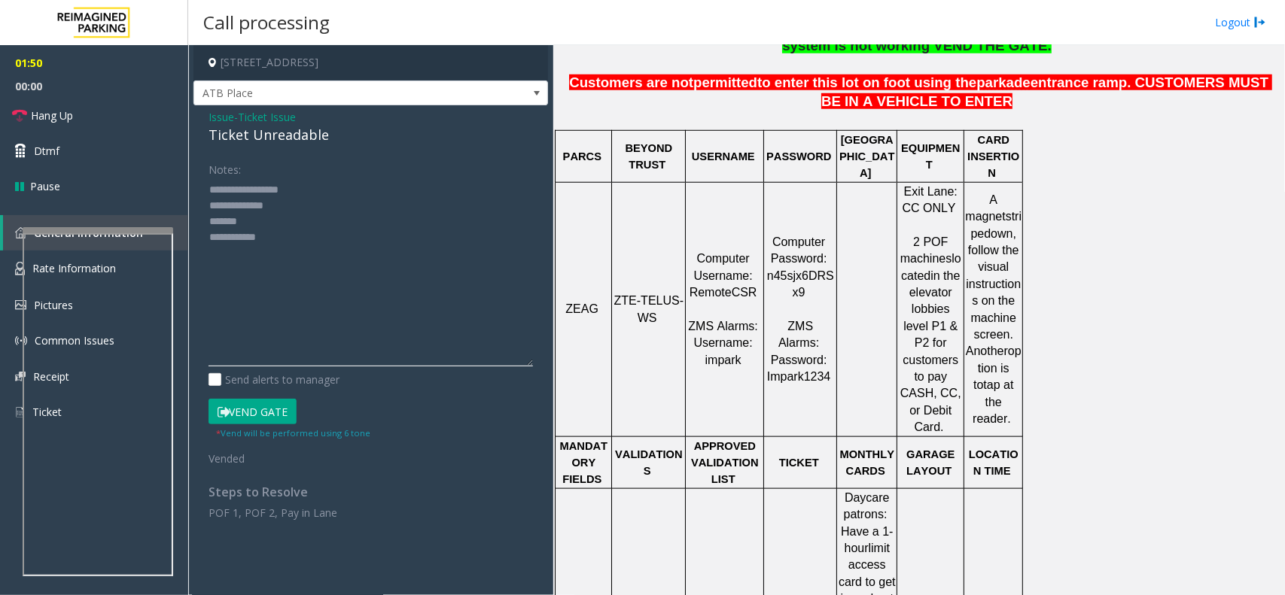
paste textarea "**********"
click at [253, 220] on textarea at bounding box center [371, 272] width 324 height 189
click at [312, 258] on textarea at bounding box center [371, 272] width 324 height 189
paste textarea "**********"
click at [275, 233] on textarea at bounding box center [371, 272] width 324 height 189
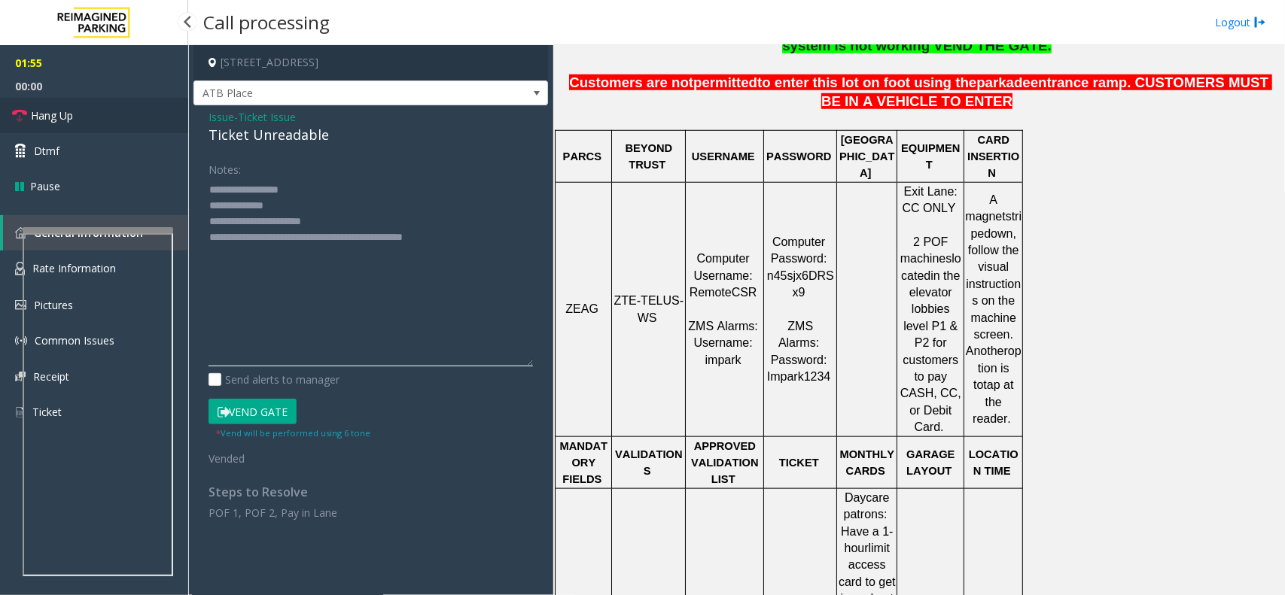
type textarea "**********"
click at [90, 126] on link "Hang Up" at bounding box center [94, 115] width 188 height 35
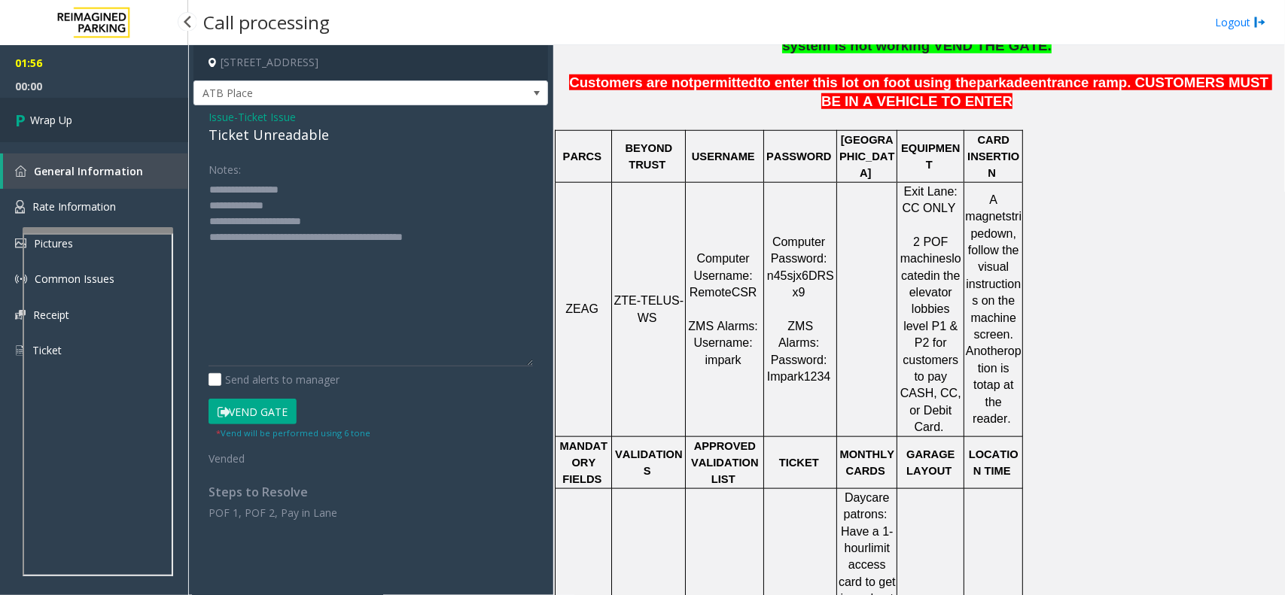
click at [90, 126] on link "Wrap Up" at bounding box center [94, 120] width 188 height 44
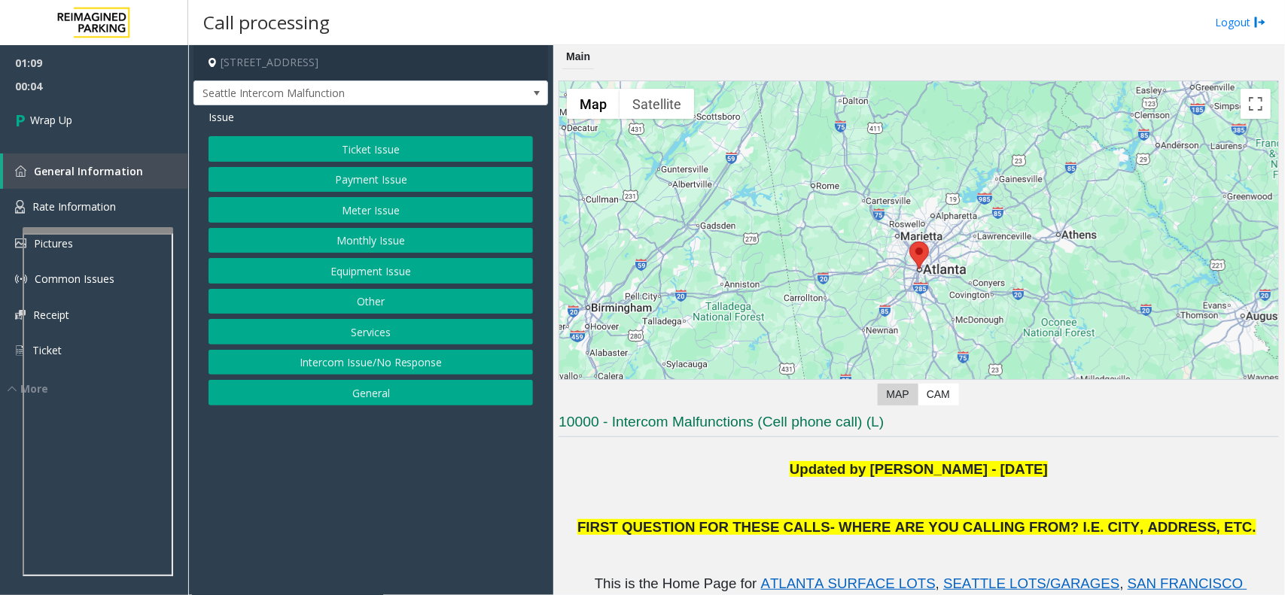
click at [430, 273] on button "Equipment Issue" at bounding box center [371, 271] width 324 height 26
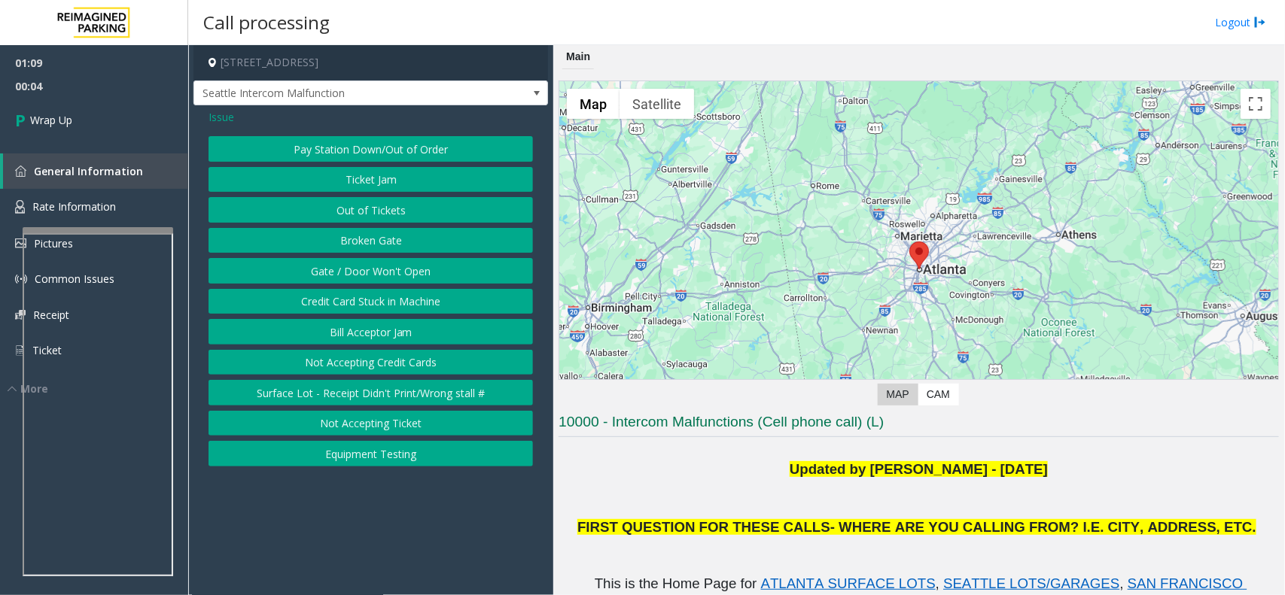
click at [430, 273] on button "Gate / Door Won't Open" at bounding box center [371, 271] width 324 height 26
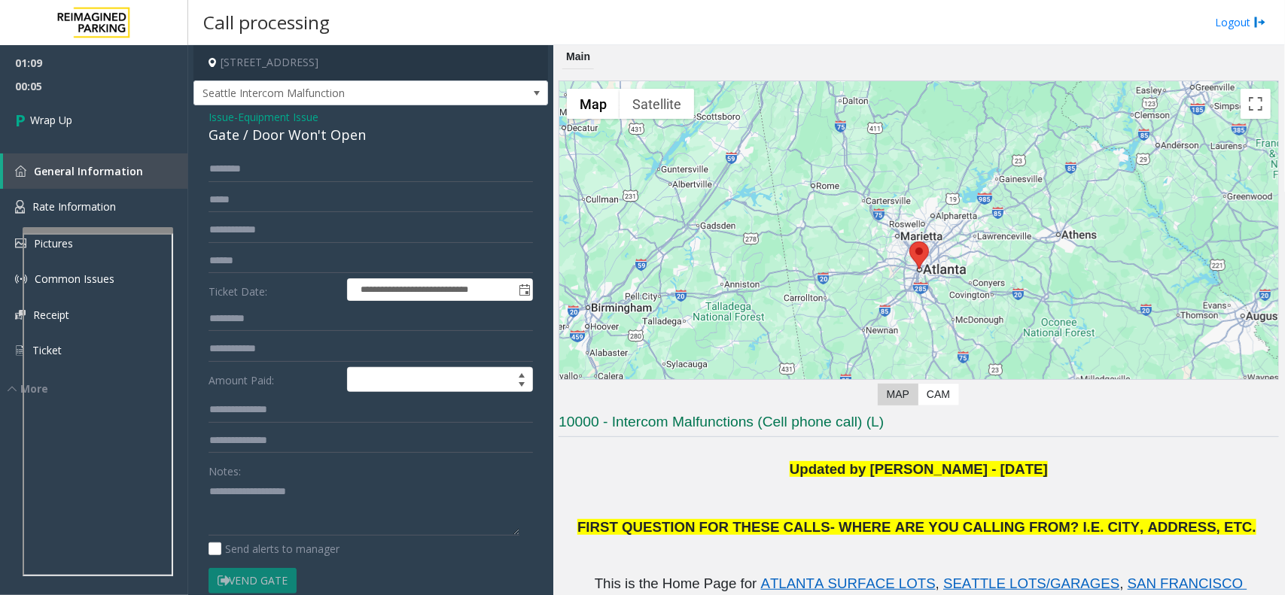
click at [276, 477] on div "Notes:" at bounding box center [371, 497] width 324 height 78
click at [280, 498] on textarea at bounding box center [364, 508] width 311 height 56
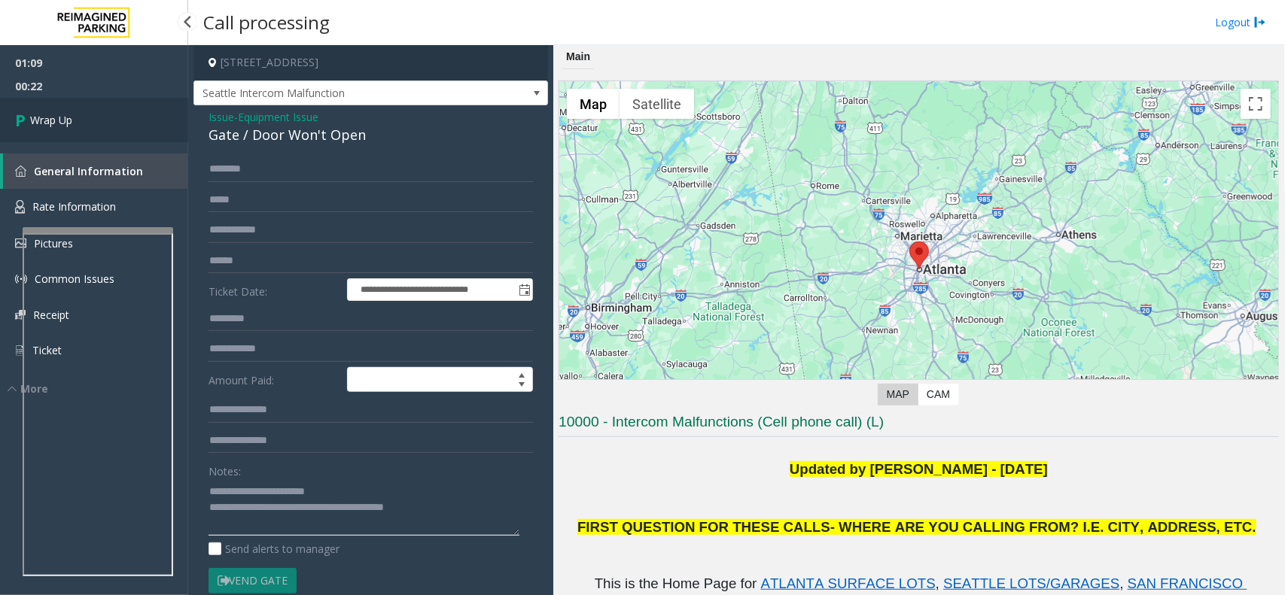
type textarea "**********"
click at [60, 108] on link "Wrap Up" at bounding box center [94, 120] width 188 height 44
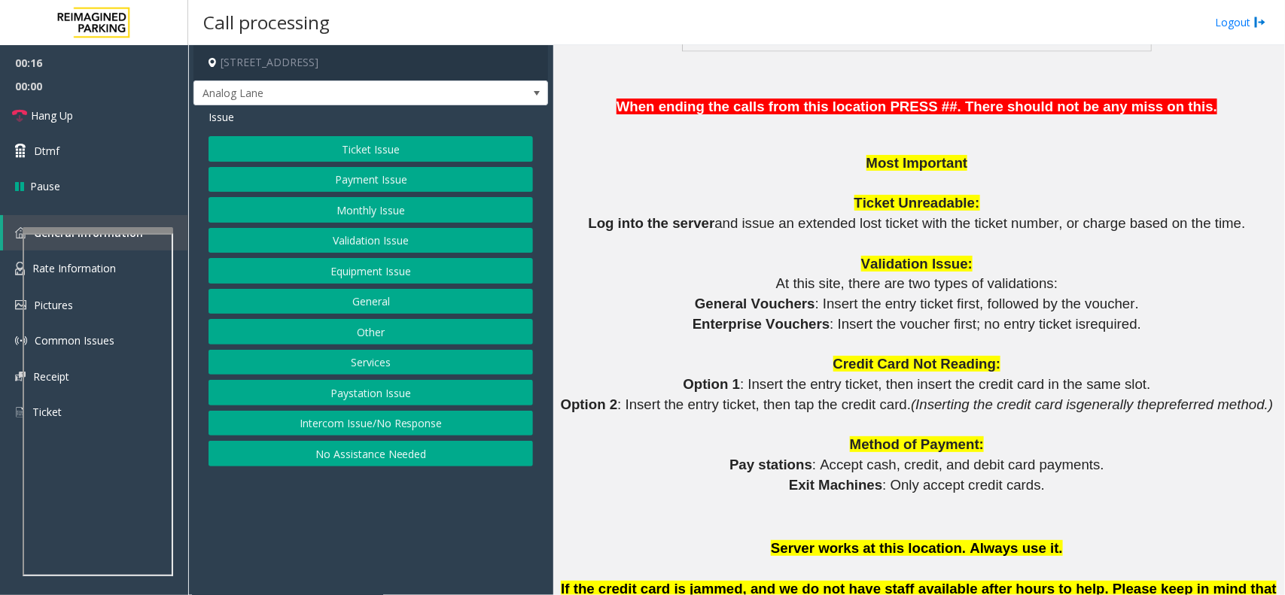
scroll to position [1317, 0]
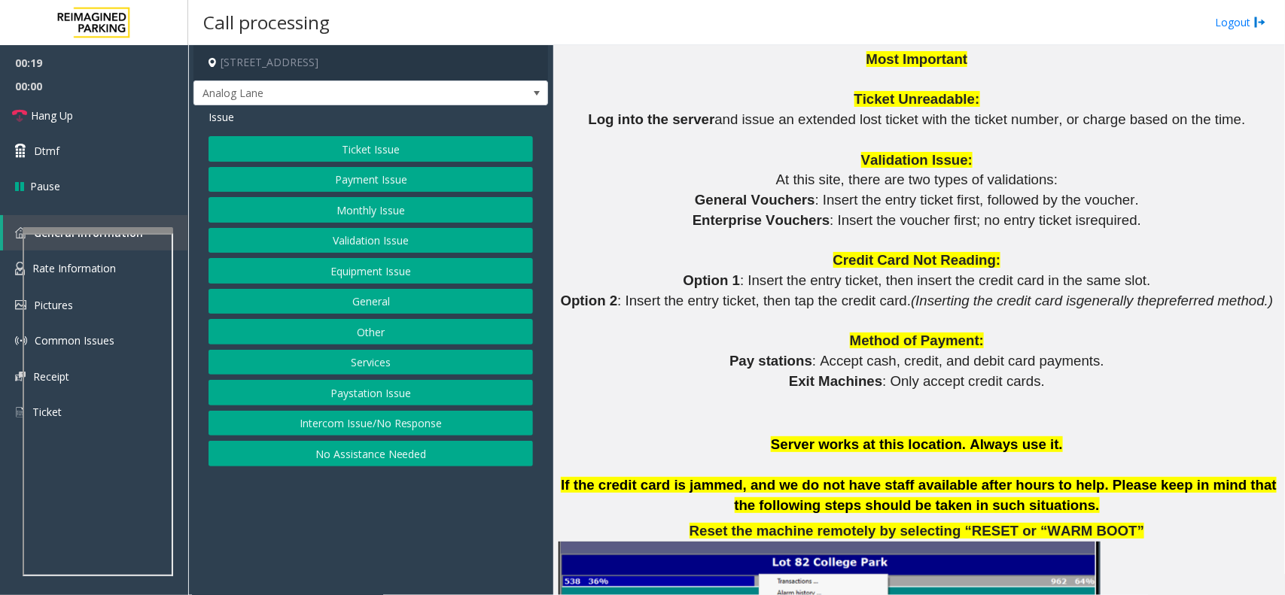
click at [388, 269] on button "Equipment Issue" at bounding box center [371, 271] width 324 height 26
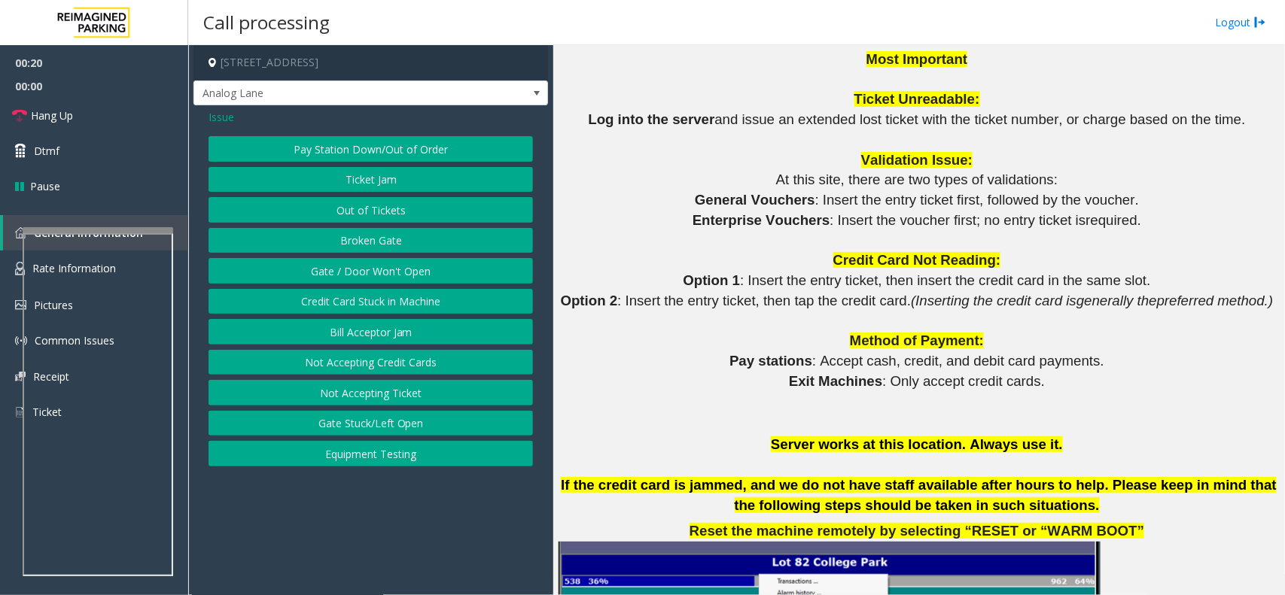
click at [382, 209] on button "Out of Tickets" at bounding box center [371, 210] width 324 height 26
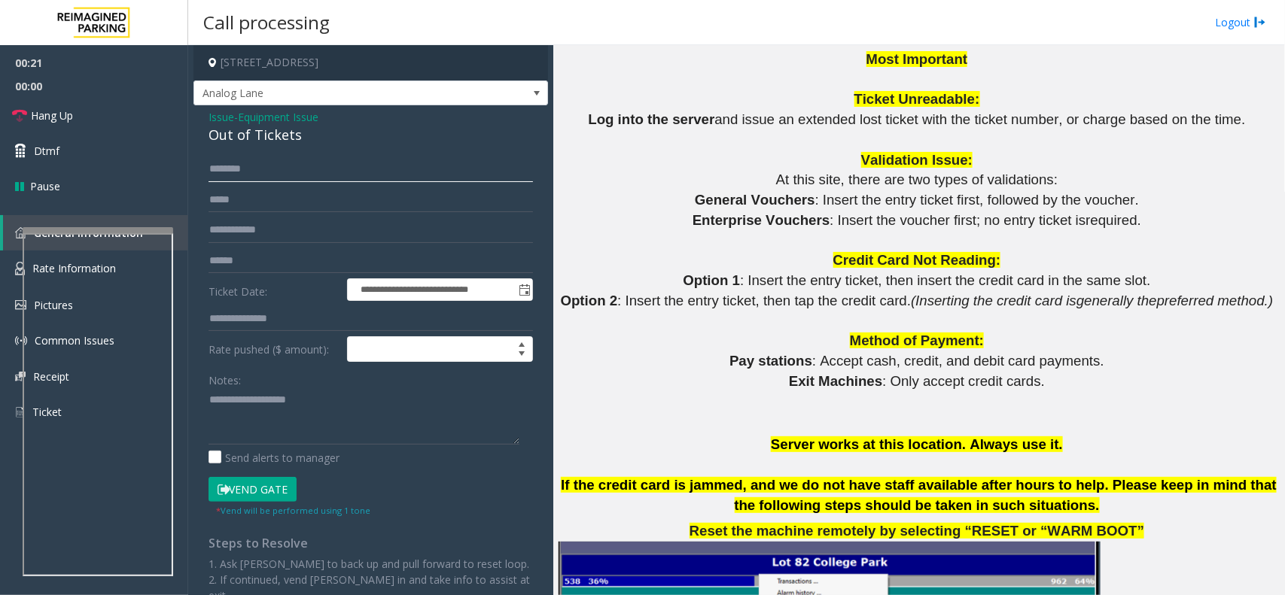
click at [280, 172] on input "text" at bounding box center [371, 170] width 324 height 26
type input "***"
click at [250, 489] on button "Vend Gate" at bounding box center [253, 490] width 88 height 26
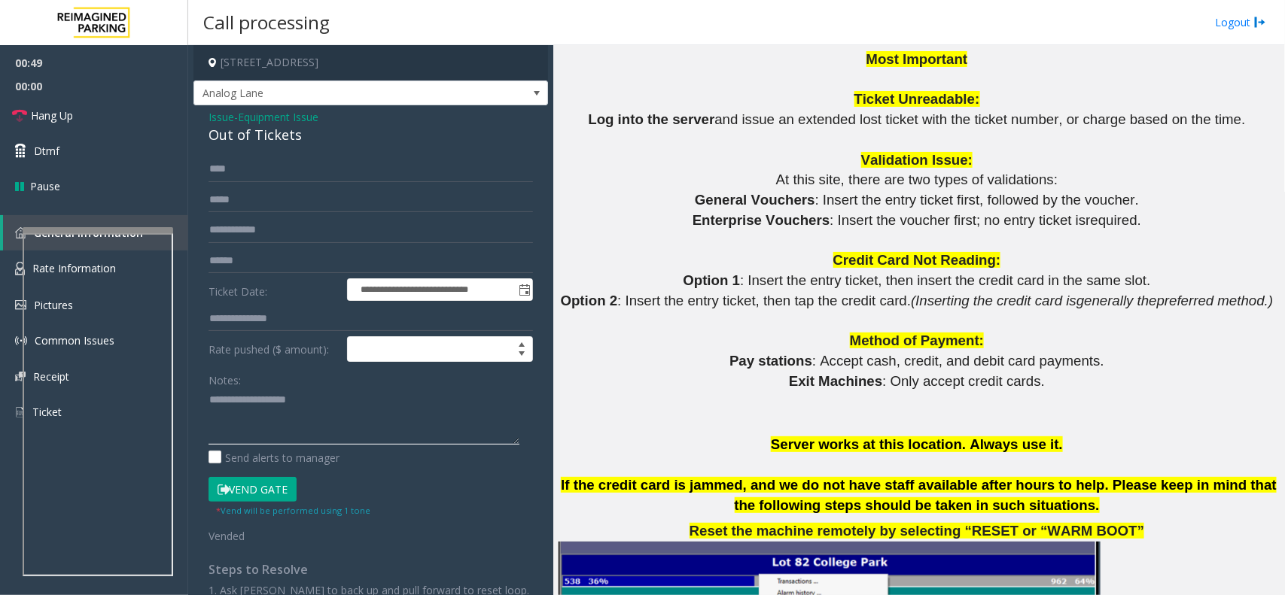
click at [261, 404] on textarea at bounding box center [364, 416] width 311 height 56
paste textarea "**********"
click at [260, 393] on textarea at bounding box center [364, 416] width 311 height 56
click at [243, 145] on div "Out of Tickets" at bounding box center [371, 135] width 324 height 20
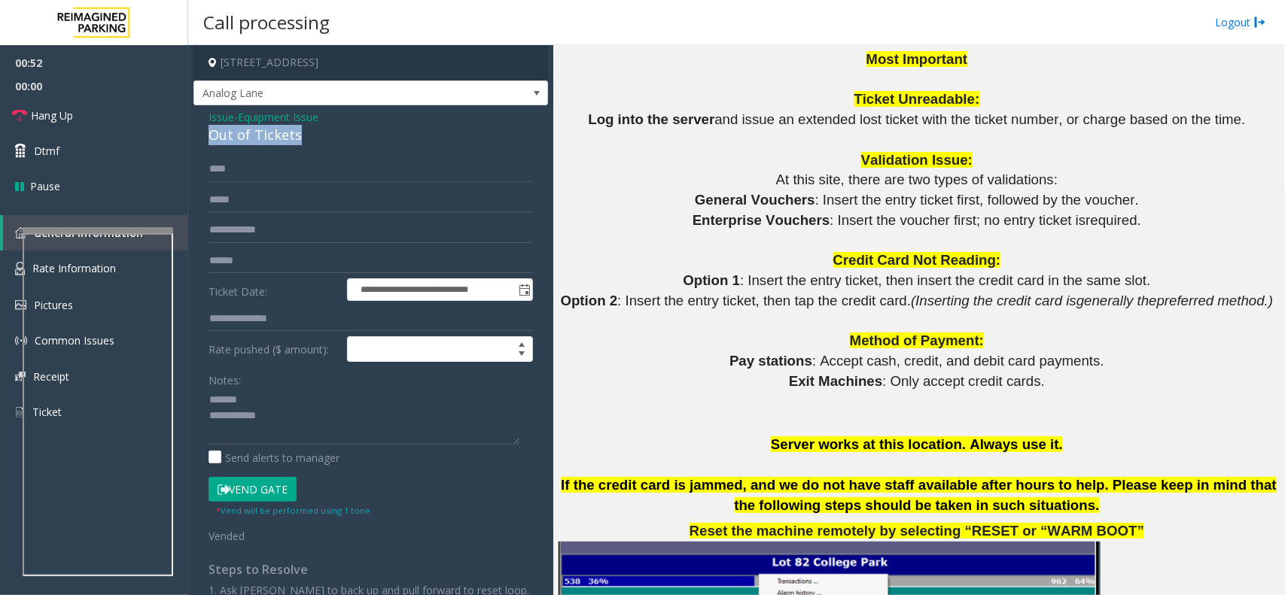
click at [243, 145] on div "Out of Tickets" at bounding box center [371, 135] width 324 height 20
copy div "Out of Tickets"
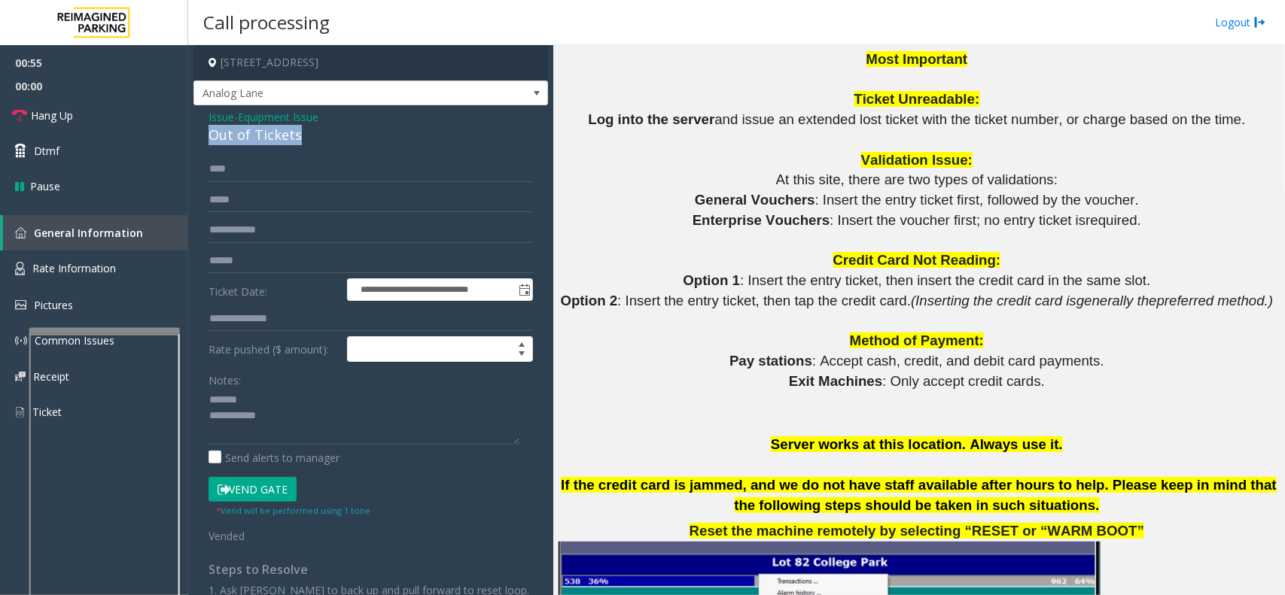
click at [120, 334] on div at bounding box center [104, 331] width 151 height 6
click at [119, 279] on link "Rate Information" at bounding box center [94, 269] width 188 height 37
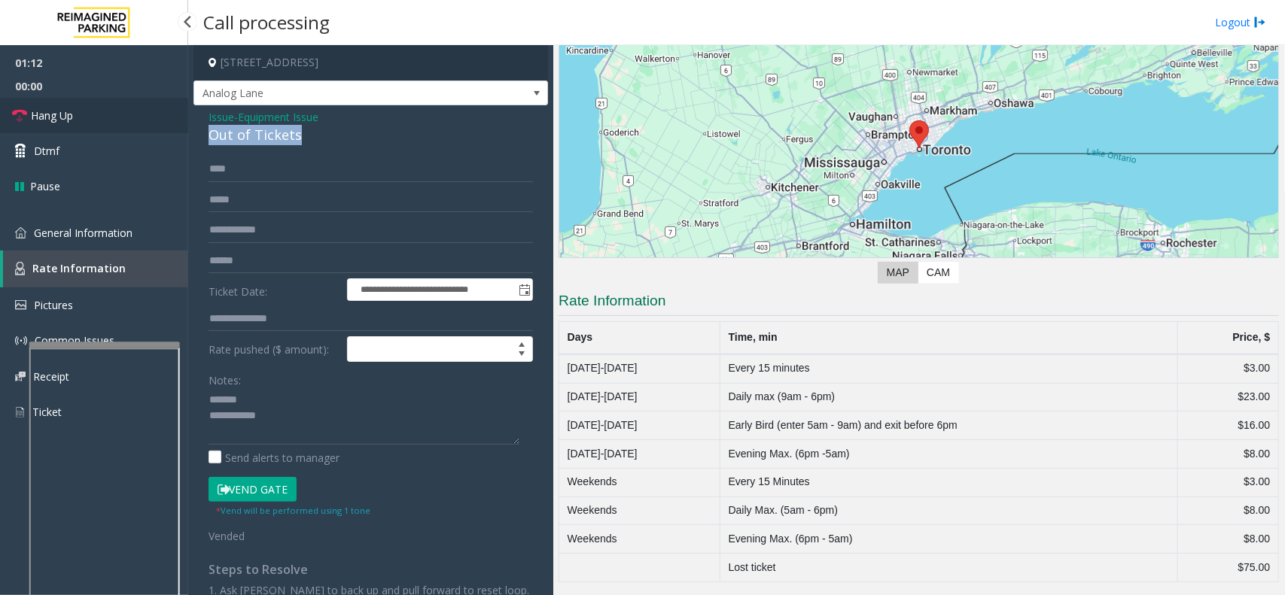
click at [102, 117] on link "Hang Up" at bounding box center [94, 115] width 188 height 35
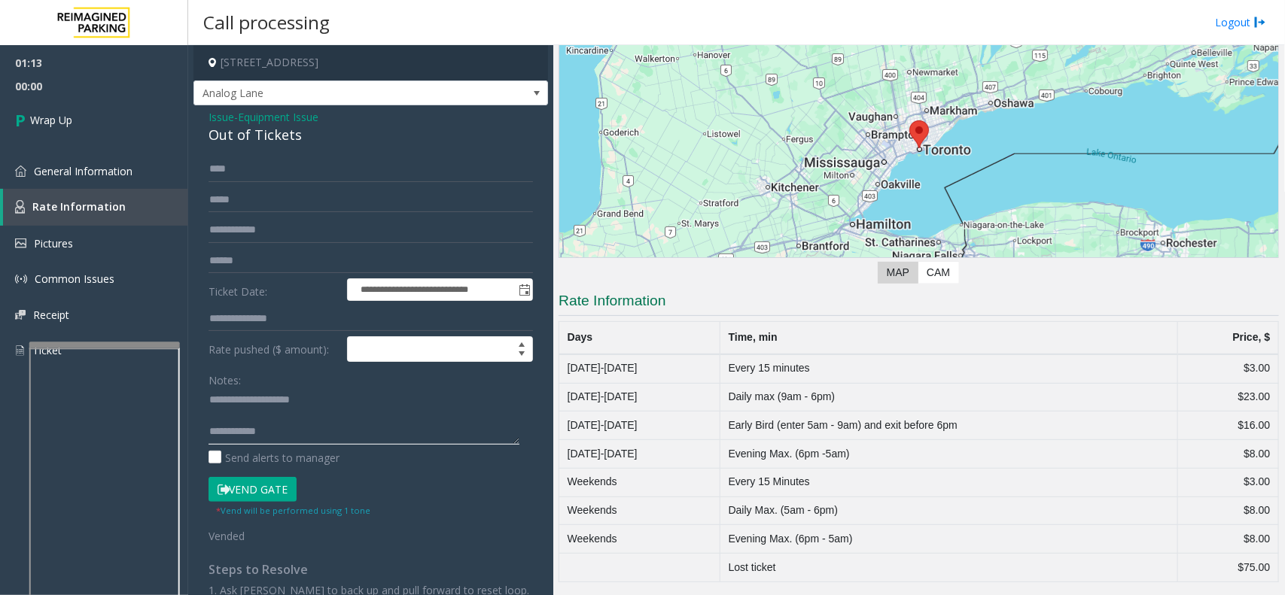
click at [288, 397] on textarea at bounding box center [364, 416] width 311 height 56
click at [301, 435] on textarea at bounding box center [364, 416] width 311 height 56
paste textarea "**********"
click at [242, 441] on textarea at bounding box center [364, 416] width 311 height 56
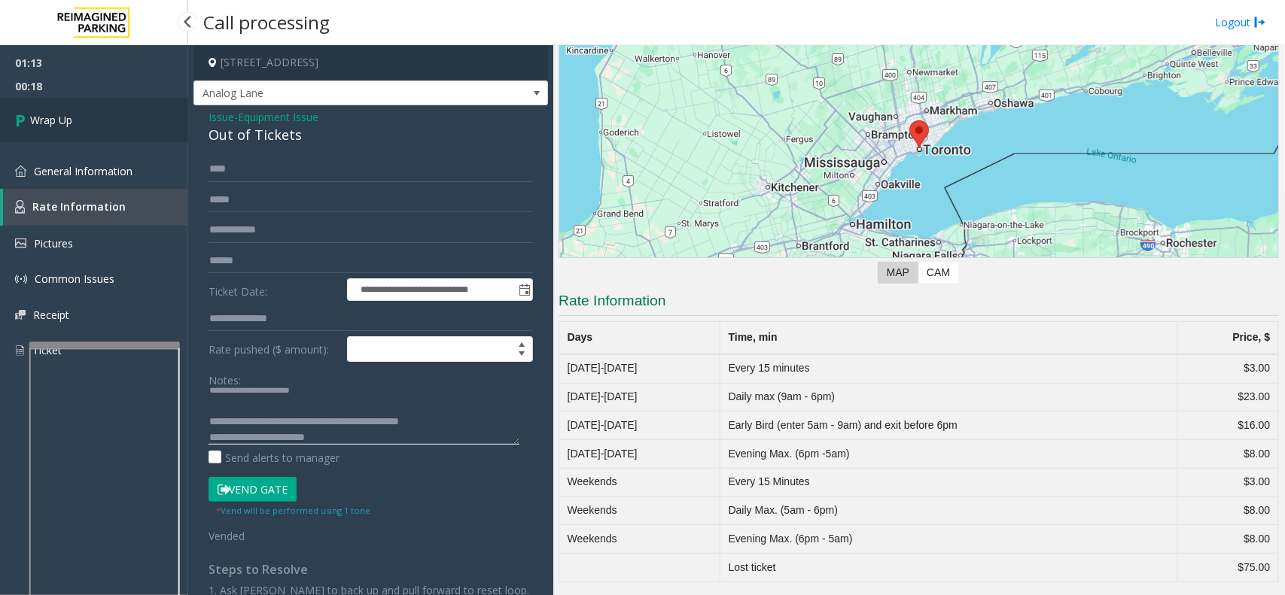
type textarea "**********"
click at [93, 120] on link "Wrap Up" at bounding box center [94, 120] width 188 height 44
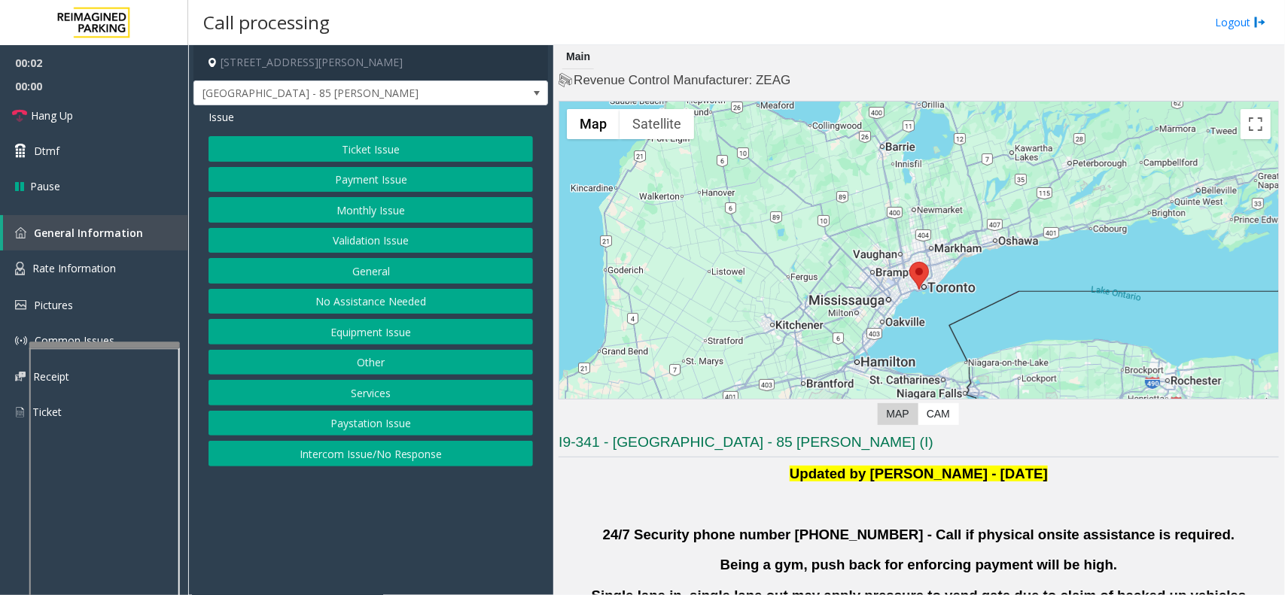
click at [408, 242] on button "Validation Issue" at bounding box center [371, 241] width 324 height 26
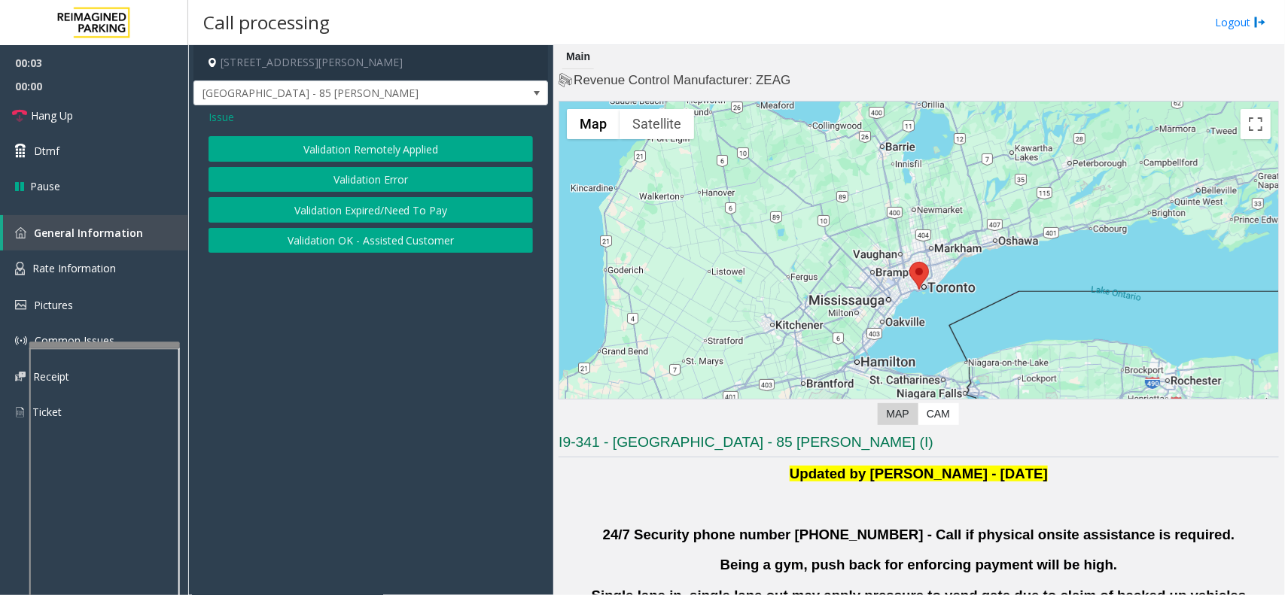
click at [420, 175] on button "Validation Error" at bounding box center [371, 180] width 324 height 26
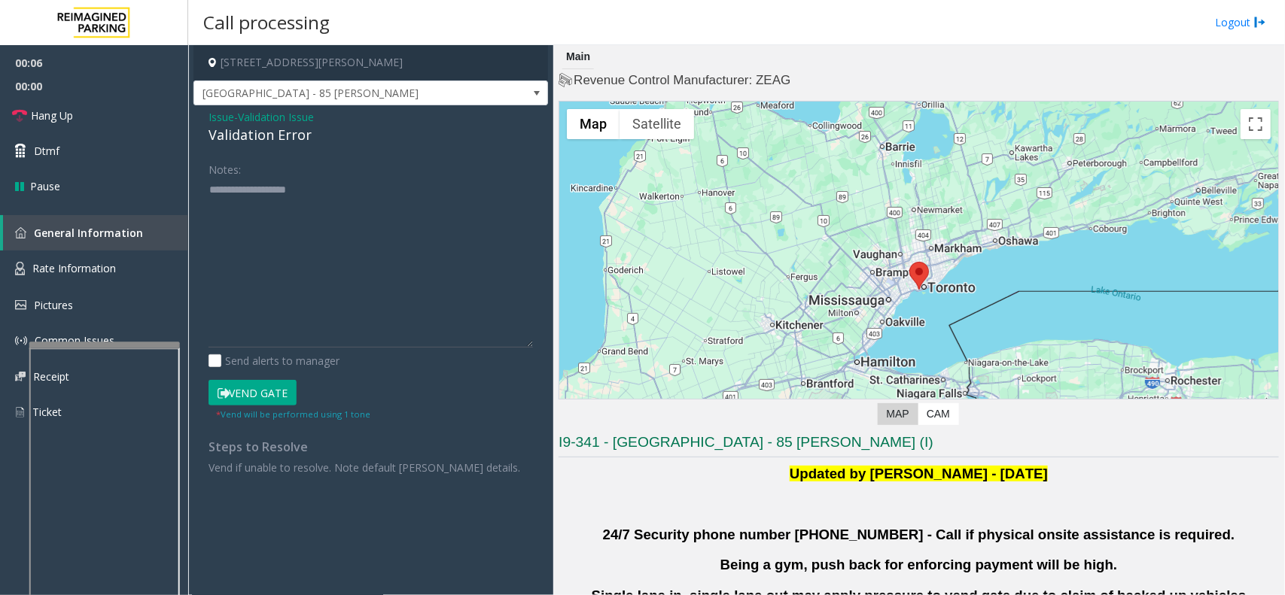
drag, startPoint x: 532, startPoint y: 230, endPoint x: 524, endPoint y: 344, distance: 114.7
click at [524, 344] on textarea at bounding box center [371, 263] width 324 height 170
click at [401, 218] on textarea at bounding box center [371, 263] width 324 height 170
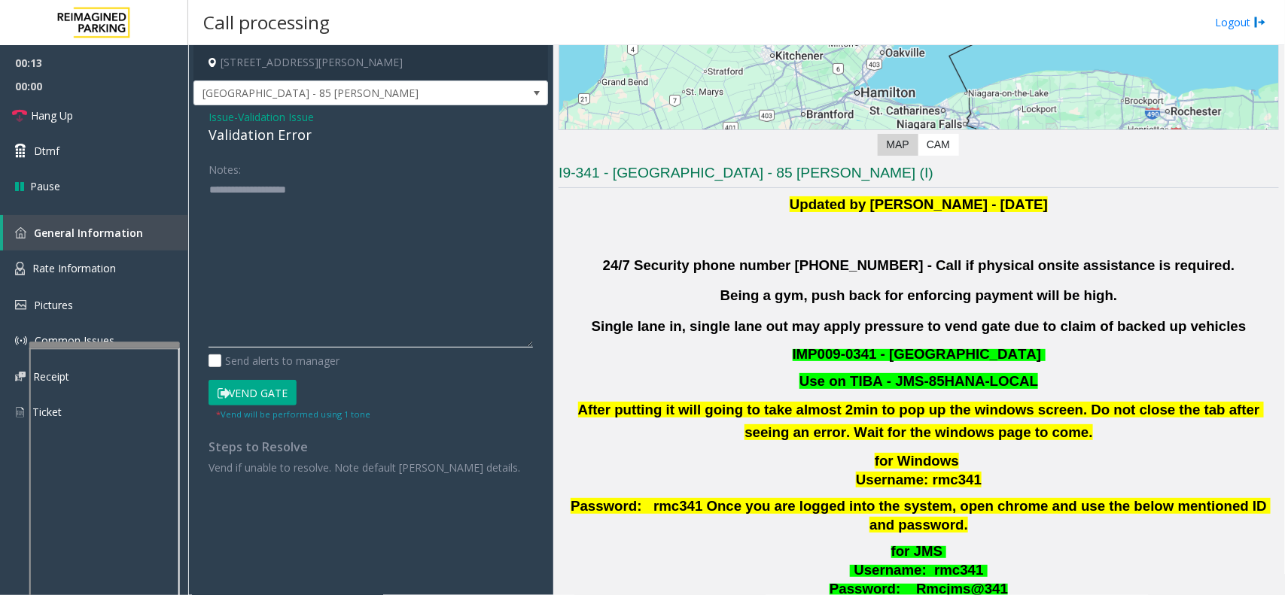
scroll to position [242, 0]
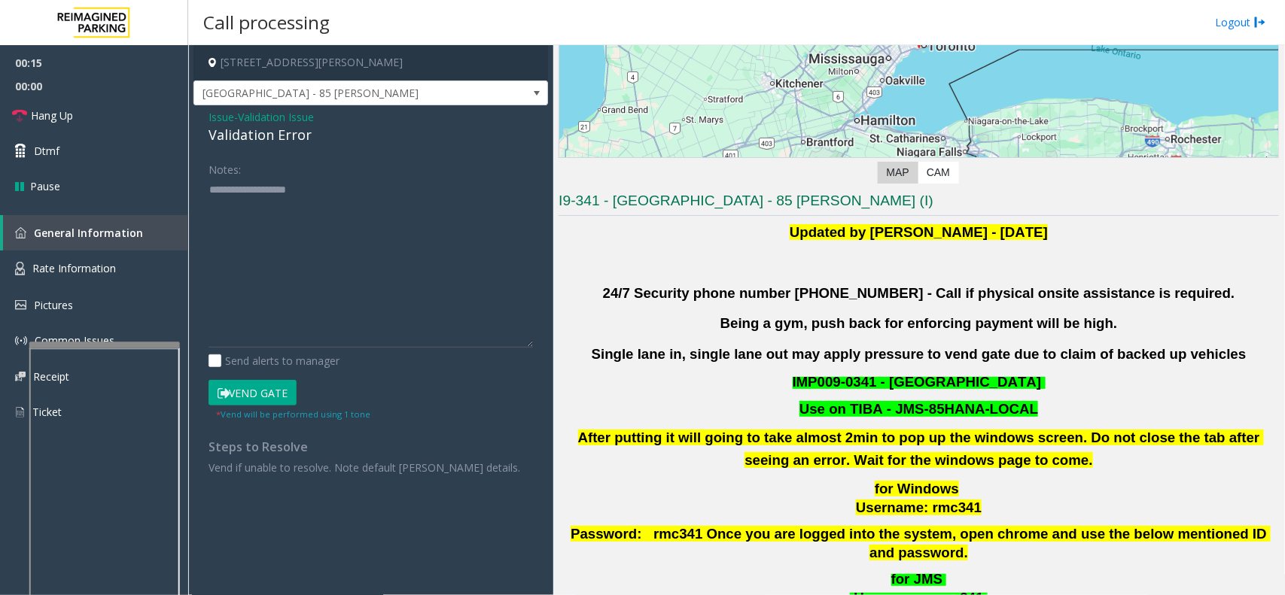
click at [305, 117] on span "Validation Issue" at bounding box center [276, 117] width 76 height 16
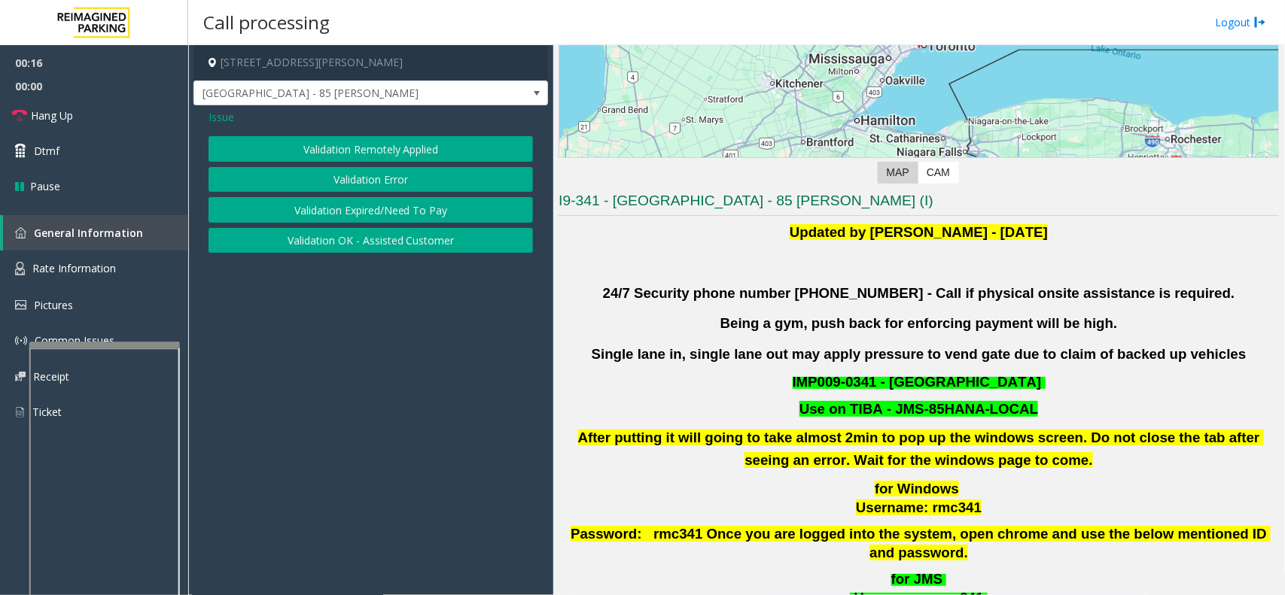
click at [227, 115] on span "Issue" at bounding box center [222, 117] width 26 height 16
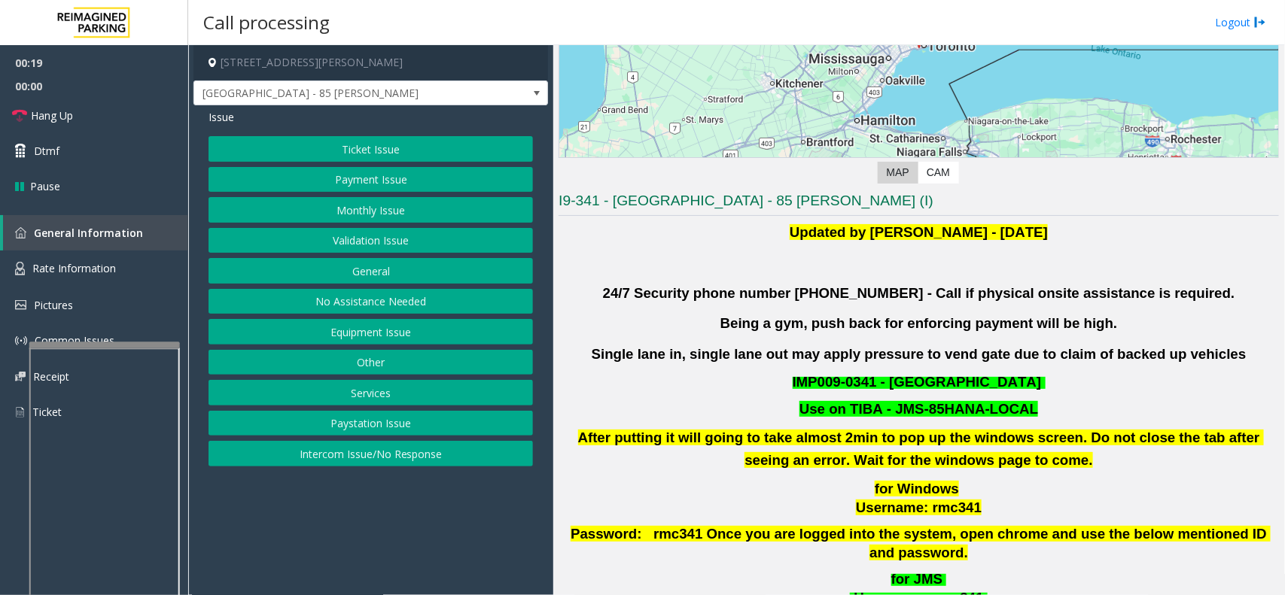
click at [419, 151] on button "Ticket Issue" at bounding box center [371, 149] width 324 height 26
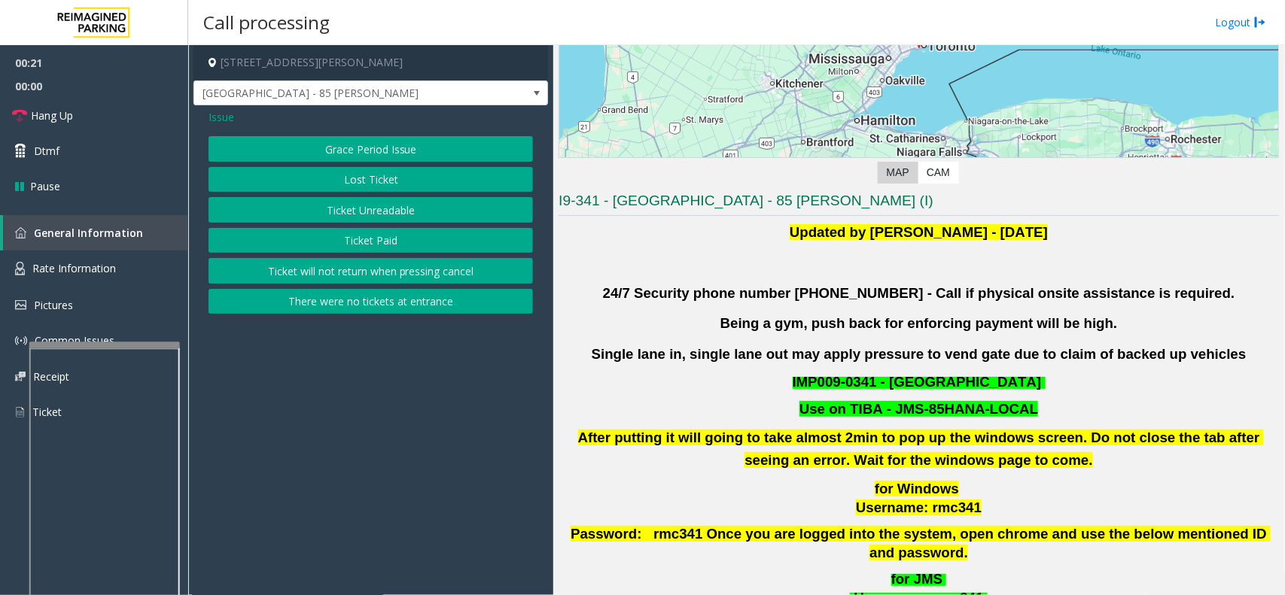
click at [403, 181] on button "Lost Ticket" at bounding box center [371, 180] width 324 height 26
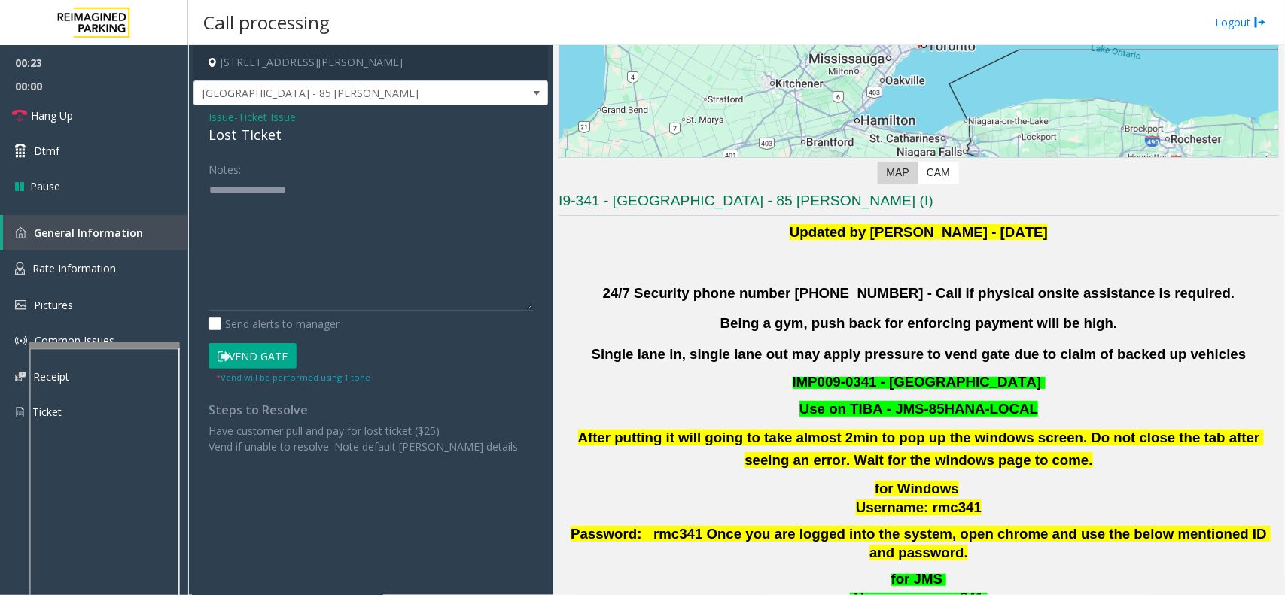
drag, startPoint x: 525, startPoint y: 230, endPoint x: 528, endPoint y: 376, distance: 146.8
click at [528, 311] on textarea at bounding box center [371, 244] width 324 height 133
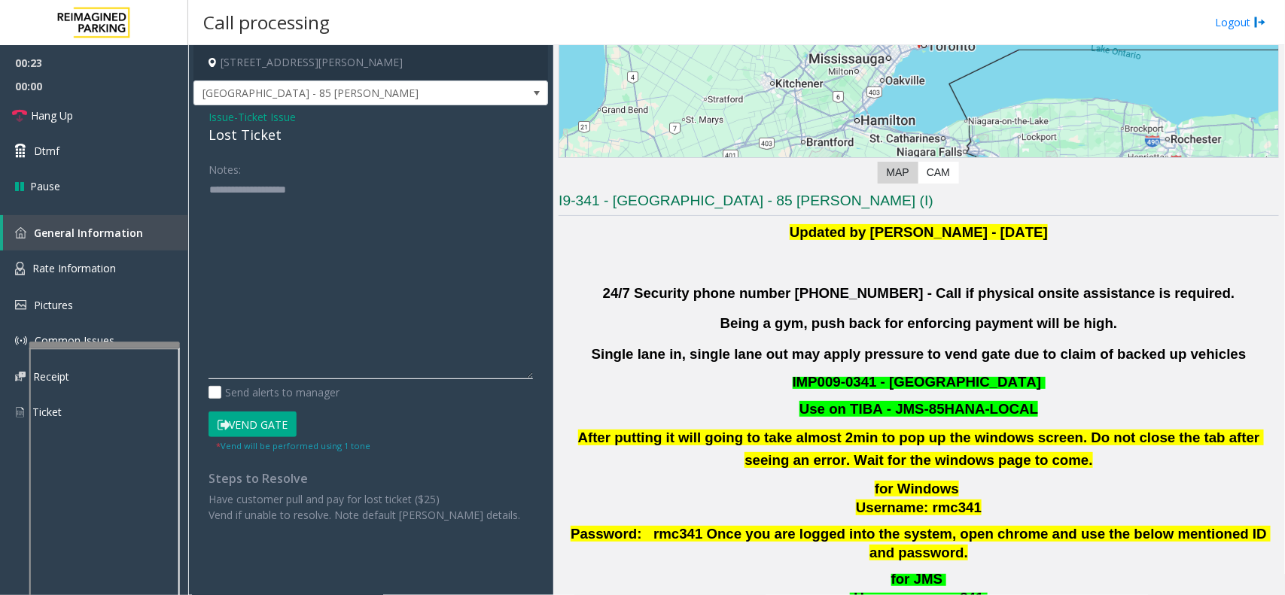
click at [453, 276] on textarea at bounding box center [371, 279] width 324 height 202
click at [200, 249] on div "Notes: Send alerts to manager Vend Gate * Vend will be performed using 1 tone S…" at bounding box center [370, 340] width 347 height 367
click at [245, 227] on textarea at bounding box center [371, 279] width 324 height 202
paste textarea "**********"
click at [241, 136] on div "Lost Ticket" at bounding box center [371, 135] width 324 height 20
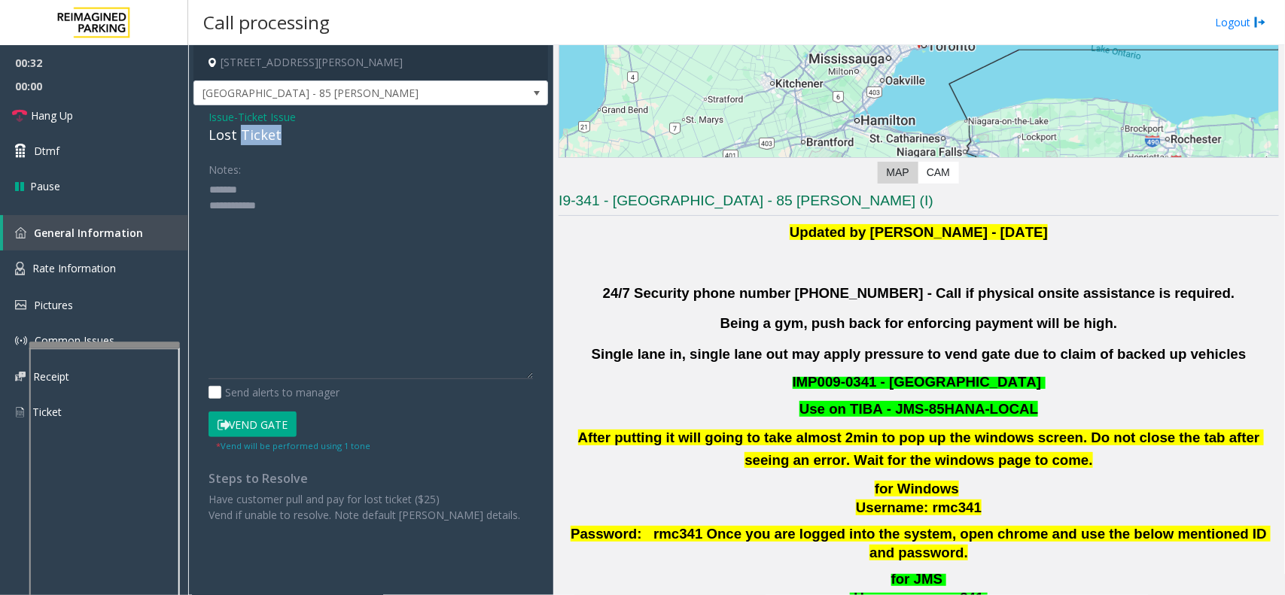
click at [241, 136] on div "Lost Ticket" at bounding box center [371, 135] width 324 height 20
copy div "Lost Ticket"
click at [252, 193] on textarea at bounding box center [371, 279] width 324 height 202
paste textarea "**********"
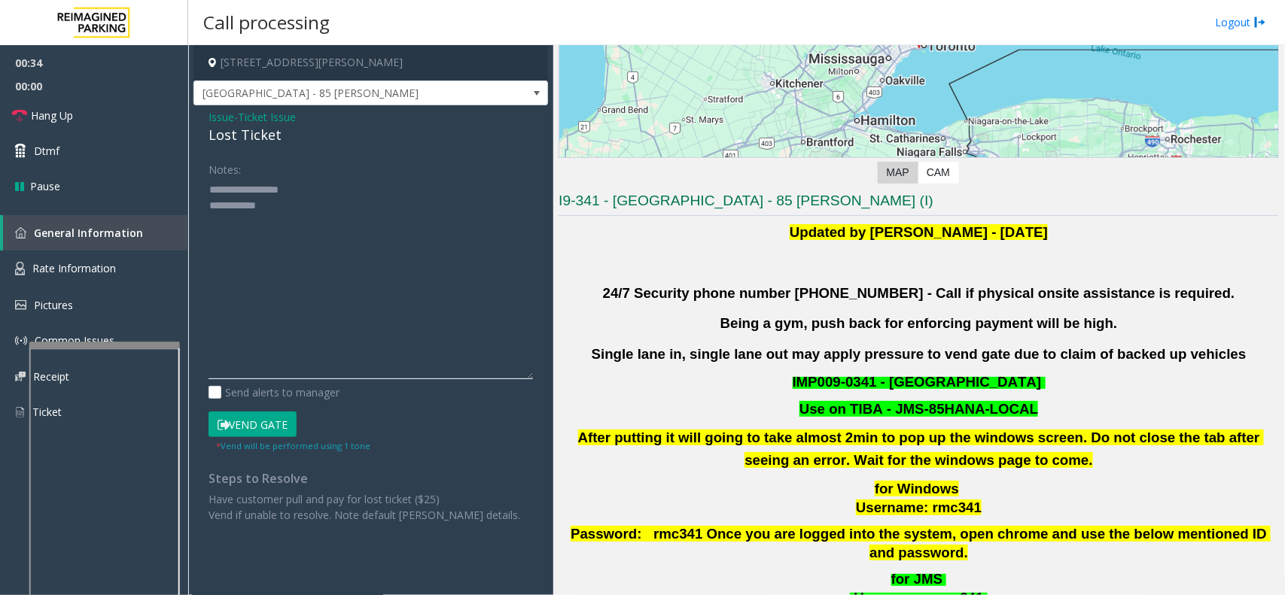
click at [269, 208] on textarea at bounding box center [371, 279] width 324 height 202
drag, startPoint x: 280, startPoint y: 205, endPoint x: 209, endPoint y: 207, distance: 70.8
click at [209, 207] on textarea at bounding box center [371, 279] width 324 height 202
paste textarea "**********"
click at [250, 223] on textarea at bounding box center [371, 279] width 324 height 202
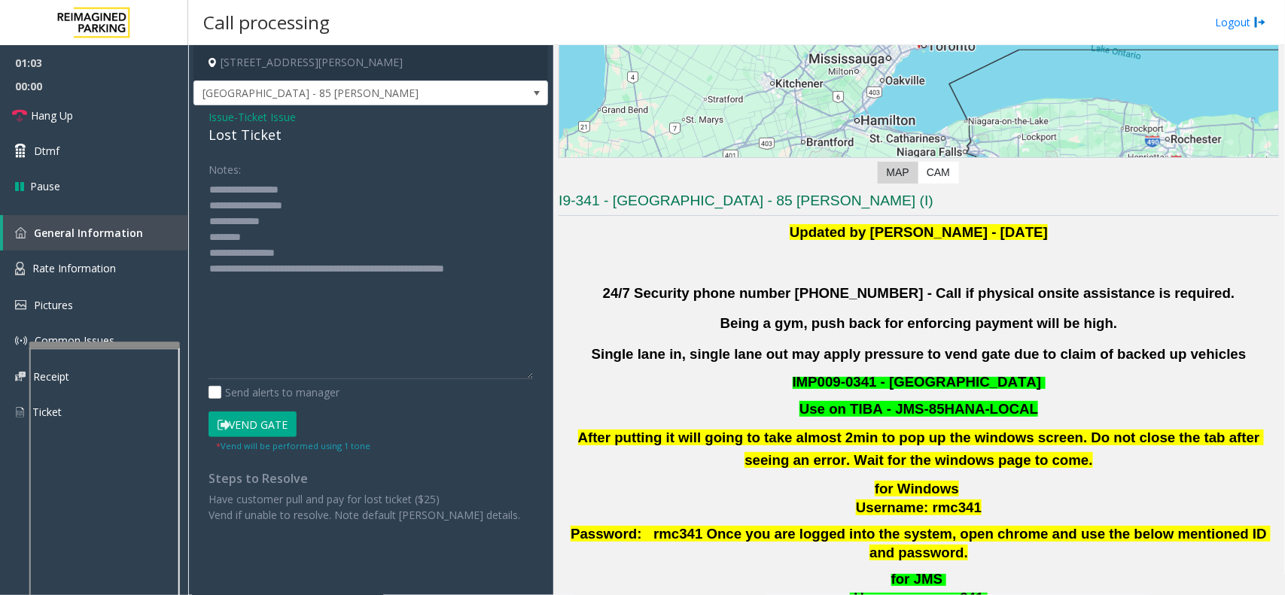
drag, startPoint x: 264, startPoint y: 223, endPoint x: 488, endPoint y: 152, distance: 234.5
click at [488, 152] on div "Issue - Ticket Issue Lost Ticket Notes: Send alerts to manager Vend Gate * Vend…" at bounding box center [370, 321] width 355 height 433
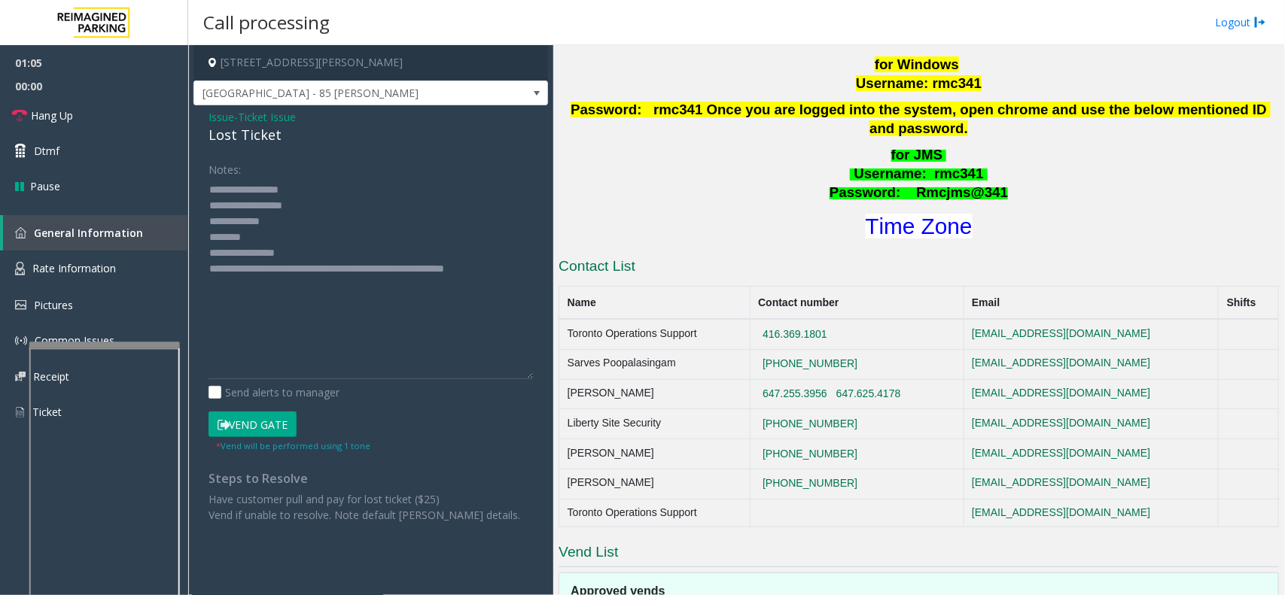
scroll to position [712, 0]
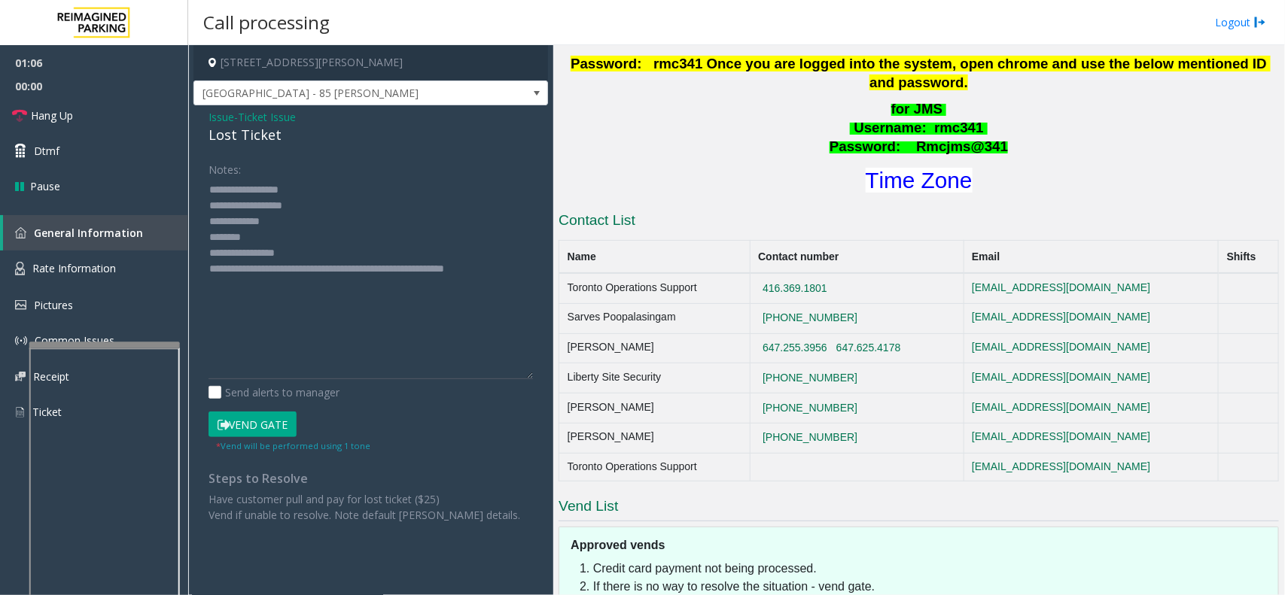
click at [923, 179] on div "I9-341 - [GEOGRAPHIC_DATA] - 85 [PERSON_NAME] (I) Updated by [PERSON_NAME] - [D…" at bounding box center [919, 253] width 720 height 1064
click at [919, 175] on h1 "Time Zone" at bounding box center [918, 181] width 723 height 32
click at [909, 169] on font "Time Zone" at bounding box center [919, 180] width 107 height 25
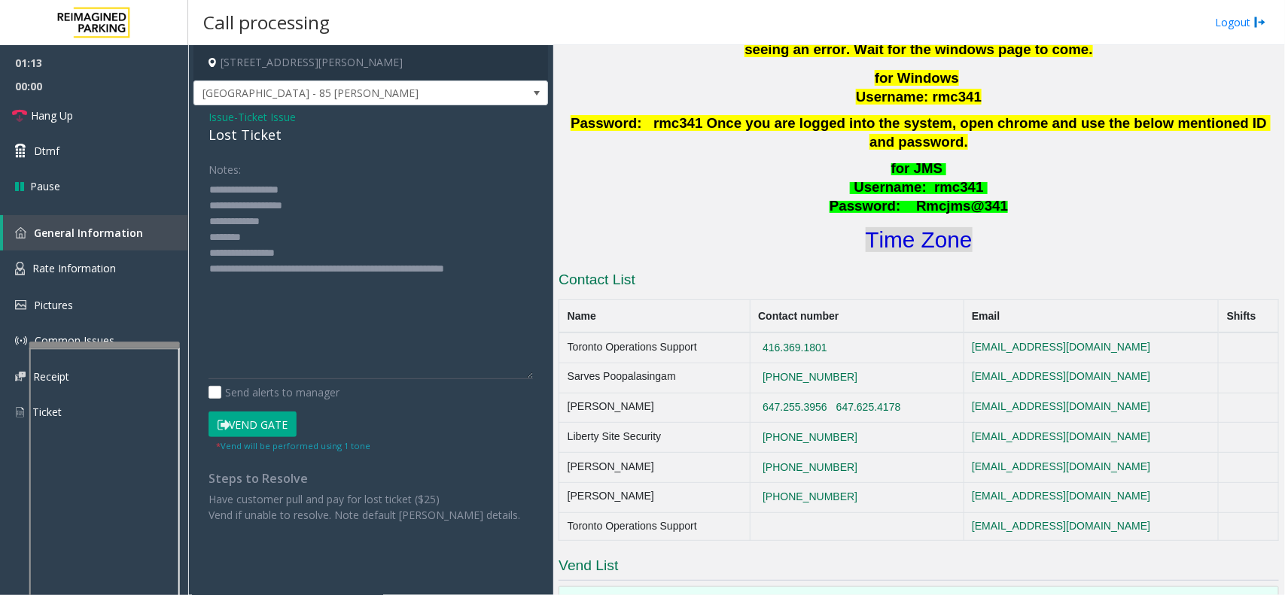
scroll to position [524, 0]
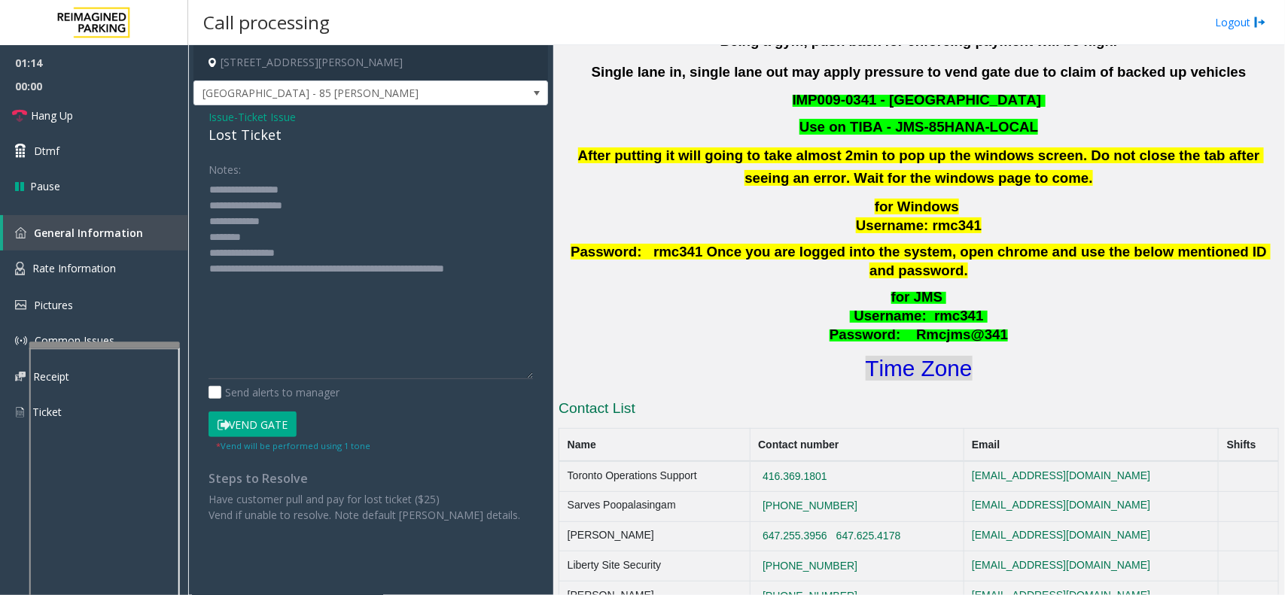
click at [917, 358] on font "Time Zone" at bounding box center [919, 368] width 107 height 25
click at [313, 239] on textarea at bounding box center [371, 279] width 324 height 202
click at [269, 427] on button "Vend Gate" at bounding box center [253, 425] width 88 height 26
drag, startPoint x: 251, startPoint y: 236, endPoint x: 198, endPoint y: 237, distance: 52.7
click at [198, 237] on div "Notes: Send alerts to manager Vend Gate * Vend will be performed using 1 tone S…" at bounding box center [370, 340] width 347 height 367
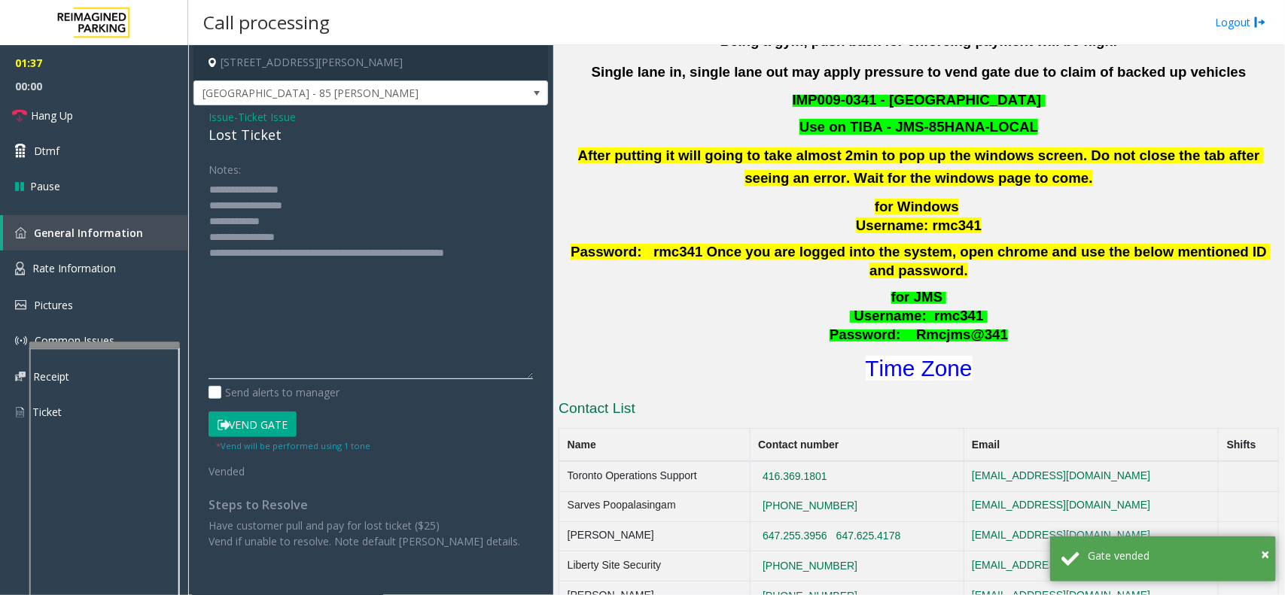
drag, startPoint x: 318, startPoint y: 236, endPoint x: 266, endPoint y: 232, distance: 52.1
click at [266, 232] on textarea at bounding box center [371, 279] width 324 height 202
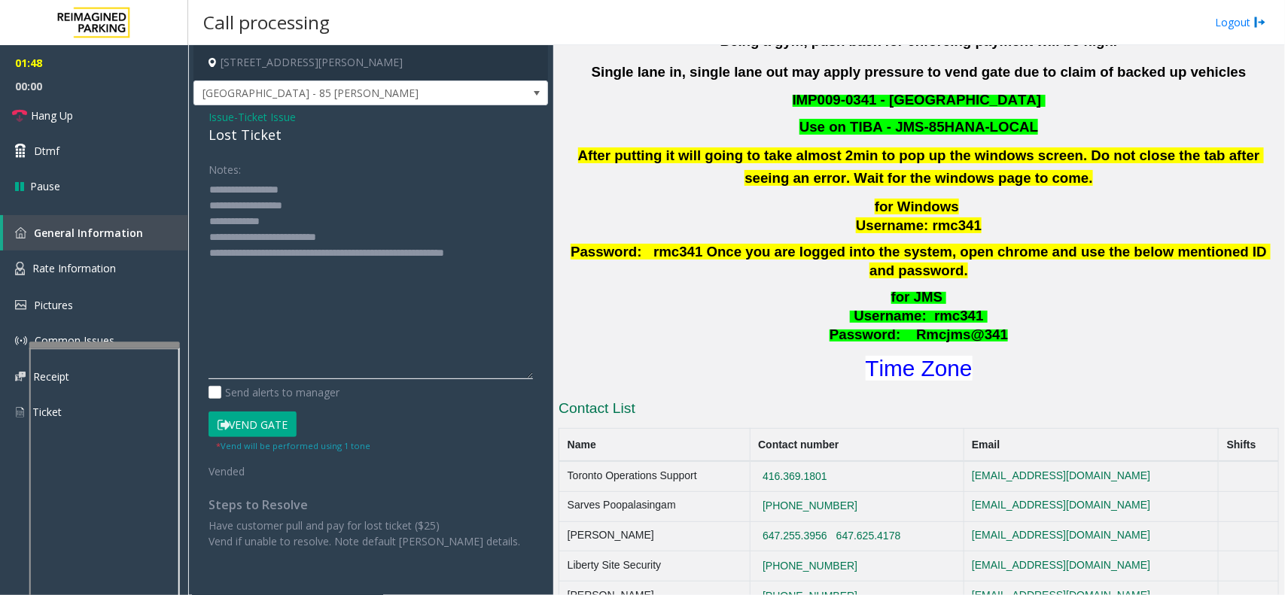
click at [257, 239] on textarea at bounding box center [371, 279] width 324 height 202
click at [313, 242] on textarea at bounding box center [371, 279] width 324 height 202
click at [246, 220] on textarea at bounding box center [371, 279] width 324 height 202
type textarea "**********"
drag, startPoint x: 268, startPoint y: 221, endPoint x: 382, endPoint y: 151, distance: 133.1
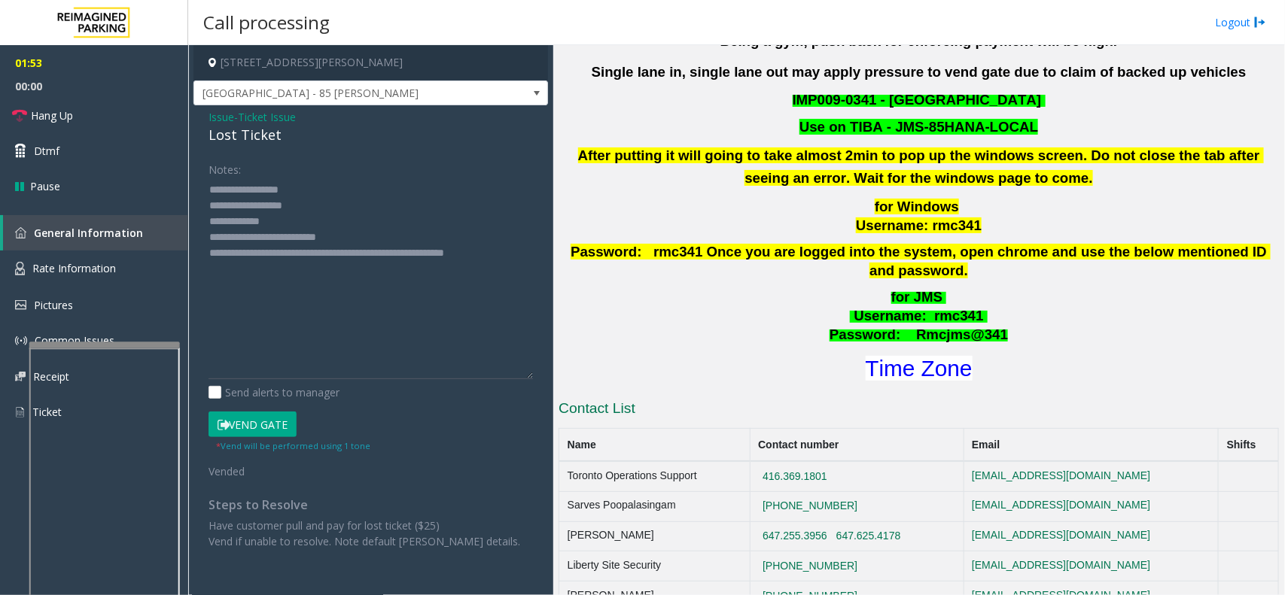
click at [382, 151] on div "Issue - Ticket Issue Lost Ticket Notes: Send alerts to manager Vend Gate * Vend…" at bounding box center [370, 334] width 355 height 459
click at [109, 110] on link "Hang Up" at bounding box center [94, 115] width 188 height 35
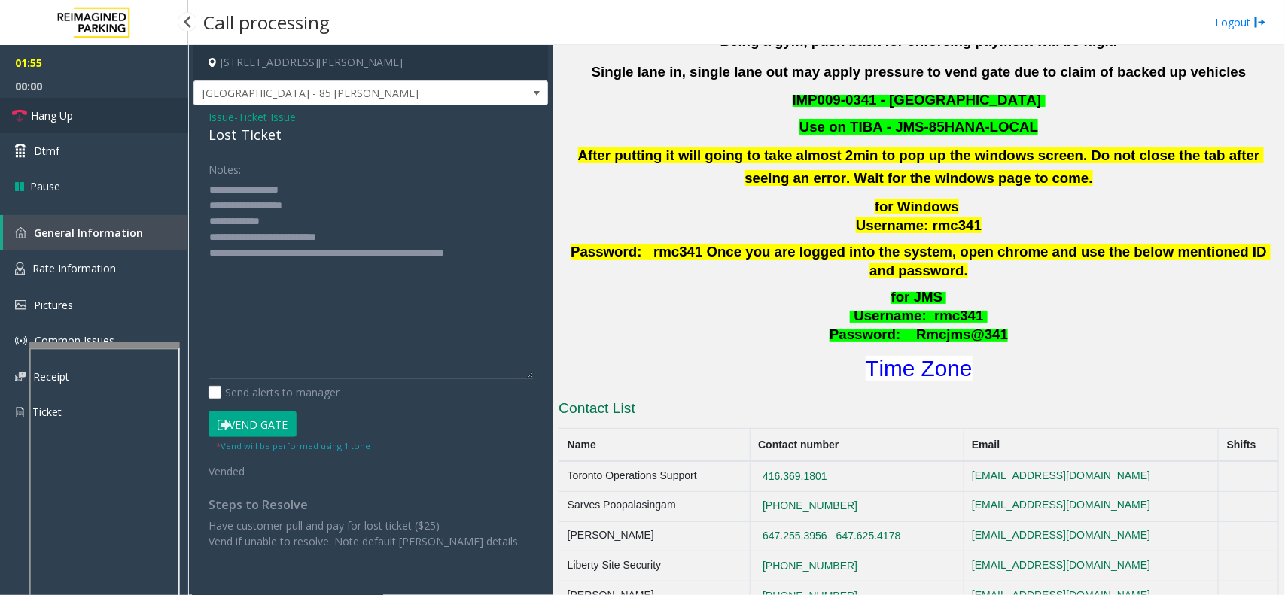
click at [109, 110] on link "Hang Up" at bounding box center [94, 115] width 188 height 35
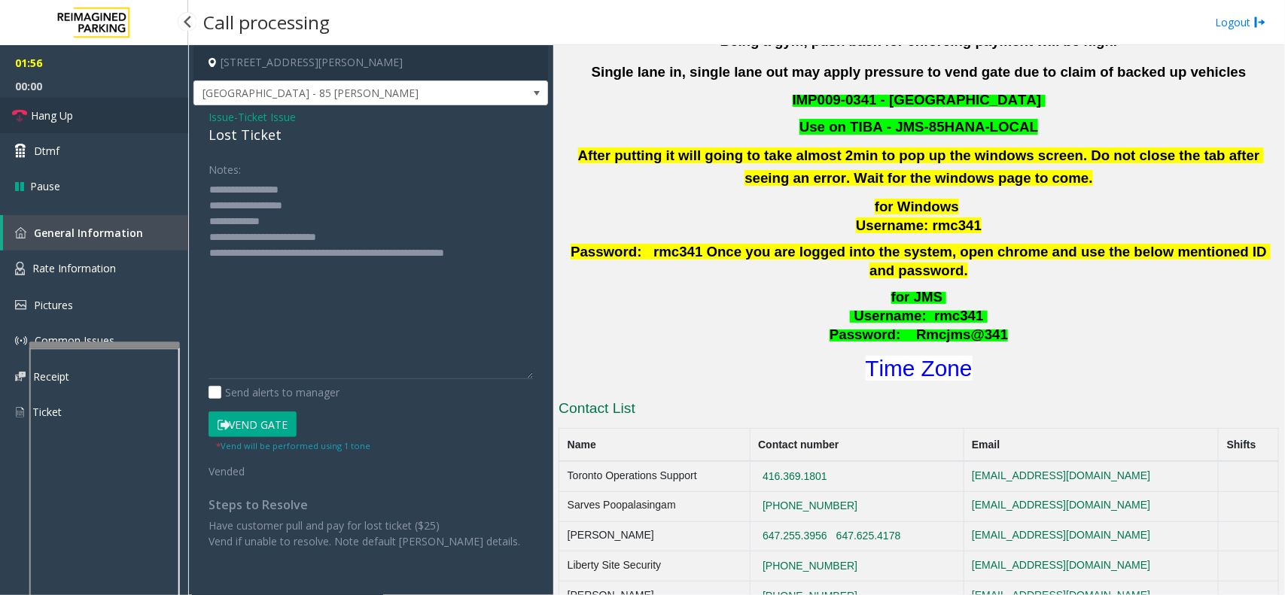
click at [109, 110] on link "Hang Up" at bounding box center [94, 115] width 188 height 35
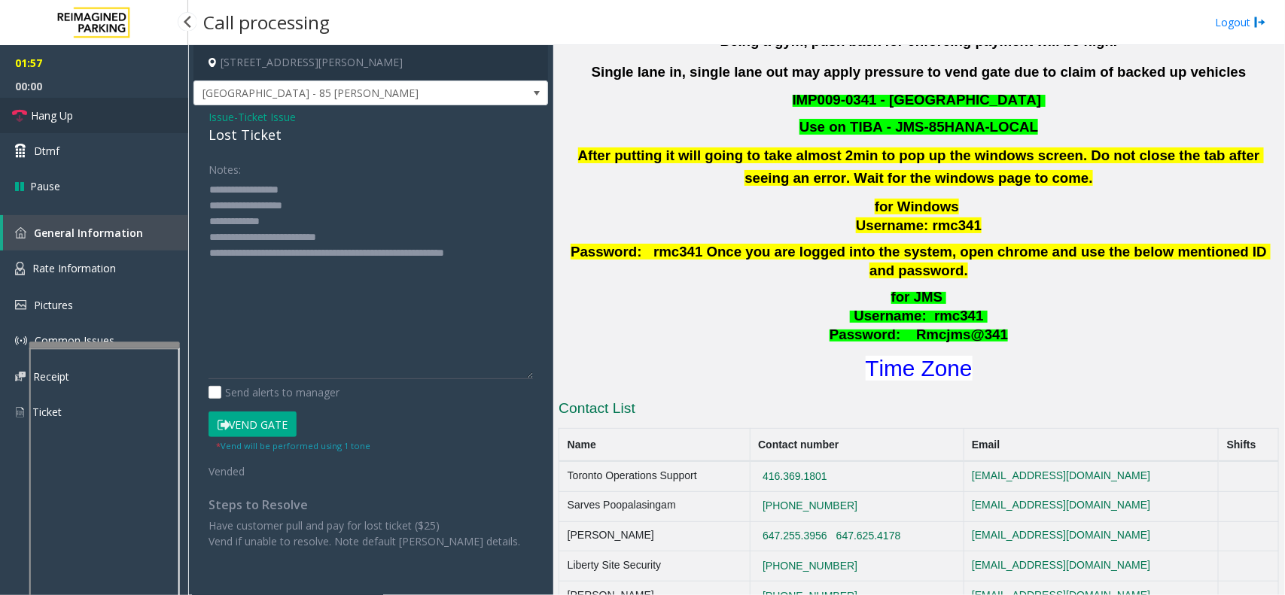
click at [109, 110] on link "Hang Up" at bounding box center [94, 115] width 188 height 35
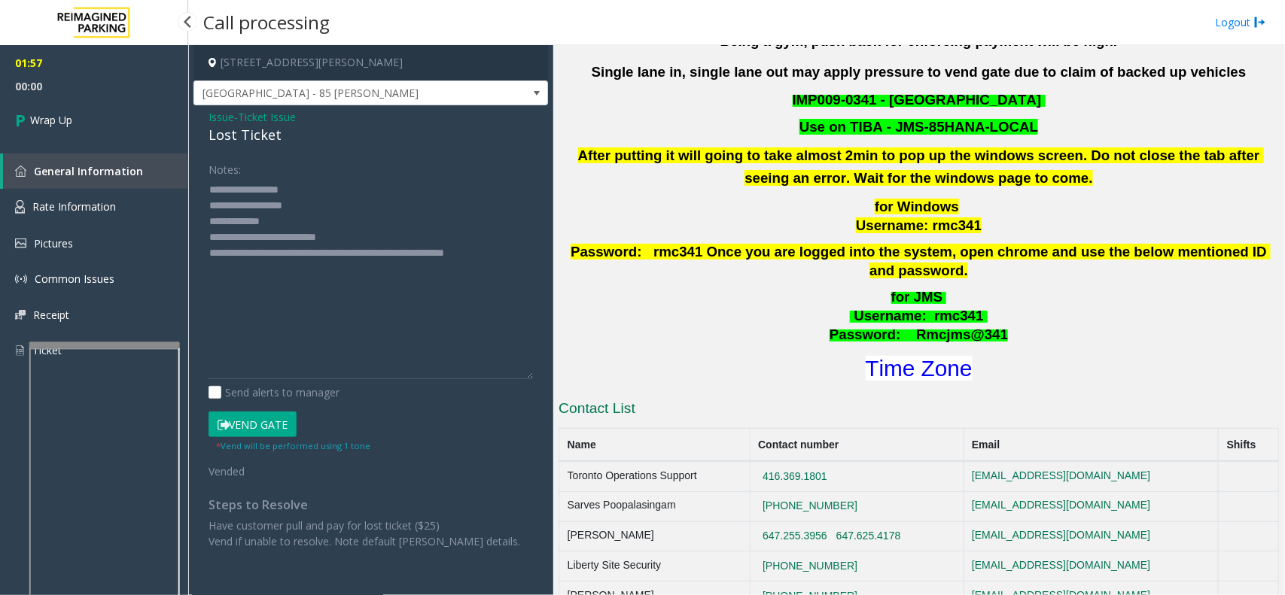
click at [109, 110] on link "Wrap Up" at bounding box center [94, 120] width 188 height 44
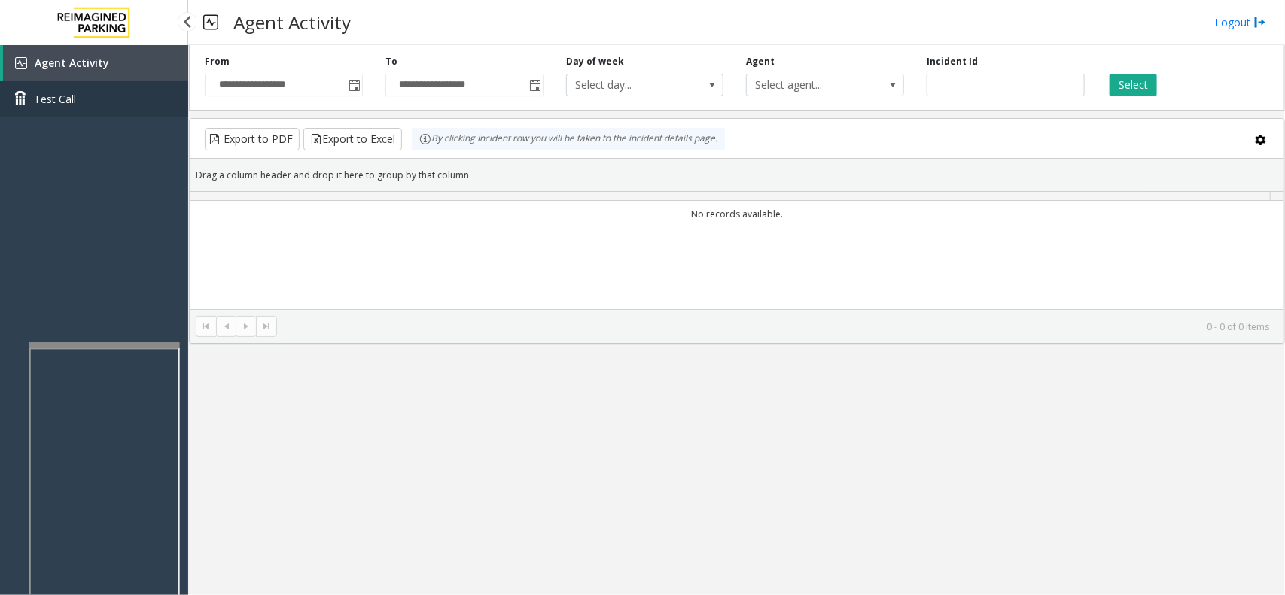
click at [109, 110] on link "Test Call" at bounding box center [94, 98] width 188 height 35
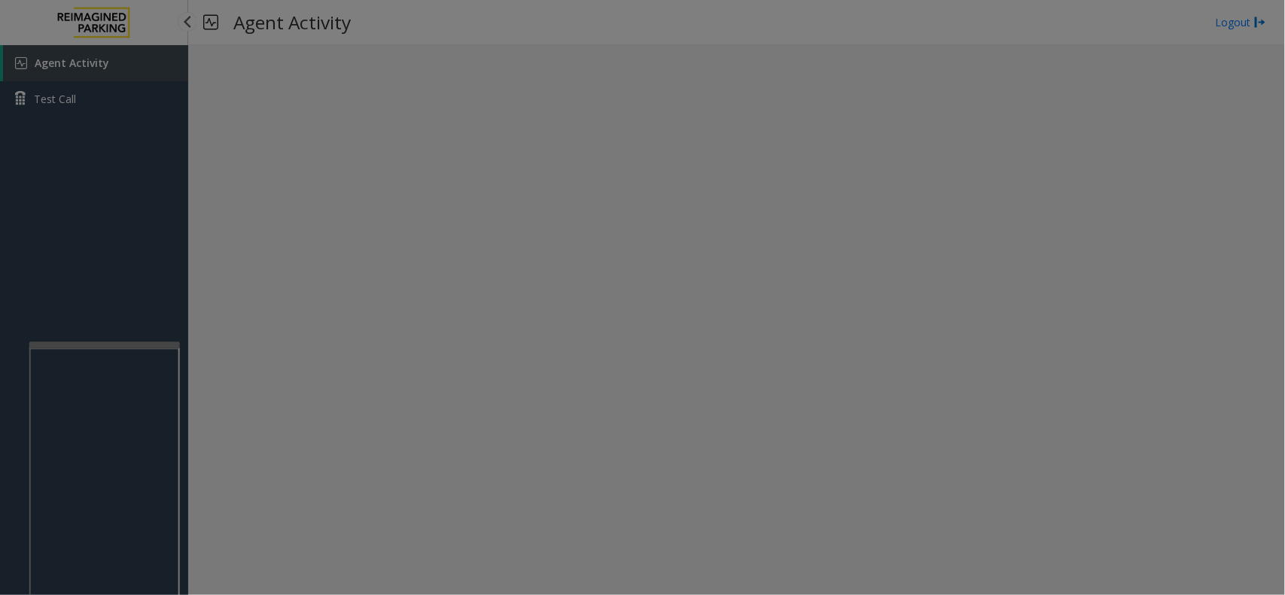
click at [109, 110] on body "Agent Activity Test Call × Close Powered by Umojo © 2025 Agent Activity Logout …" at bounding box center [642, 297] width 1285 height 595
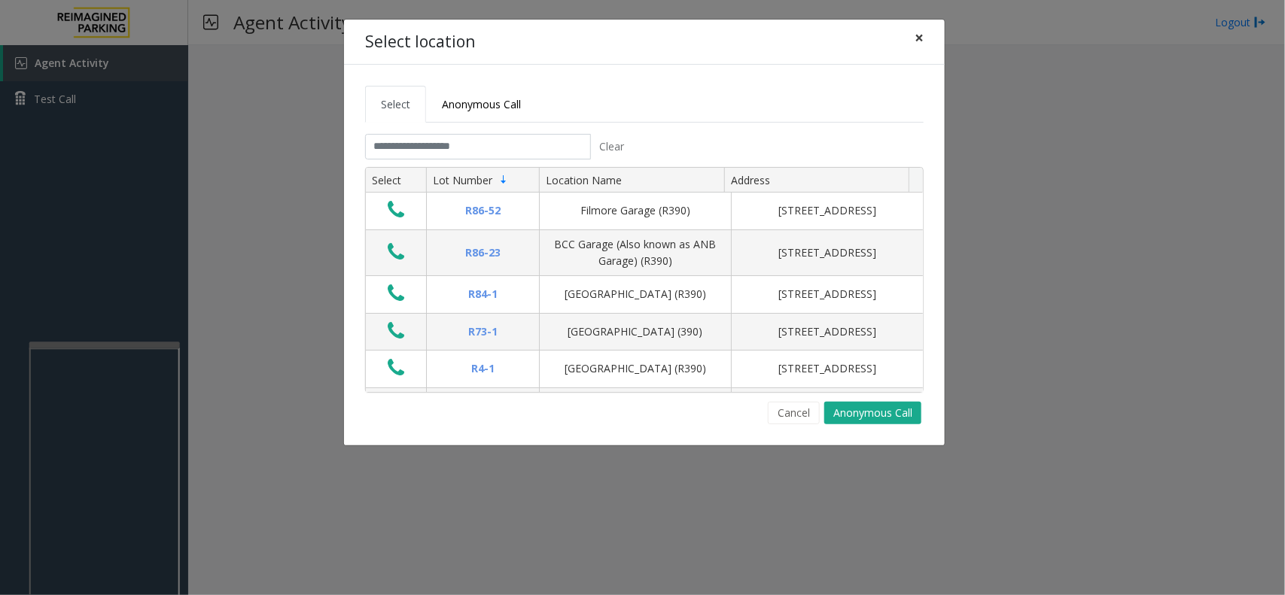
click at [926, 34] on button "×" at bounding box center [919, 38] width 30 height 37
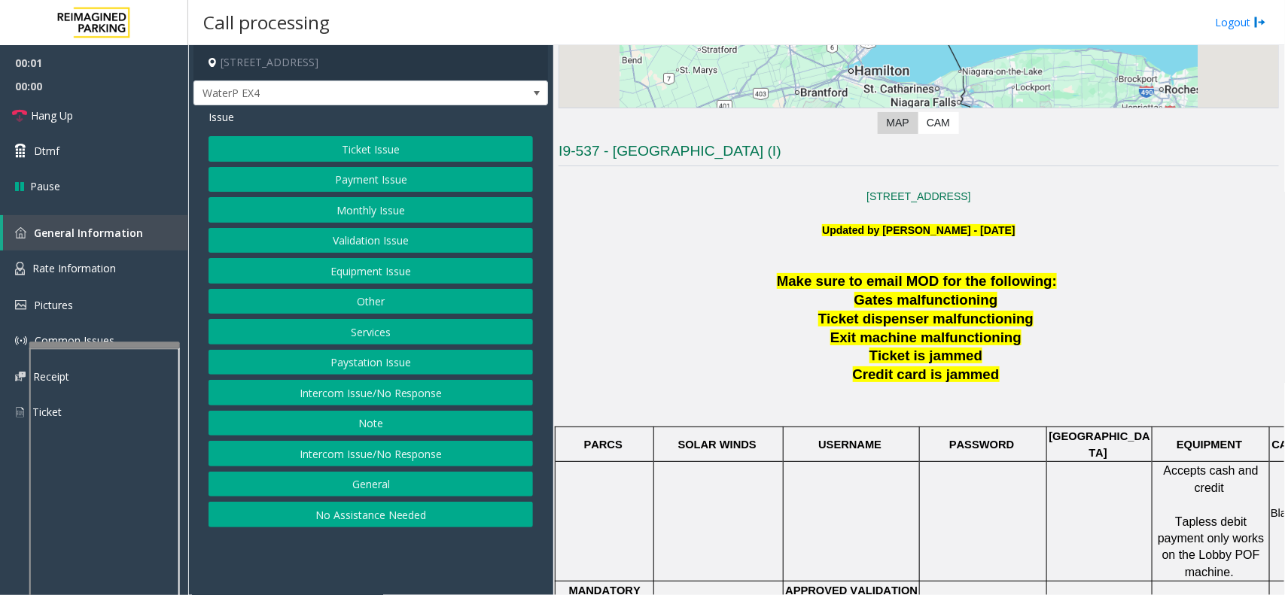
scroll to position [470, 0]
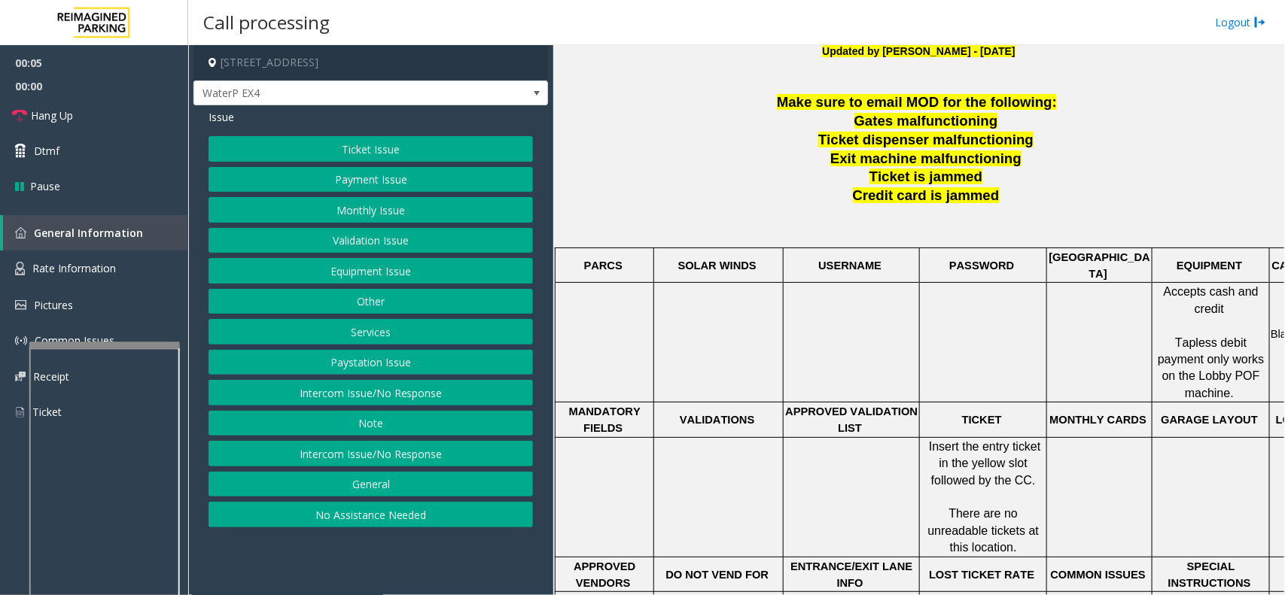
click at [403, 392] on button "Intercom Issue/No Response" at bounding box center [371, 393] width 324 height 26
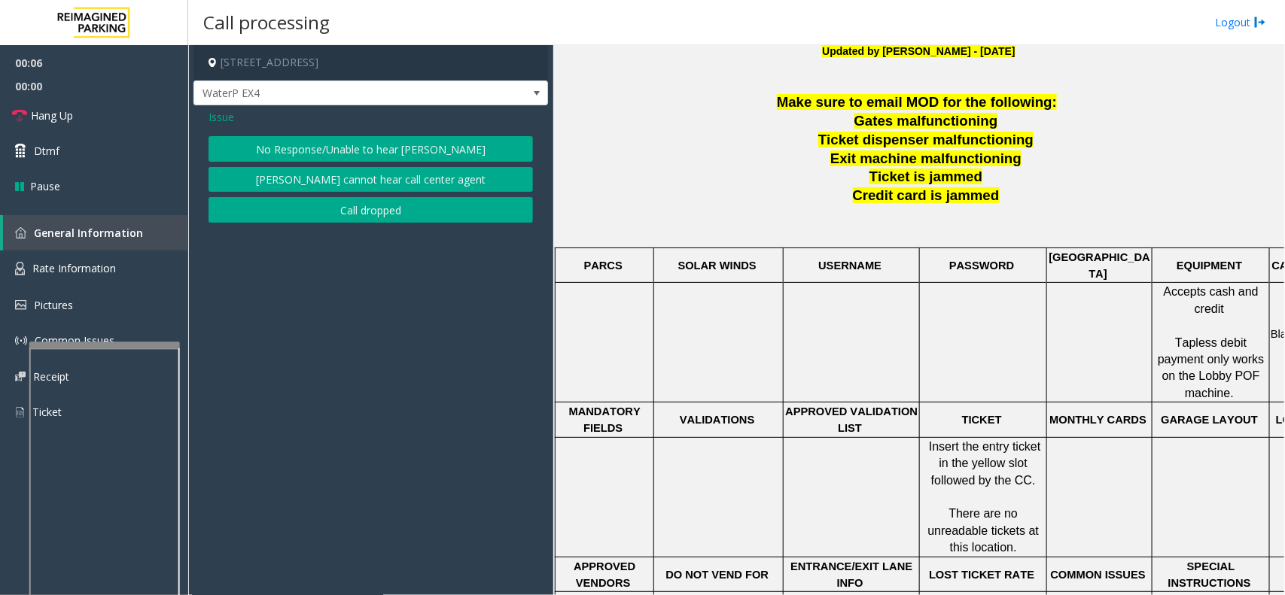
click at [379, 153] on button "No Response/Unable to hear [PERSON_NAME]" at bounding box center [371, 149] width 324 height 26
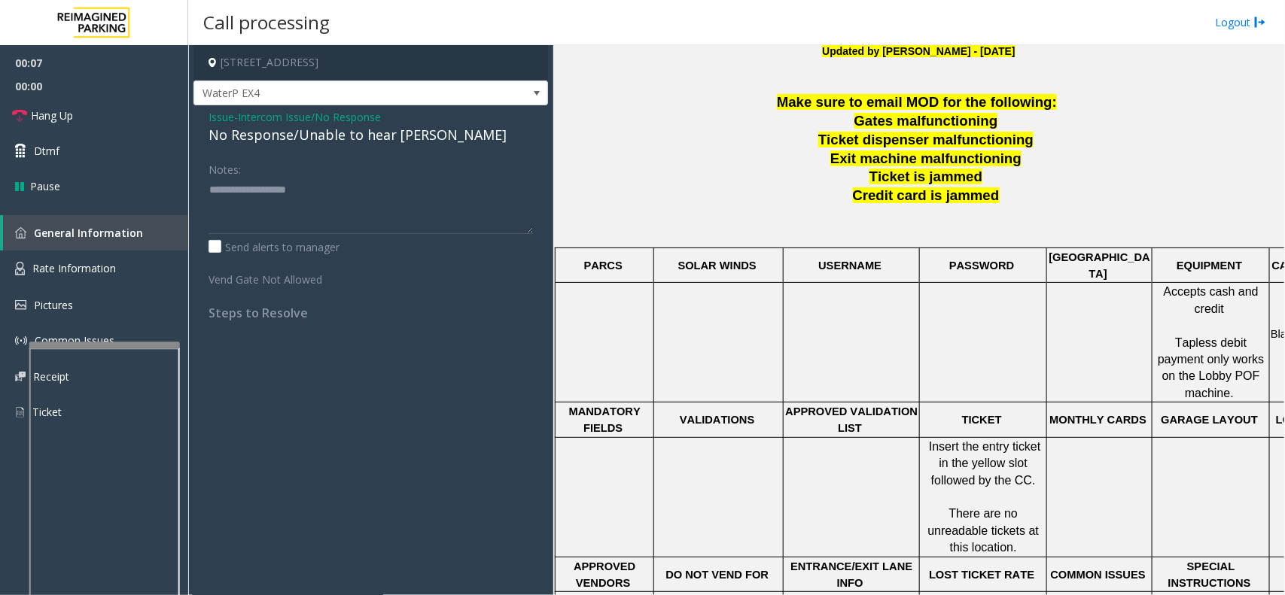
click at [378, 136] on div "No Response/Unable to hear [PERSON_NAME]" at bounding box center [371, 135] width 324 height 20
copy div "No Response/Unable to hear [PERSON_NAME]"
click at [352, 208] on textarea at bounding box center [371, 206] width 324 height 56
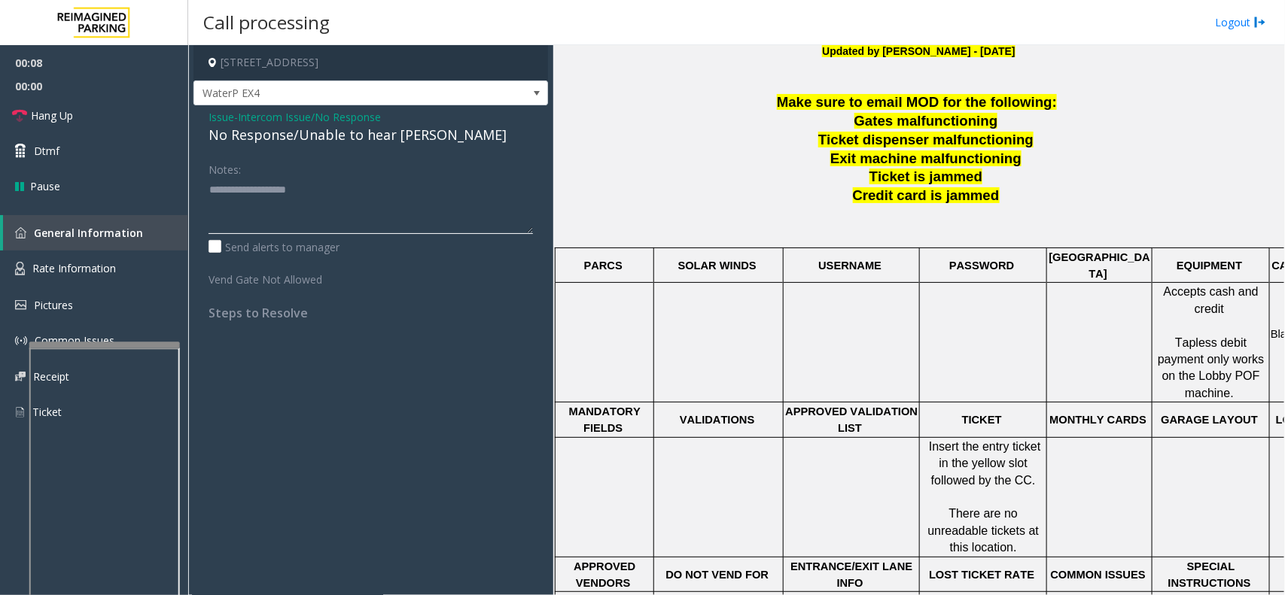
paste textarea "**********"
type textarea "**********"
click at [260, 184] on textarea at bounding box center [371, 206] width 324 height 56
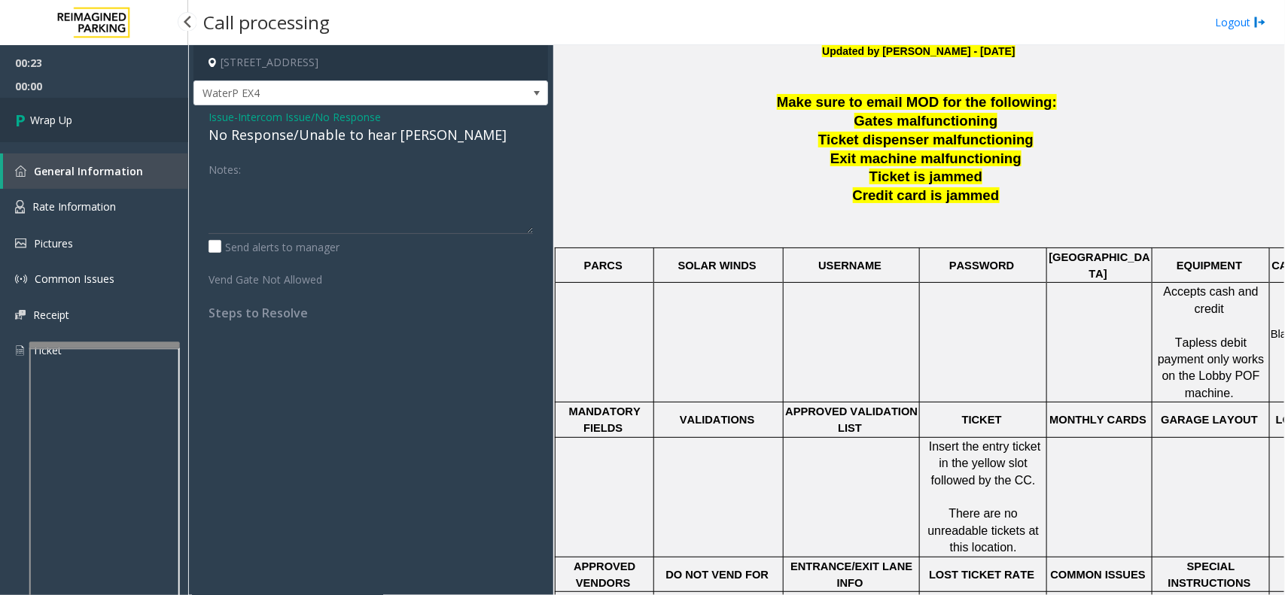
click at [145, 111] on link "Wrap Up" at bounding box center [94, 120] width 188 height 44
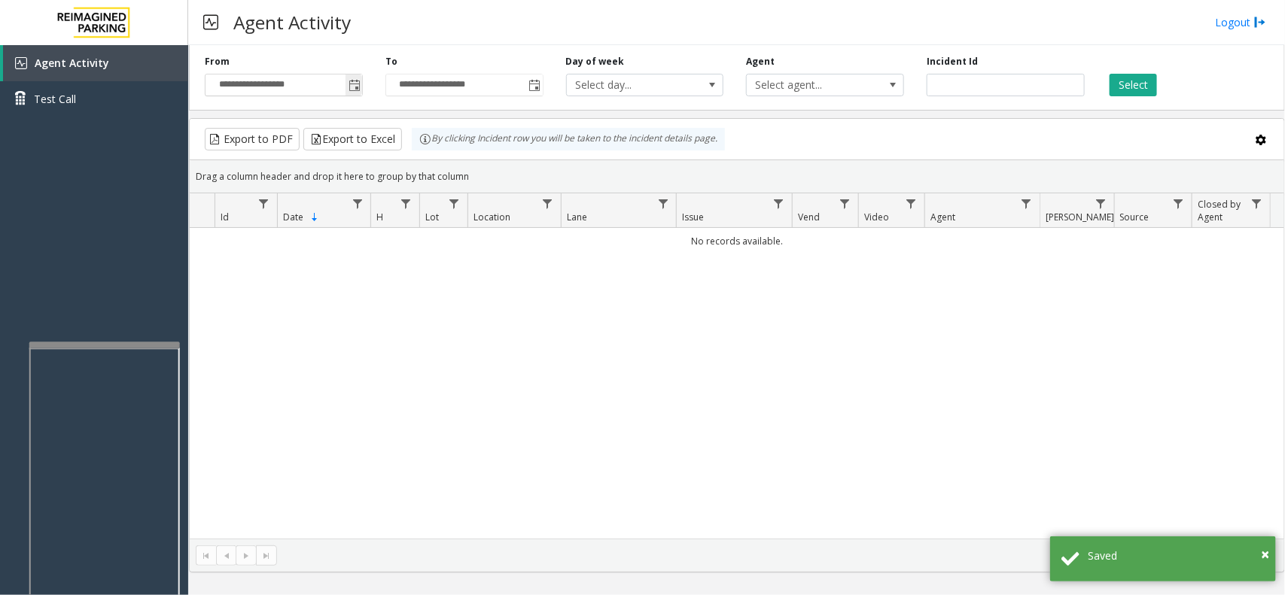
click at [358, 83] on span "Toggle popup" at bounding box center [355, 86] width 12 height 12
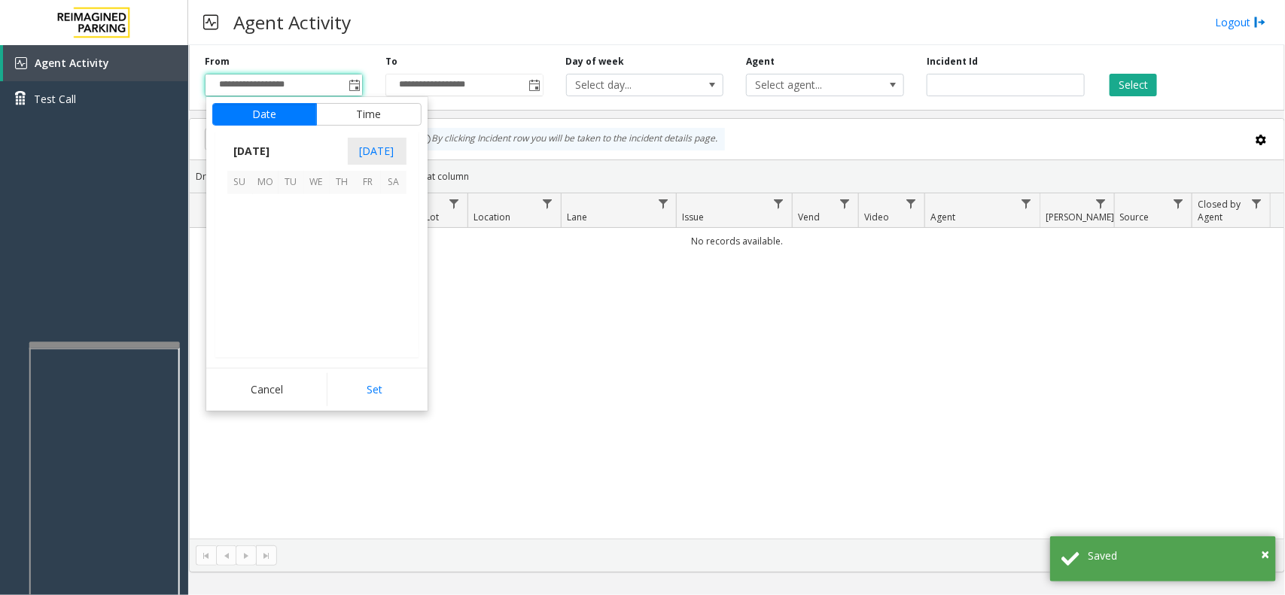
scroll to position [269877, 0]
click at [243, 306] on span "24" at bounding box center [240, 310] width 26 height 26
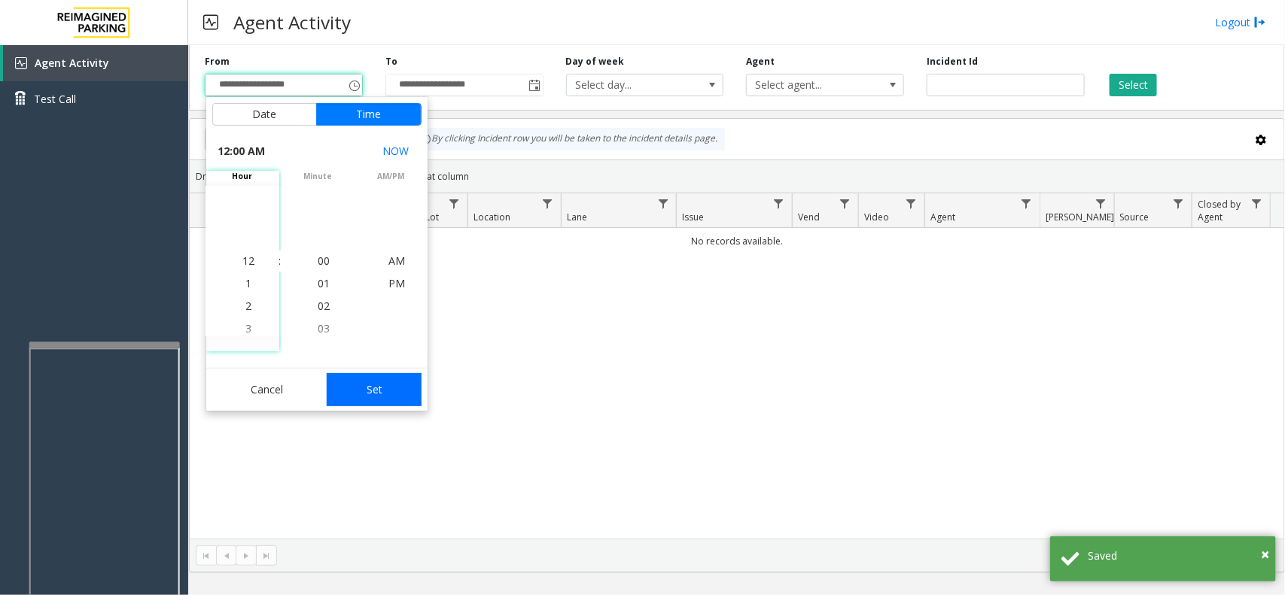
click at [399, 397] on button "Set" at bounding box center [374, 389] width 95 height 33
type input "**********"
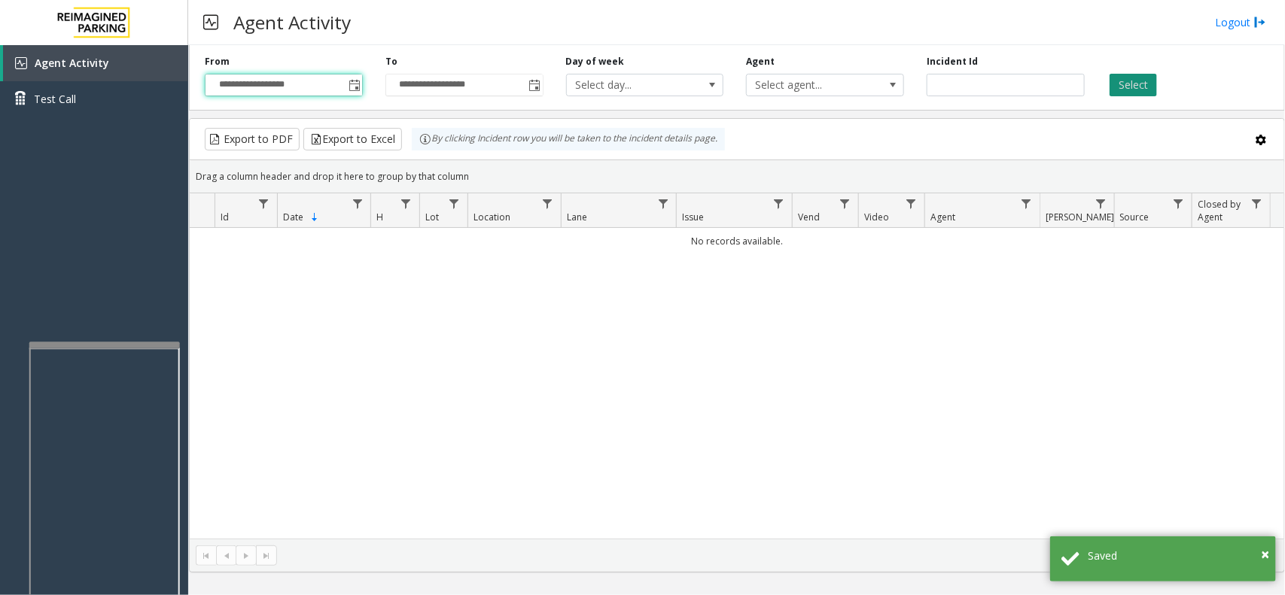
click at [1143, 89] on button "Select" at bounding box center [1133, 85] width 47 height 23
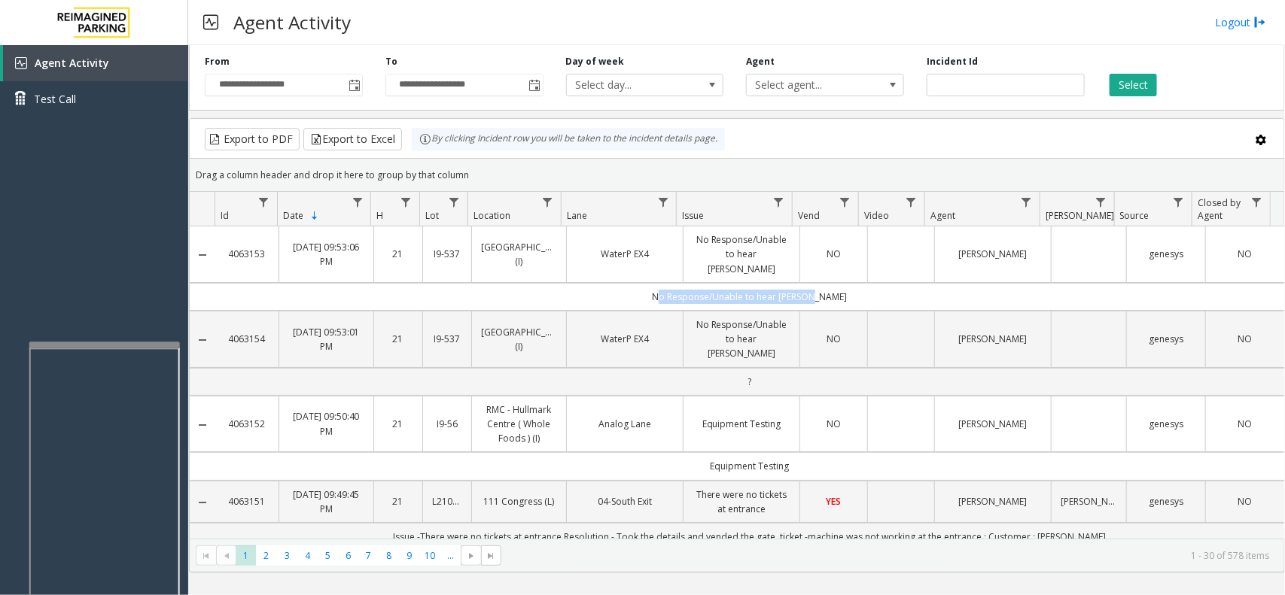
copy td "No Response/Unable to hear [PERSON_NAME]"
drag, startPoint x: 869, startPoint y: 280, endPoint x: 667, endPoint y: 281, distance: 202.5
click at [667, 283] on td "No Response/Unable to hear [PERSON_NAME]" at bounding box center [749, 297] width 1069 height 28
click at [693, 318] on link "No Response/Unable to hear [PERSON_NAME]" at bounding box center [742, 340] width 98 height 44
